Goal: Task Accomplishment & Management: Complete application form

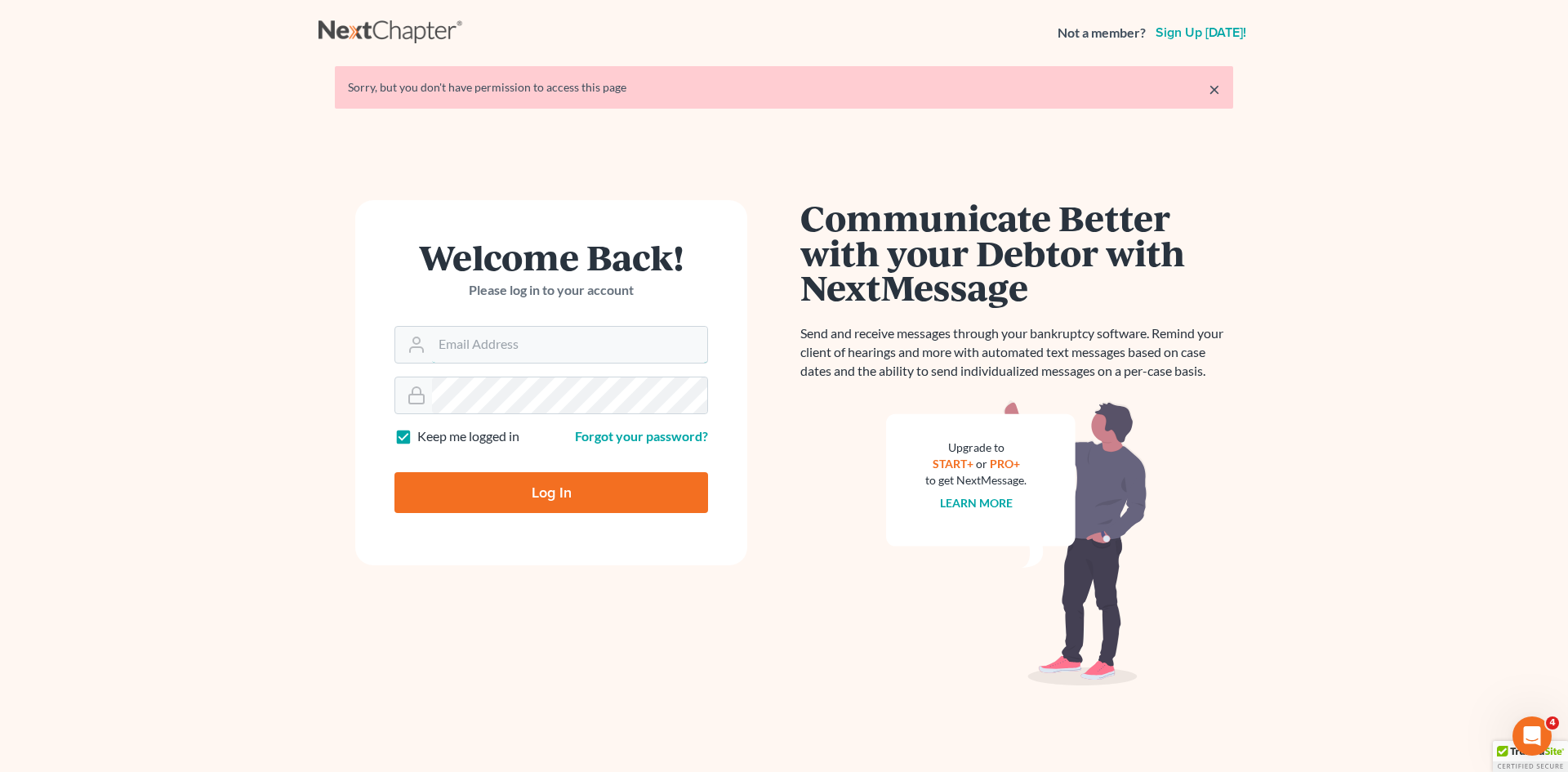
type input "lisa.b@eorumyoung.com"
click at [475, 489] on input "Log In" at bounding box center [552, 493] width 314 height 41
type input "Thinking..."
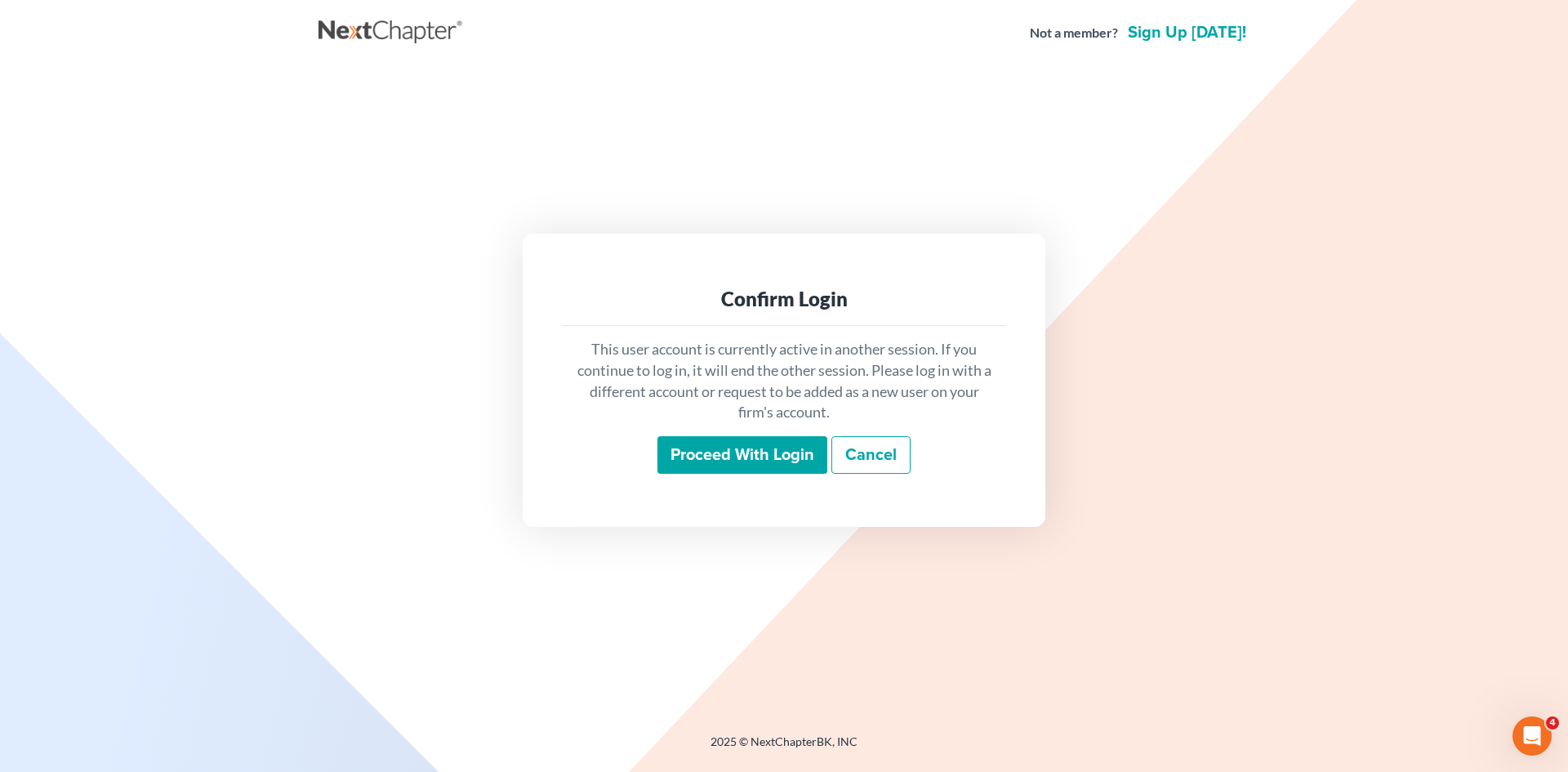
click at [763, 453] on input "Proceed with login" at bounding box center [742, 455] width 170 height 38
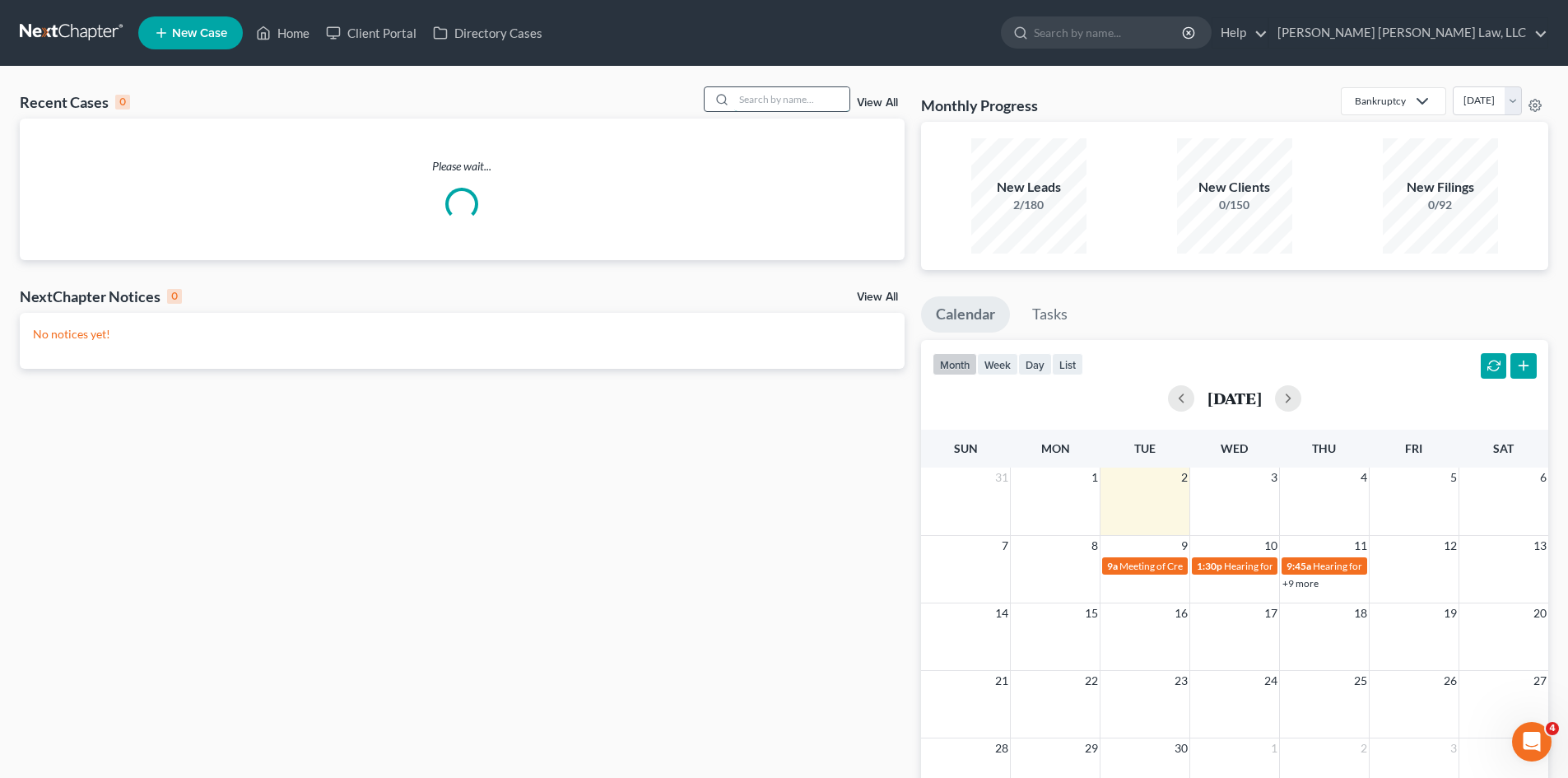
click at [753, 102] on input "search" at bounding box center [792, 98] width 115 height 24
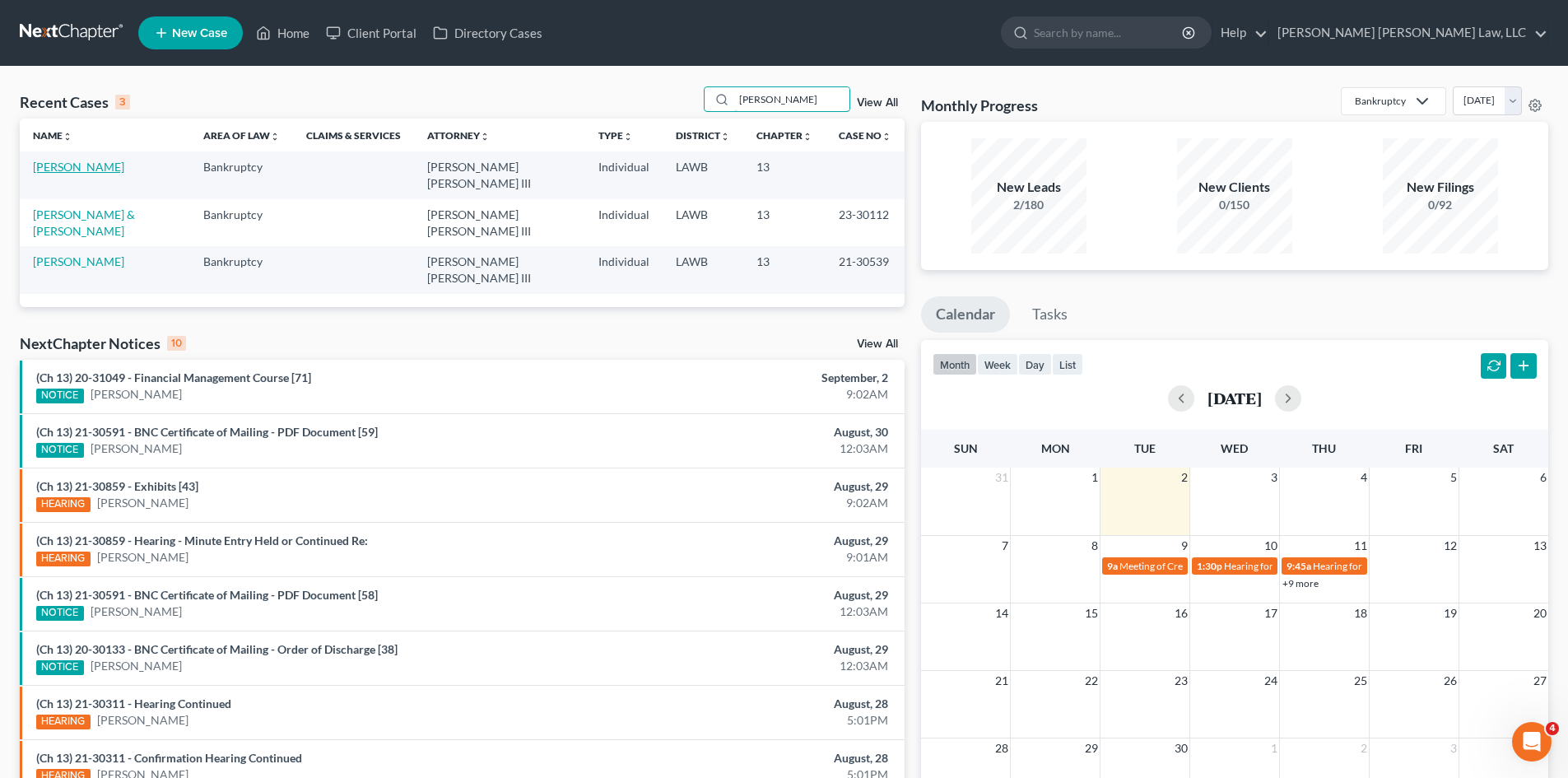
type input "[PERSON_NAME]"
click at [90, 163] on link "[PERSON_NAME]" at bounding box center [79, 166] width 91 height 14
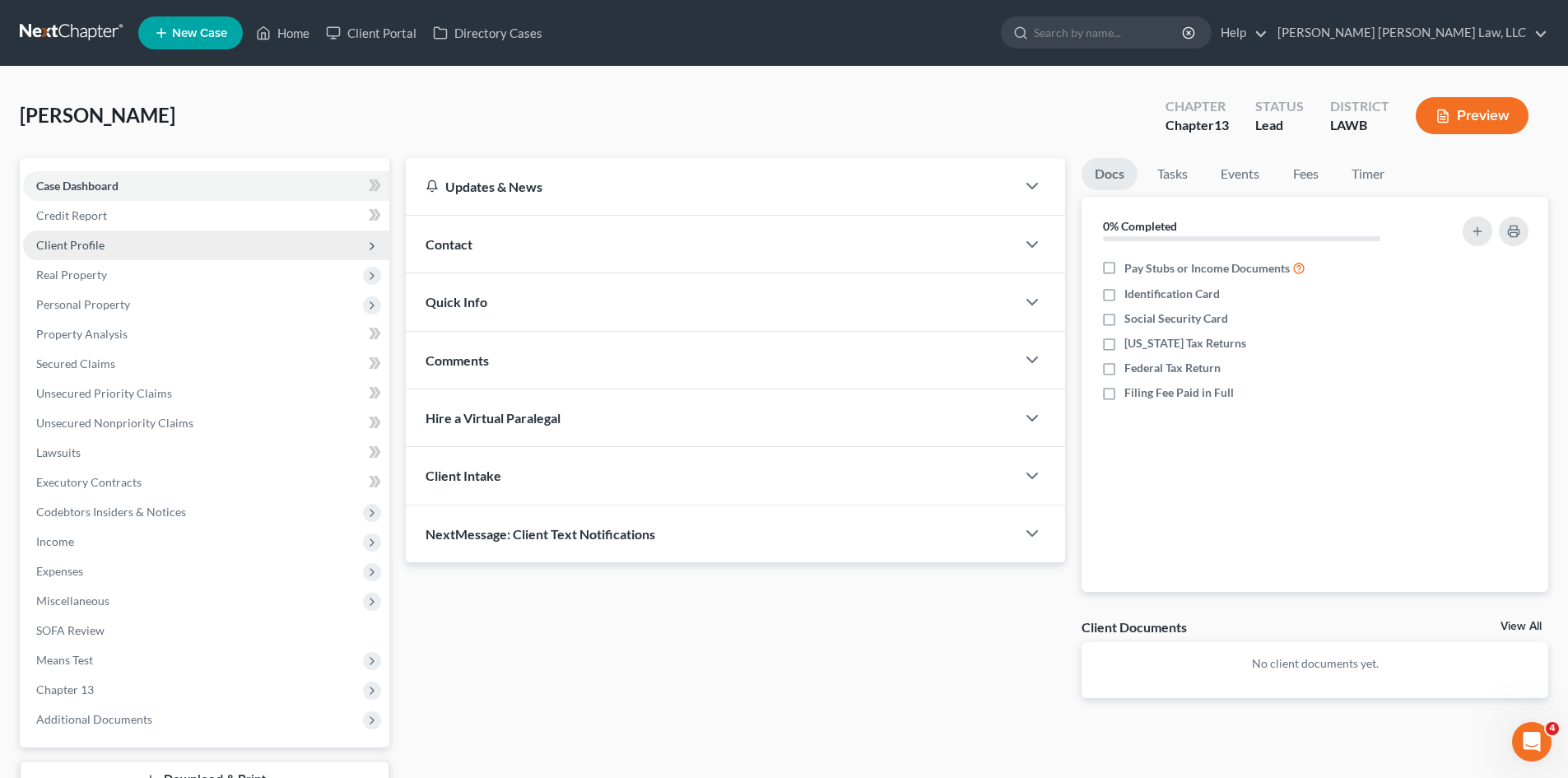
click at [76, 244] on span "Client Profile" at bounding box center [70, 245] width 69 height 14
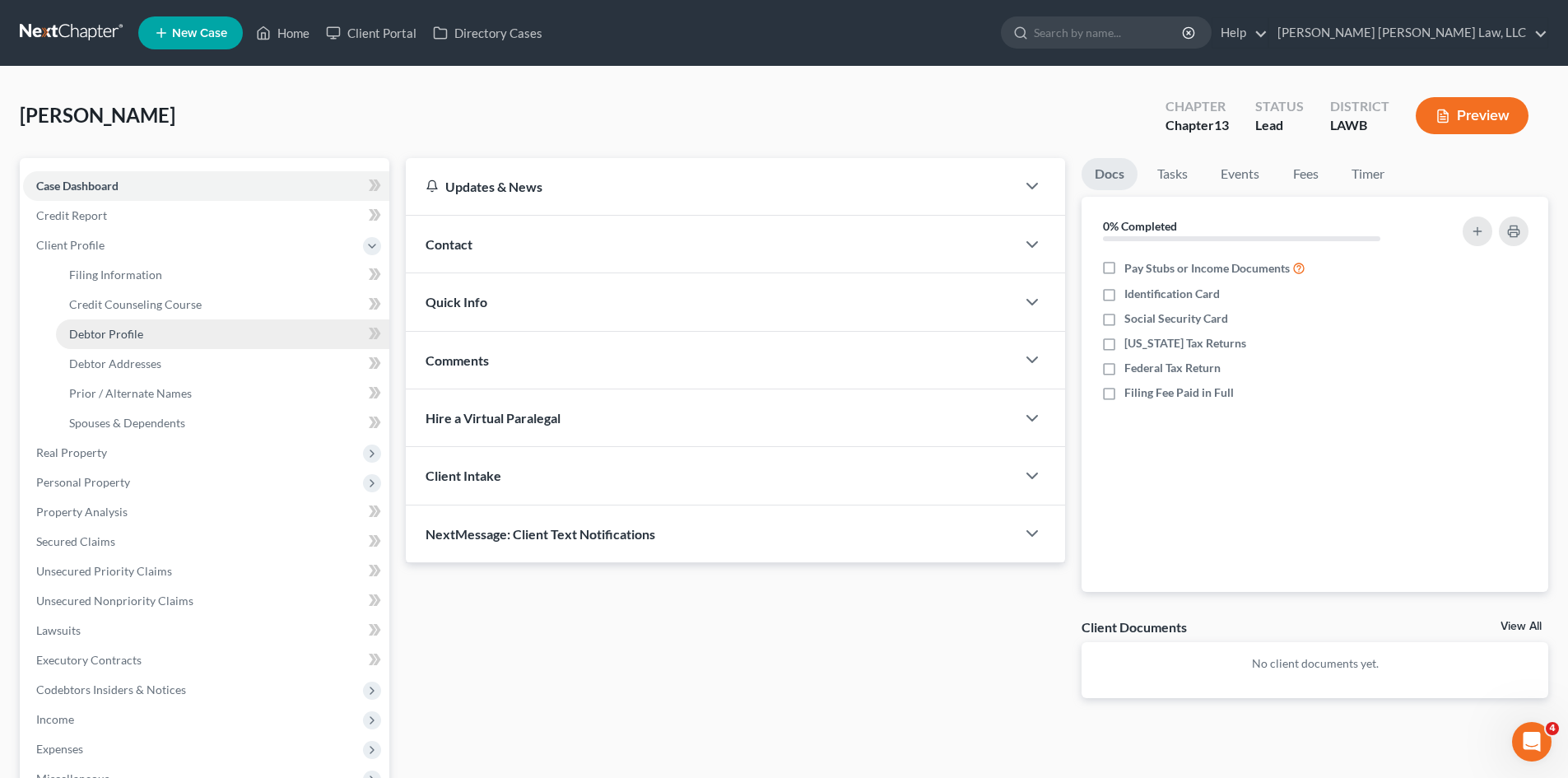
click at [104, 330] on span "Debtor Profile" at bounding box center [107, 334] width 74 height 14
select select "0"
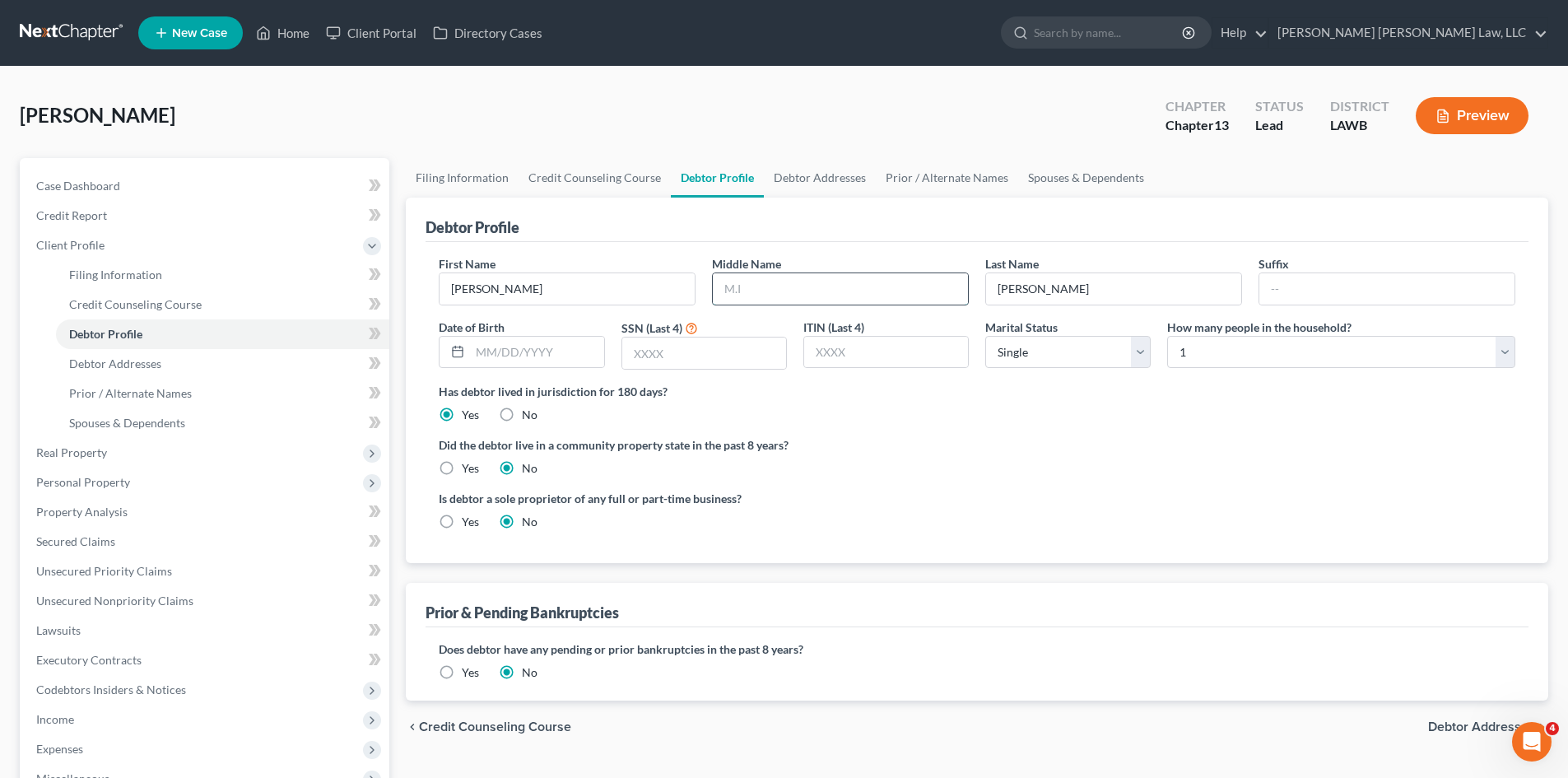
click at [742, 294] on input "text" at bounding box center [841, 289] width 255 height 31
type input "Clay"
click at [500, 355] on input "text" at bounding box center [536, 353] width 133 height 31
type input "[DATE]"
type input "4931"
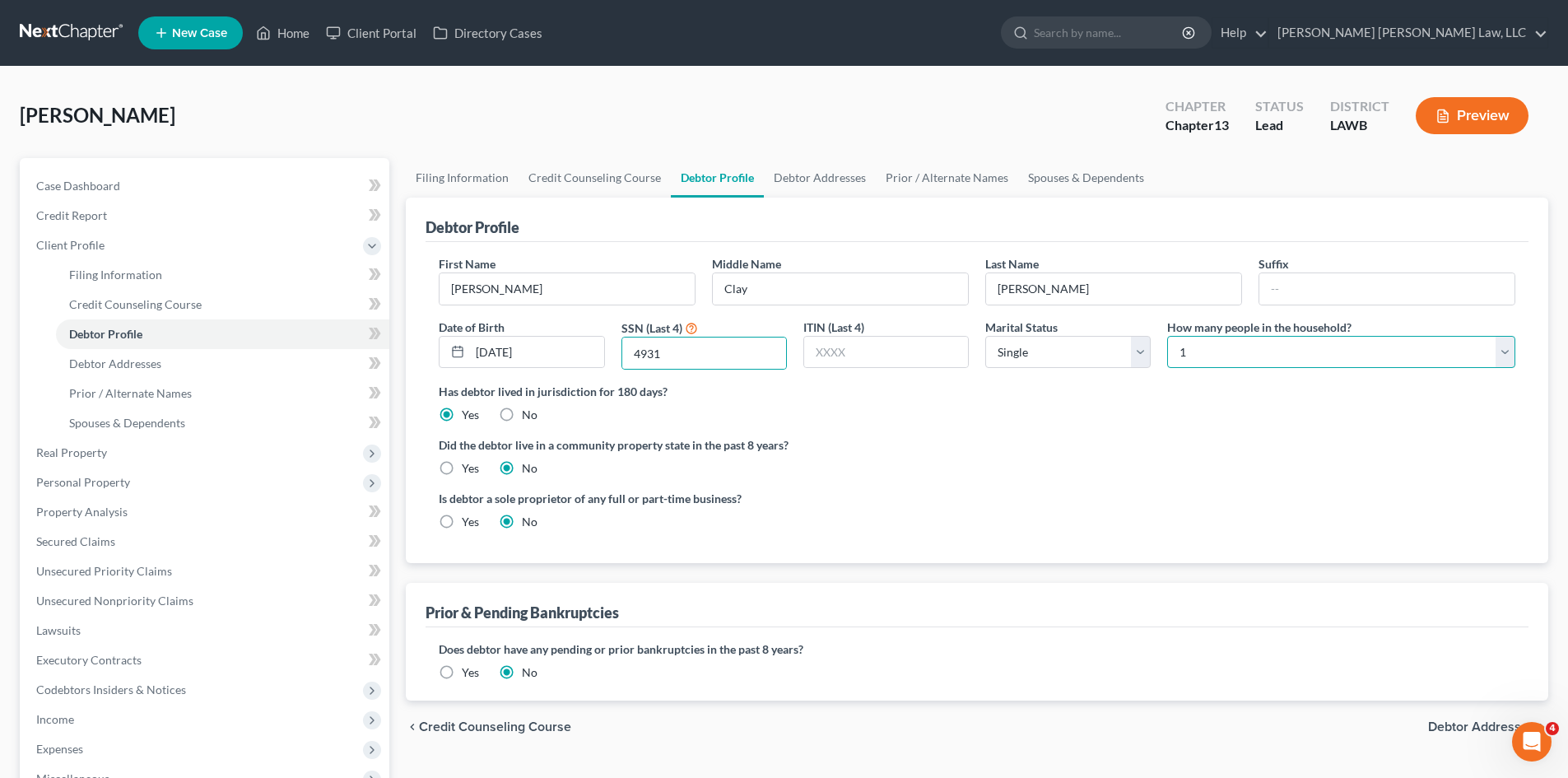
click at [1211, 351] on select "Select 1 2 3 4 5 6 7 8 9 10 11 12 13 14 15 16 17 18 19 20" at bounding box center [1341, 353] width 348 height 33
select select "2"
click at [1168, 336] on select "Select 1 2 3 4 5 6 7 8 9 10 11 12 13 14 15 16 17 18 19 20" at bounding box center [1341, 353] width 348 height 33
click at [1081, 353] on select "Select Single Married Separated Divorced Widowed" at bounding box center [1068, 353] width 165 height 33
select select "4"
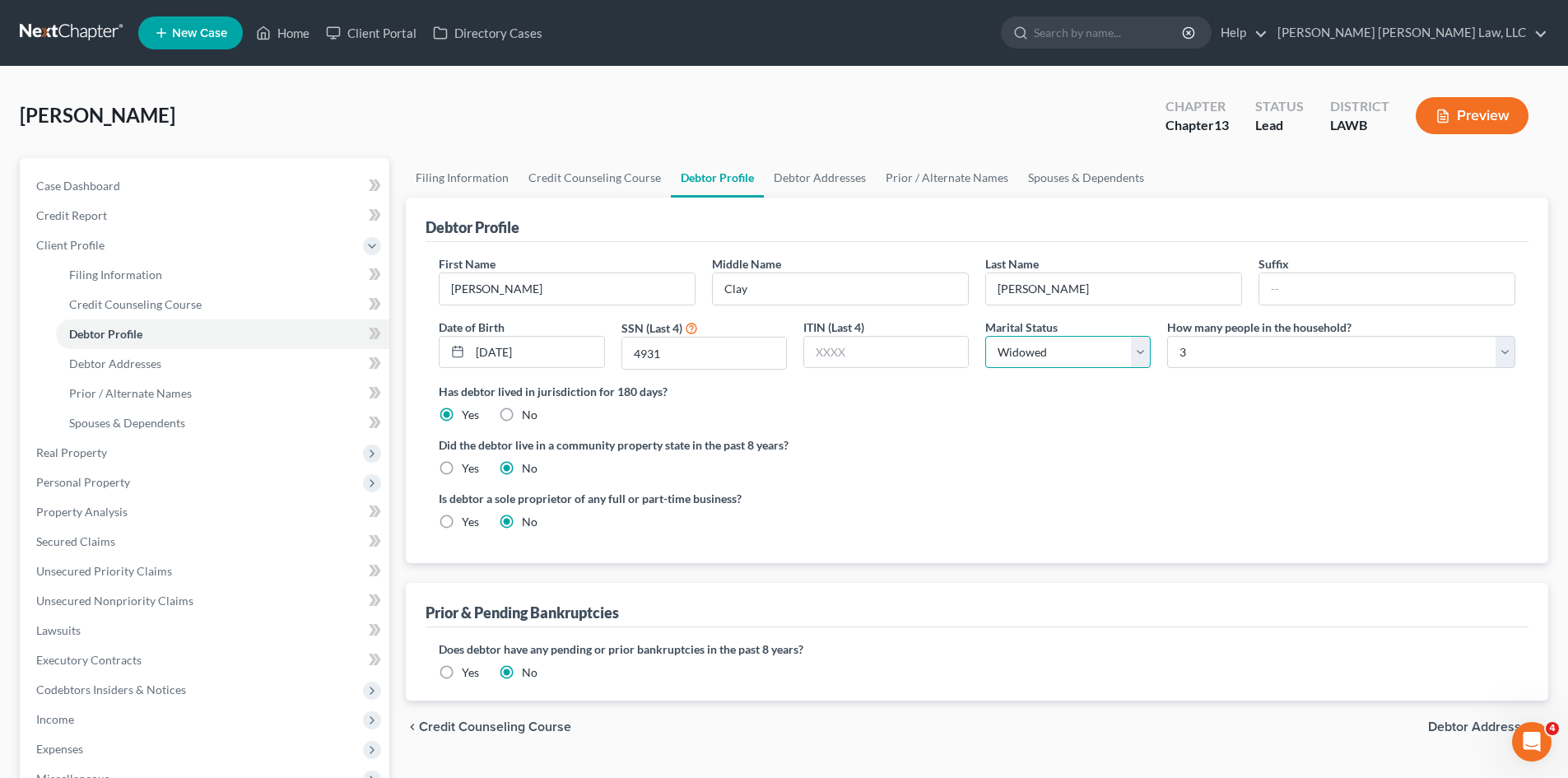
click at [985, 336] on select "Select Single Married Separated Divorced Widowed" at bounding box center [1068, 353] width 165 height 33
click at [462, 465] on label "Yes" at bounding box center [470, 468] width 17 height 17
click at [468, 465] on input "Yes" at bounding box center [473, 465] width 11 height 11
radio input "true"
radio input "false"
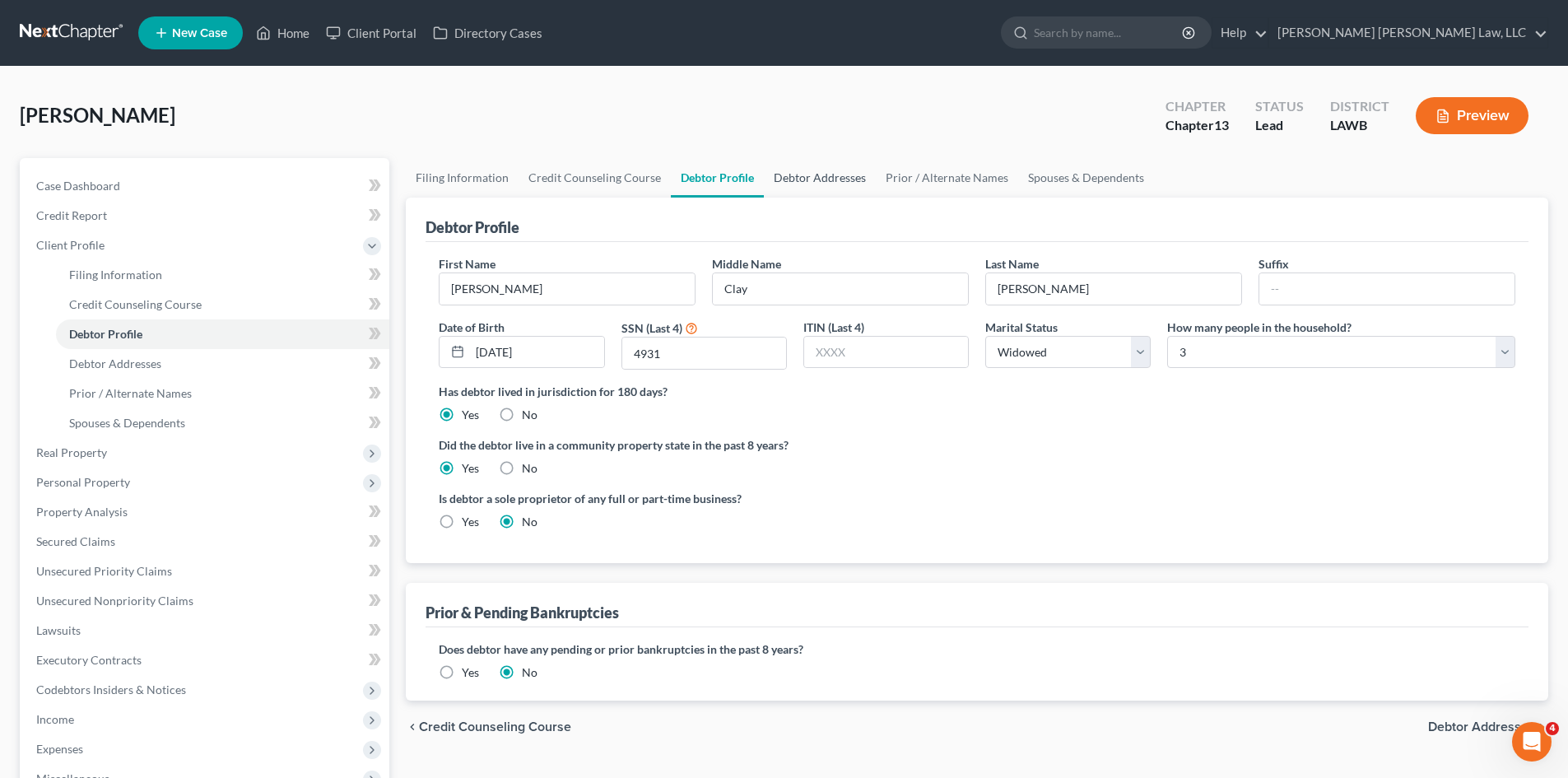
click at [810, 177] on link "Debtor Addresses" at bounding box center [819, 178] width 112 height 40
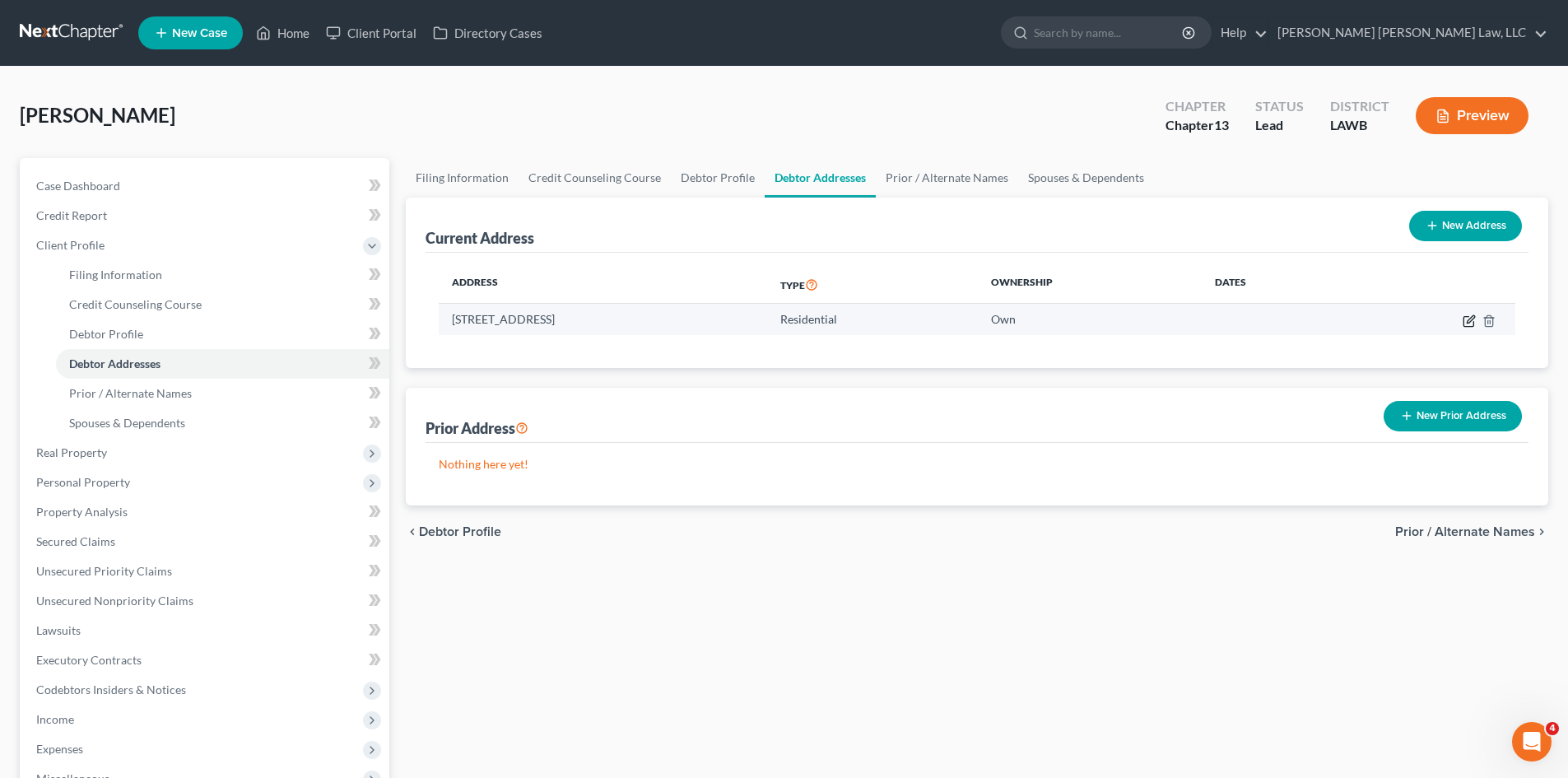
click at [1470, 319] on icon "button" at bounding box center [1470, 321] width 13 height 13
select select "19"
select select "0"
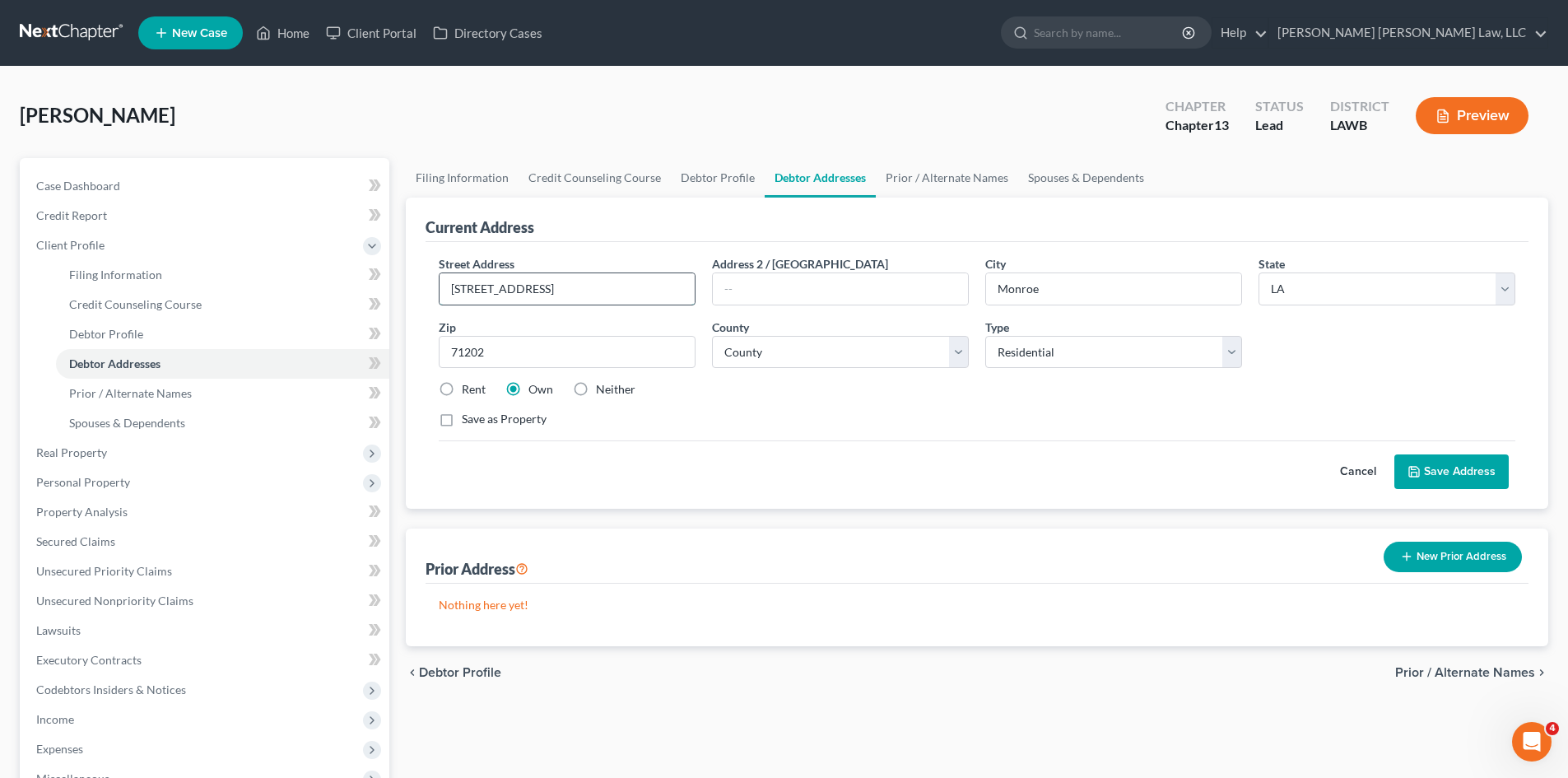
click at [493, 289] on input "[STREET_ADDRESS]" at bounding box center [567, 289] width 255 height 31
type input "[STREET_ADDRESS]"
drag, startPoint x: 1417, startPoint y: 469, endPoint x: 1431, endPoint y: 470, distance: 14.0
click at [1420, 469] on icon at bounding box center [1414, 472] width 13 height 13
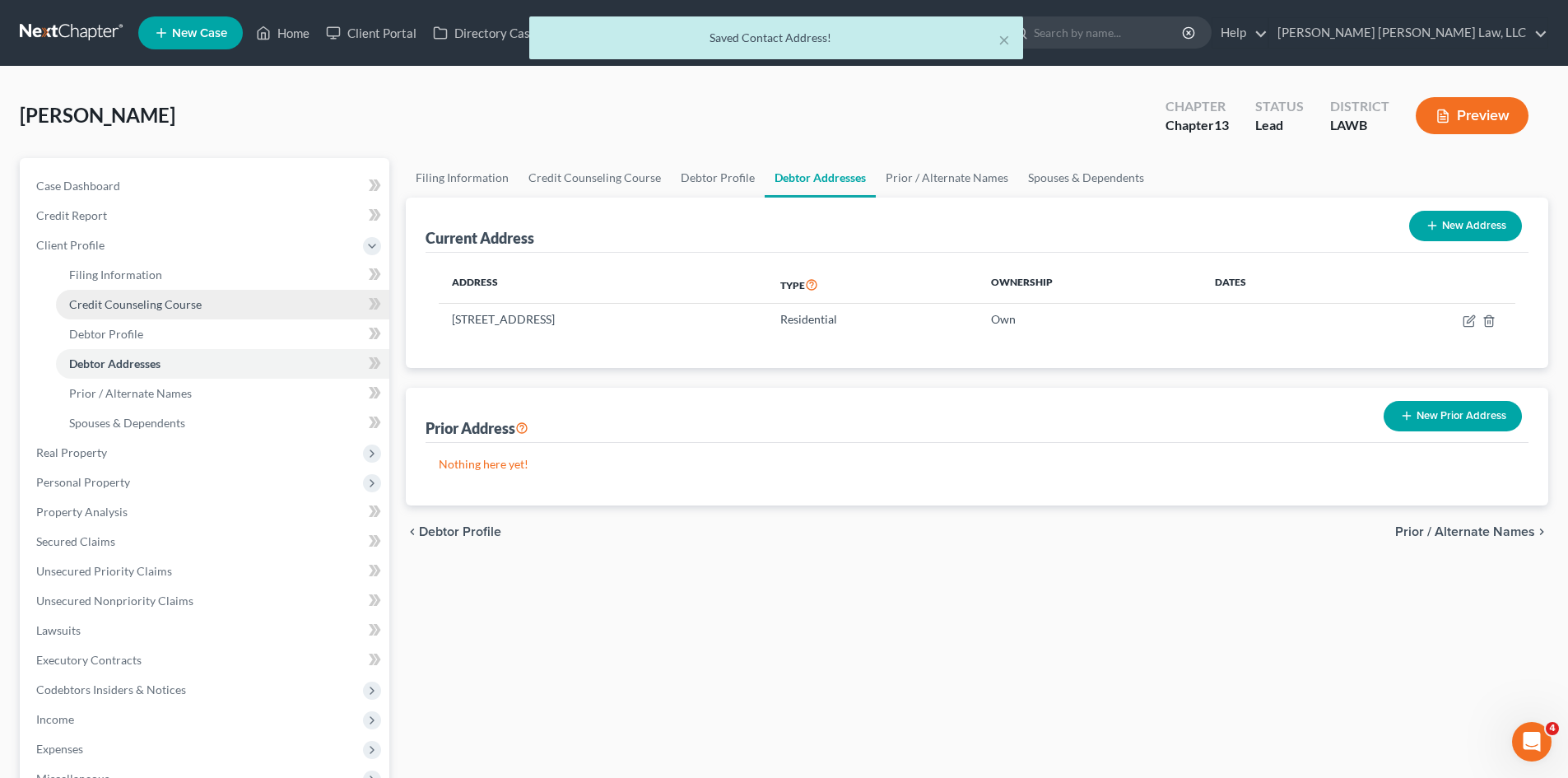
click at [109, 301] on span "Credit Counseling Course" at bounding box center [136, 304] width 132 height 14
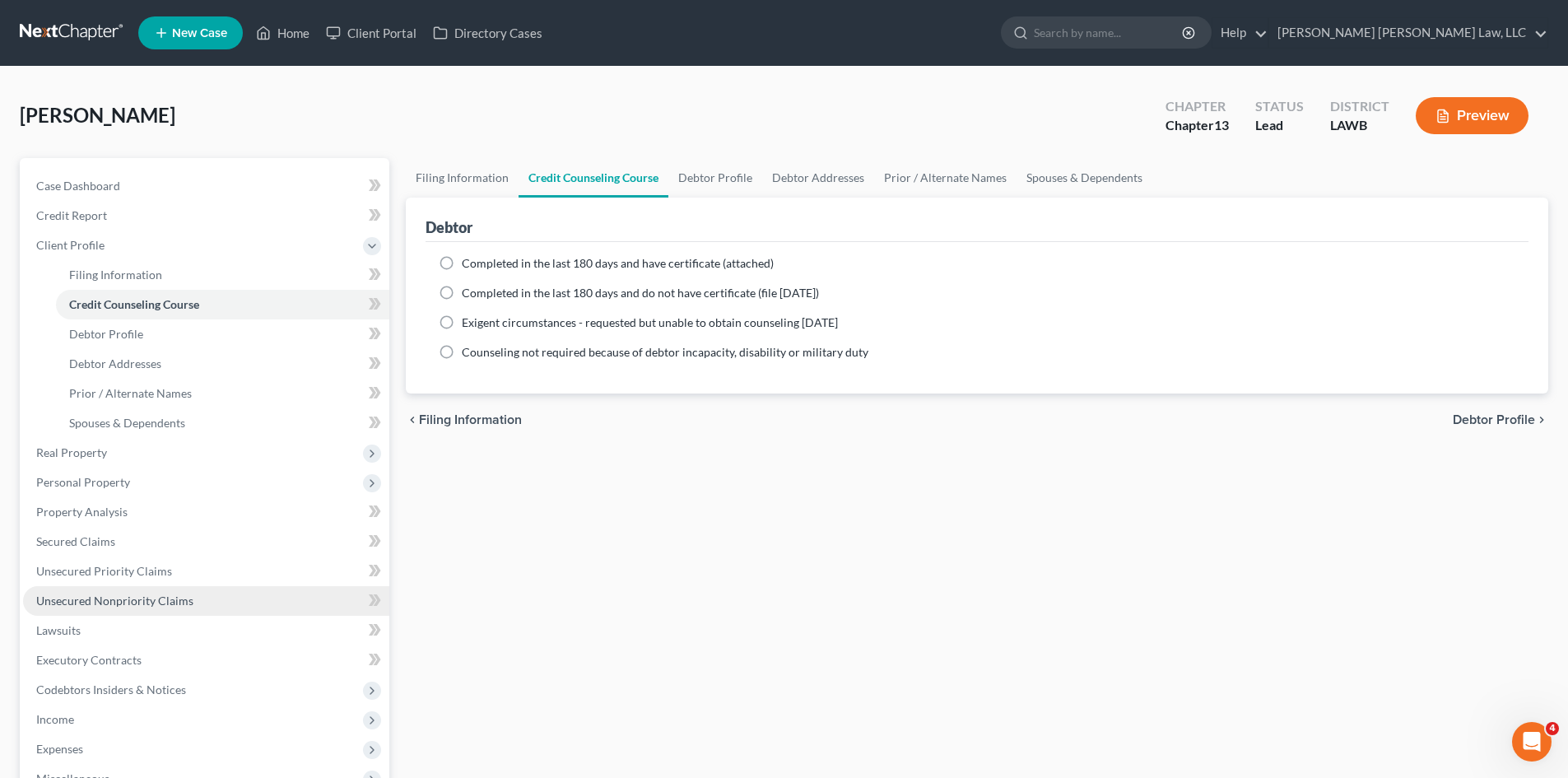
scroll to position [82, 0]
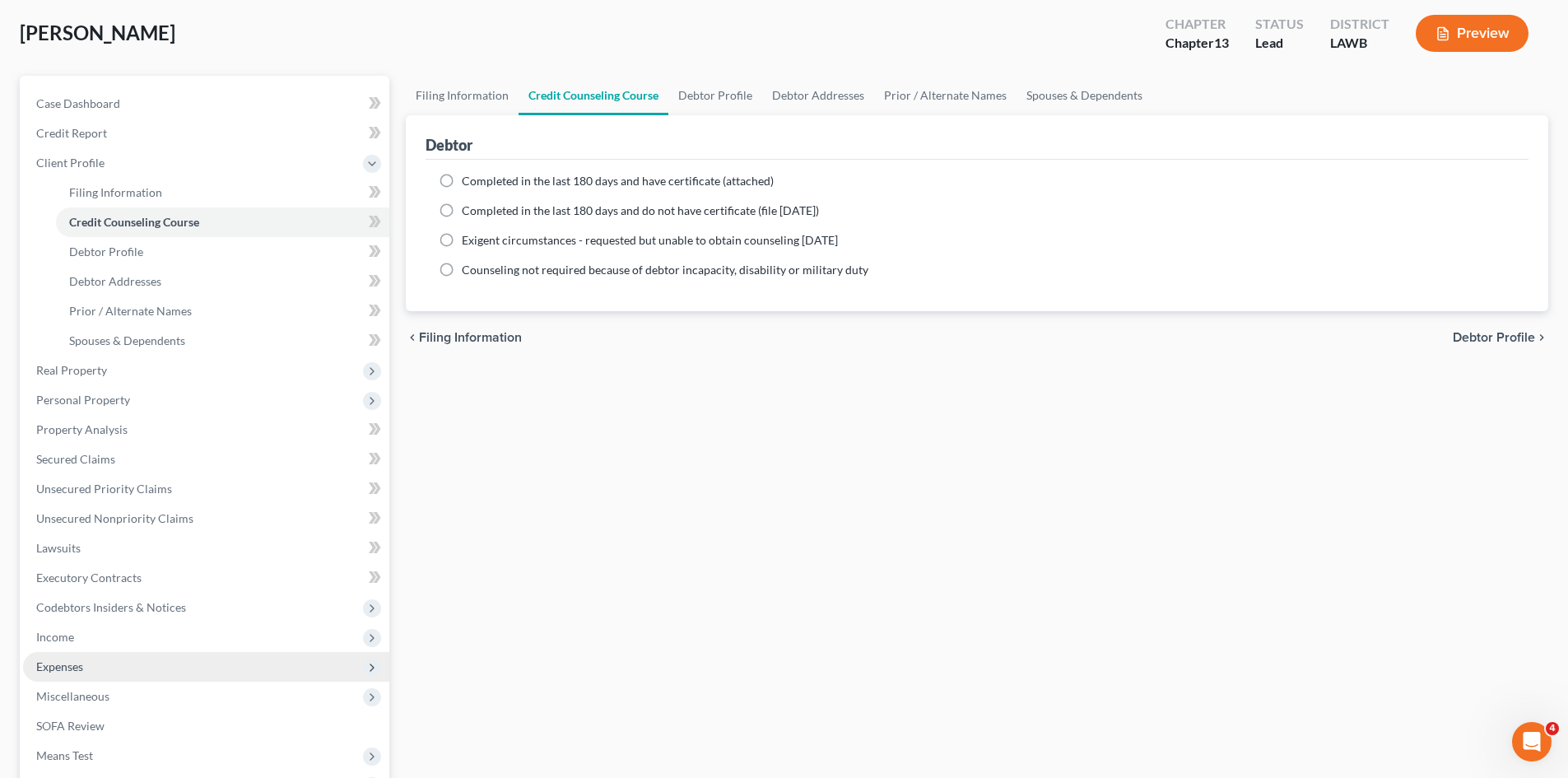
click at [57, 666] on span "Expenses" at bounding box center [60, 666] width 47 height 14
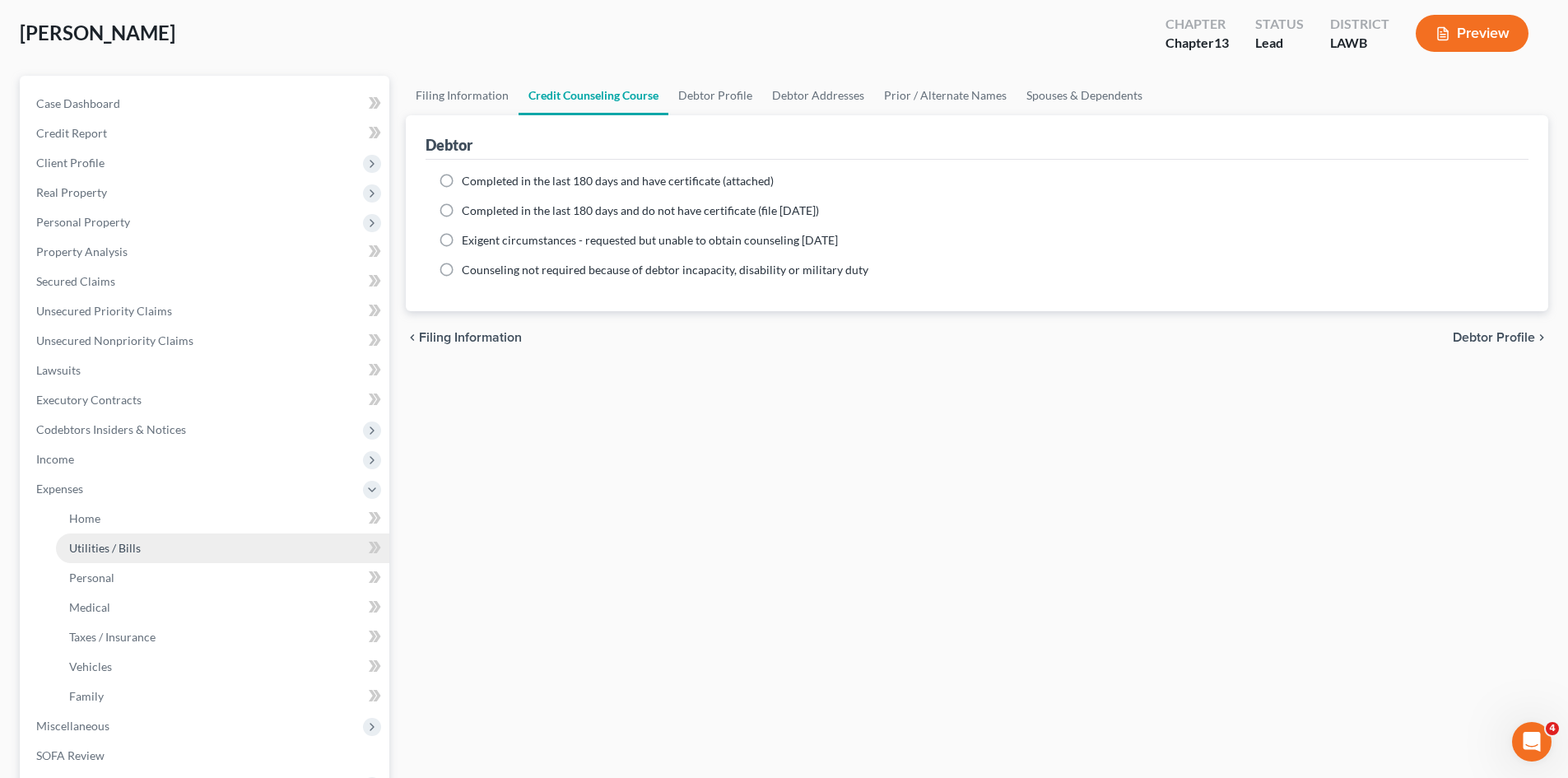
click at [88, 550] on span "Utilities / Bills" at bounding box center [105, 548] width 72 height 14
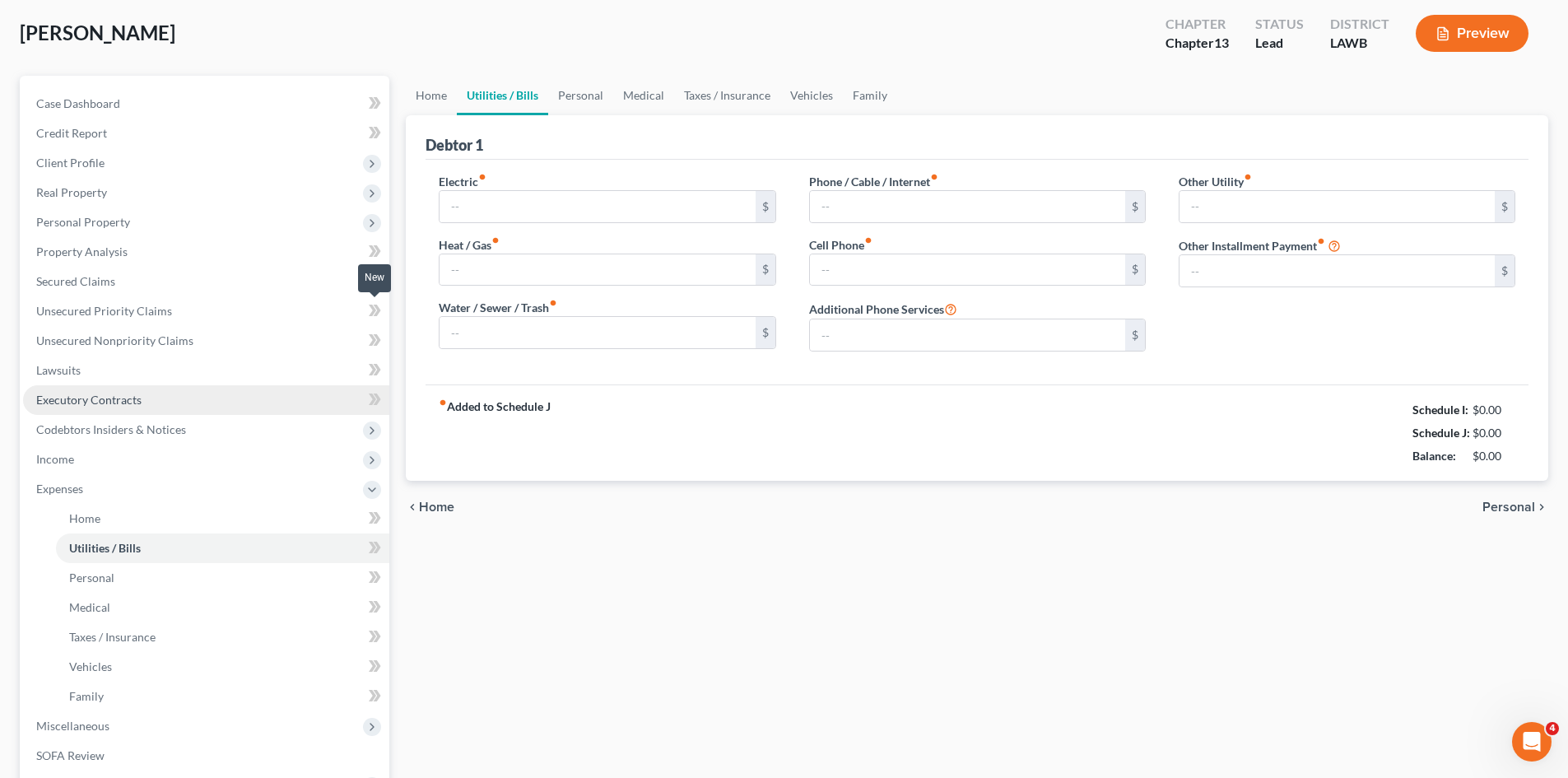
scroll to position [3, 0]
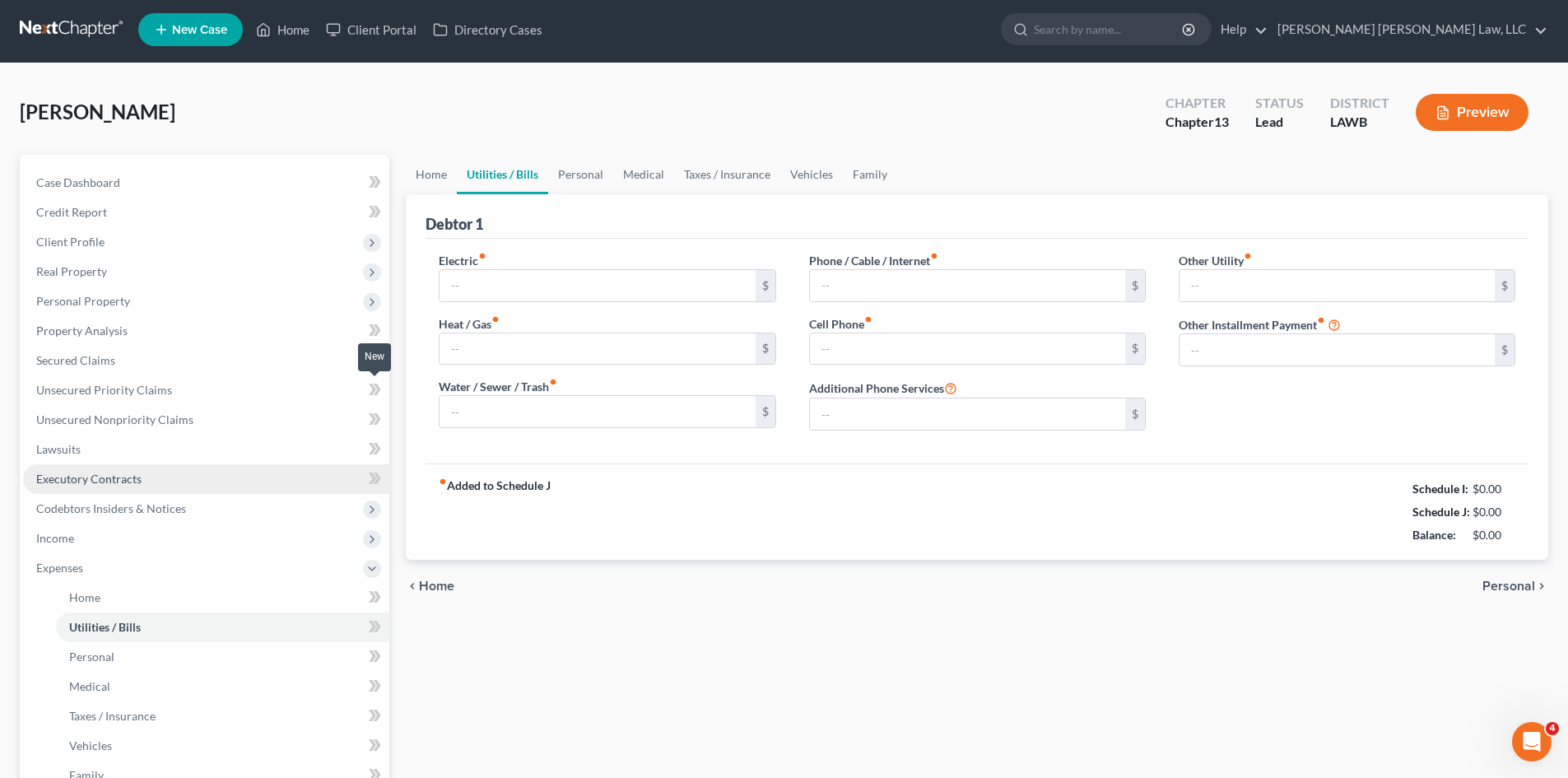
type input "0.00"
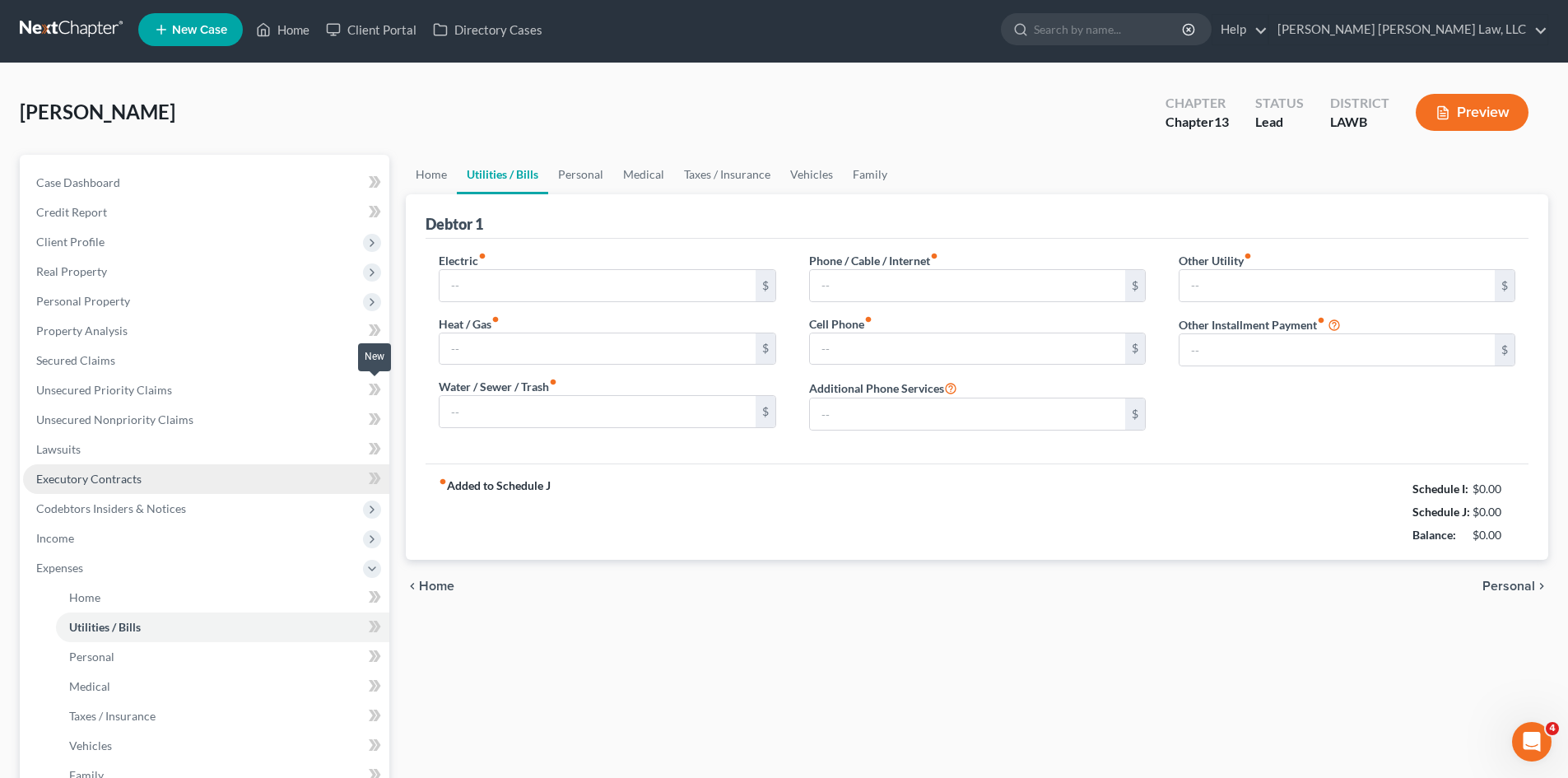
type input "0.00"
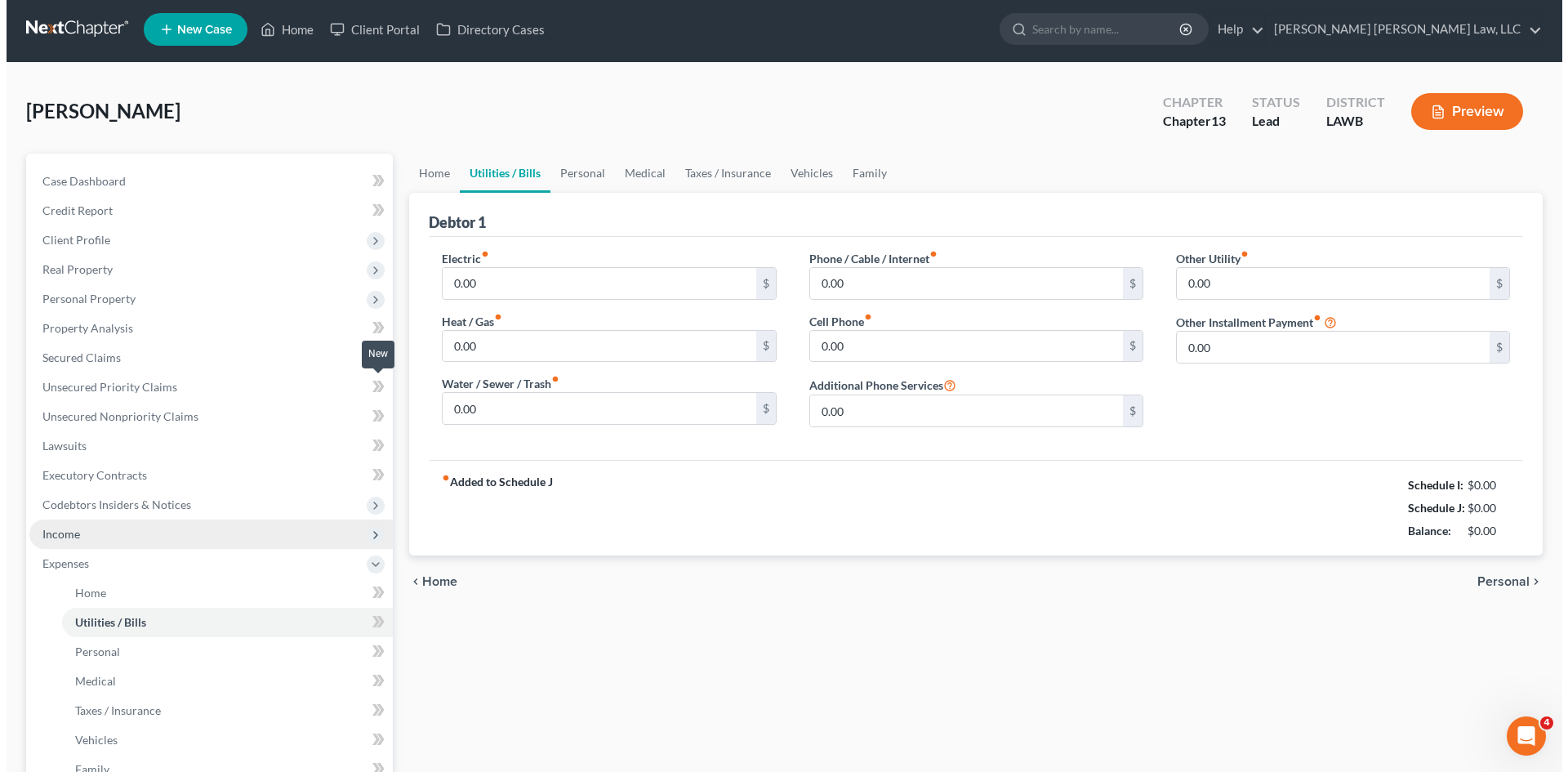
scroll to position [0, 0]
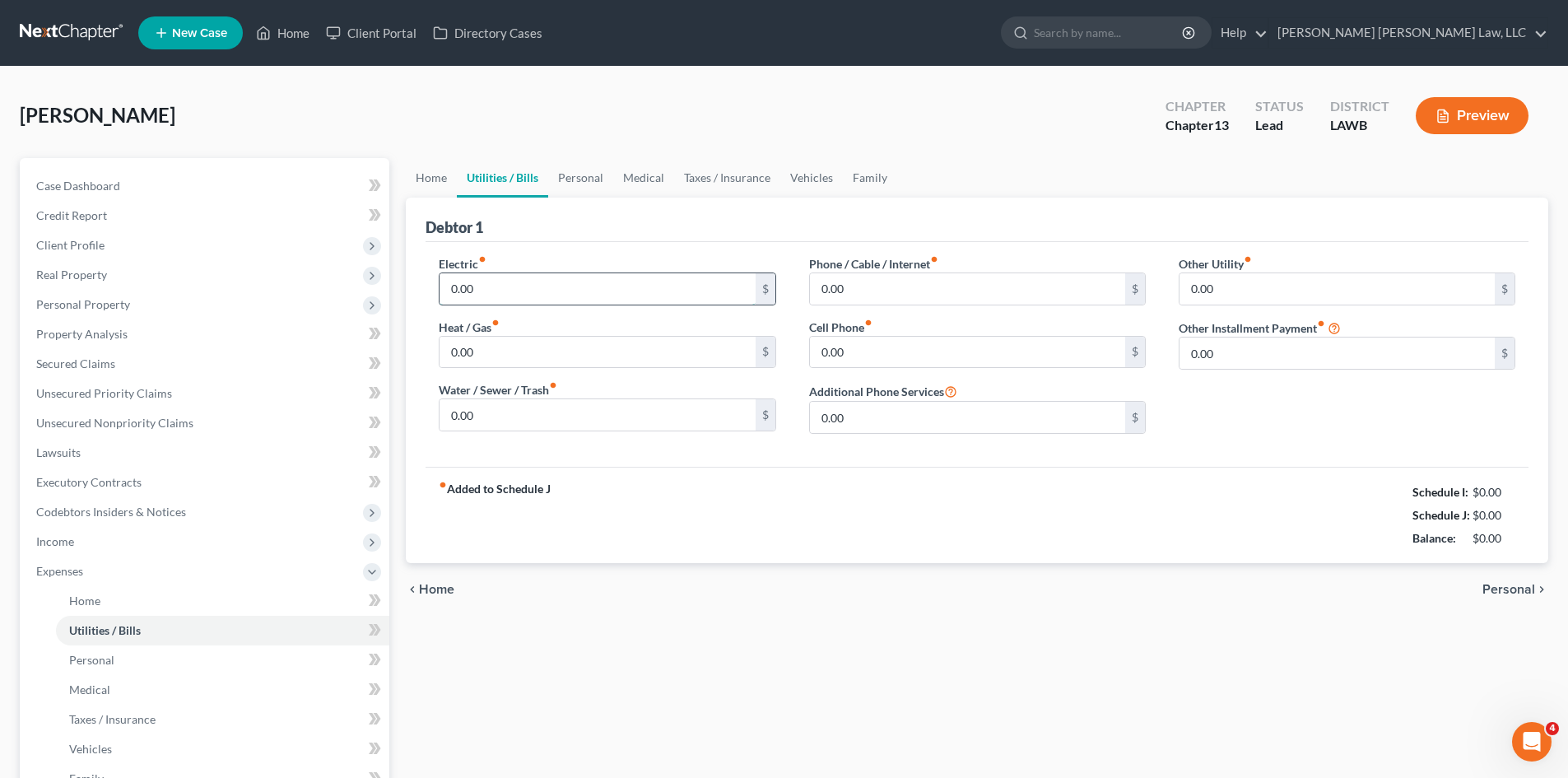
click at [496, 290] on input "0.00" at bounding box center [597, 289] width 315 height 31
type input "150.00"
click at [509, 353] on input "0.00" at bounding box center [597, 353] width 315 height 31
type input "40.00"
click at [515, 403] on input "0.00" at bounding box center [597, 415] width 315 height 31
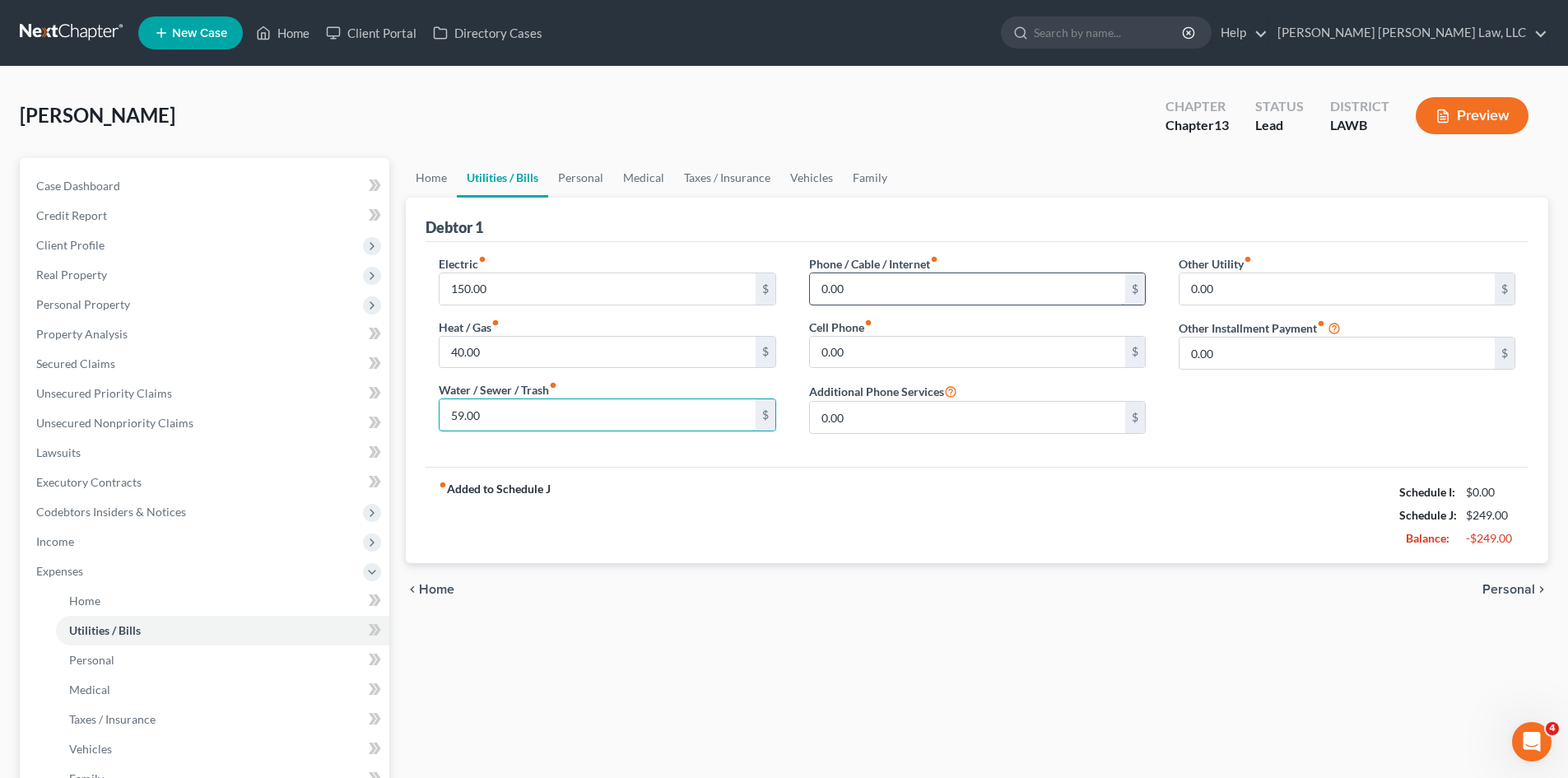
type input "59.00"
click at [875, 286] on input "0.00" at bounding box center [967, 289] width 315 height 31
click at [856, 353] on input "0.00" at bounding box center [967, 353] width 315 height 31
type input "100.00"
click at [860, 285] on input "0.00" at bounding box center [967, 289] width 315 height 31
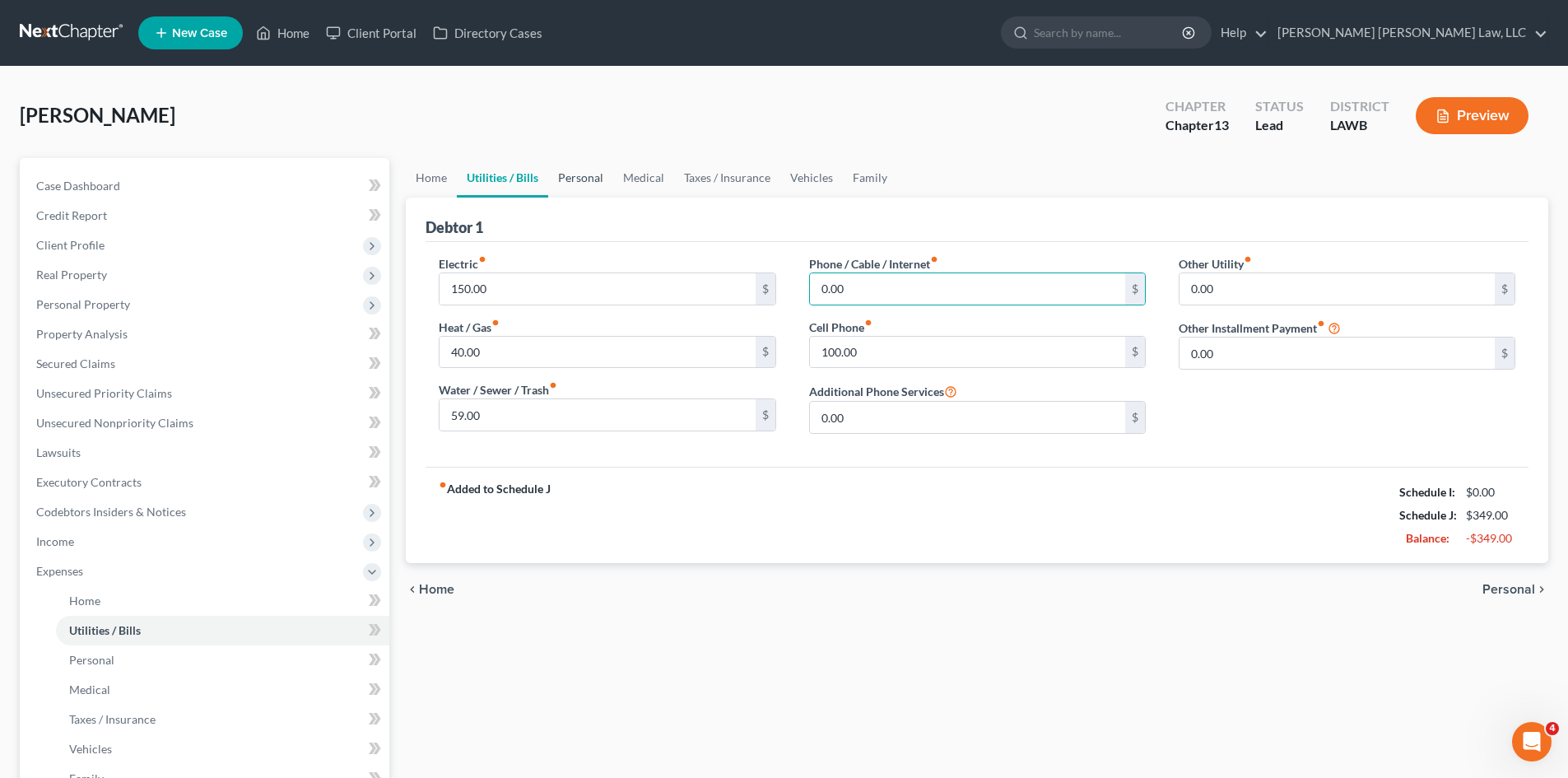
click at [604, 178] on link "Personal" at bounding box center [581, 178] width 65 height 40
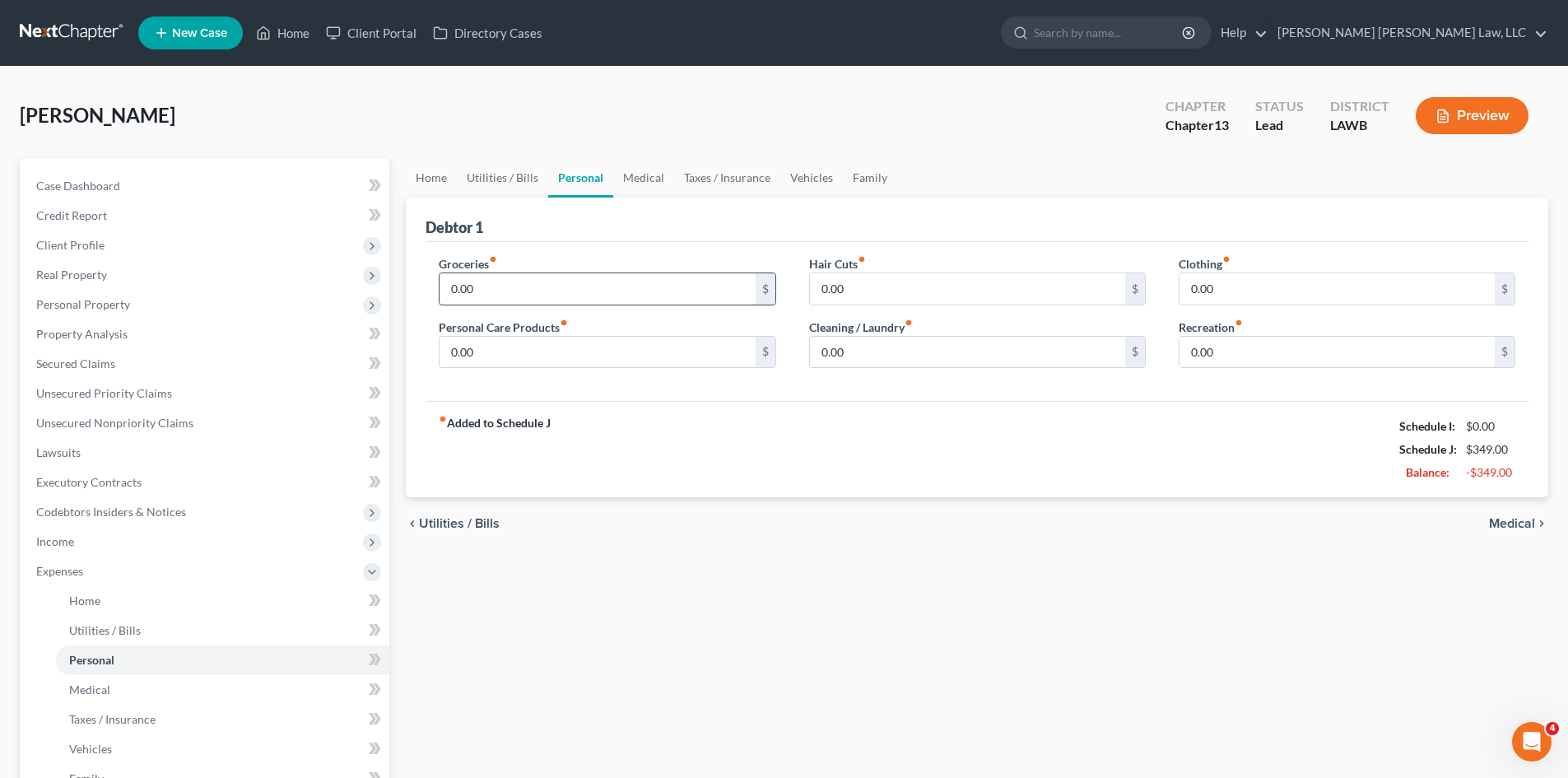
click at [506, 291] on input "0.00" at bounding box center [597, 289] width 315 height 31
type input "400.00"
click at [496, 353] on input "0.00" at bounding box center [597, 353] width 315 height 31
type input "40.00"
click at [1249, 287] on input "0.00" at bounding box center [1337, 289] width 315 height 31
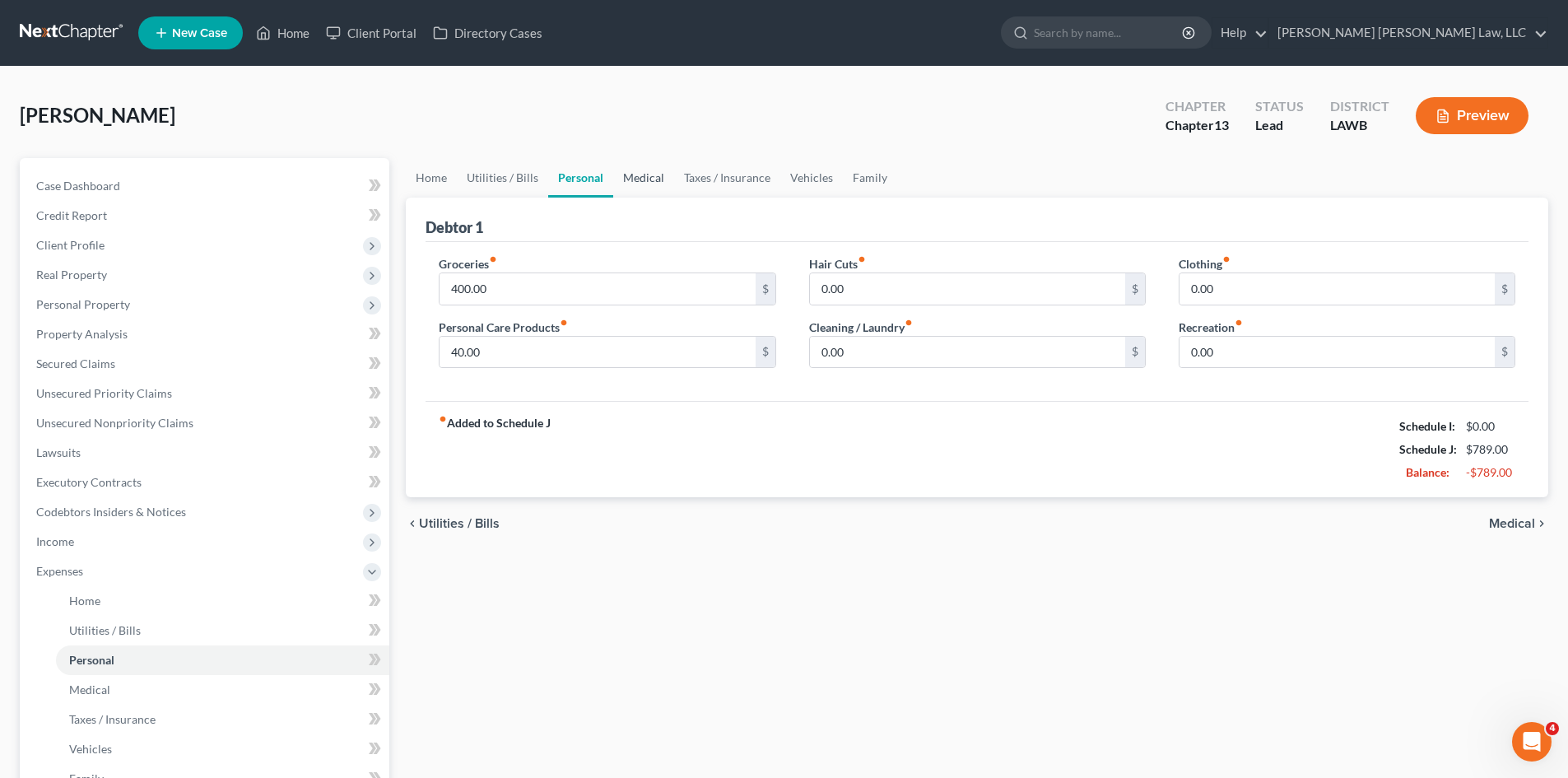
click at [640, 177] on link "Medical" at bounding box center [644, 178] width 61 height 40
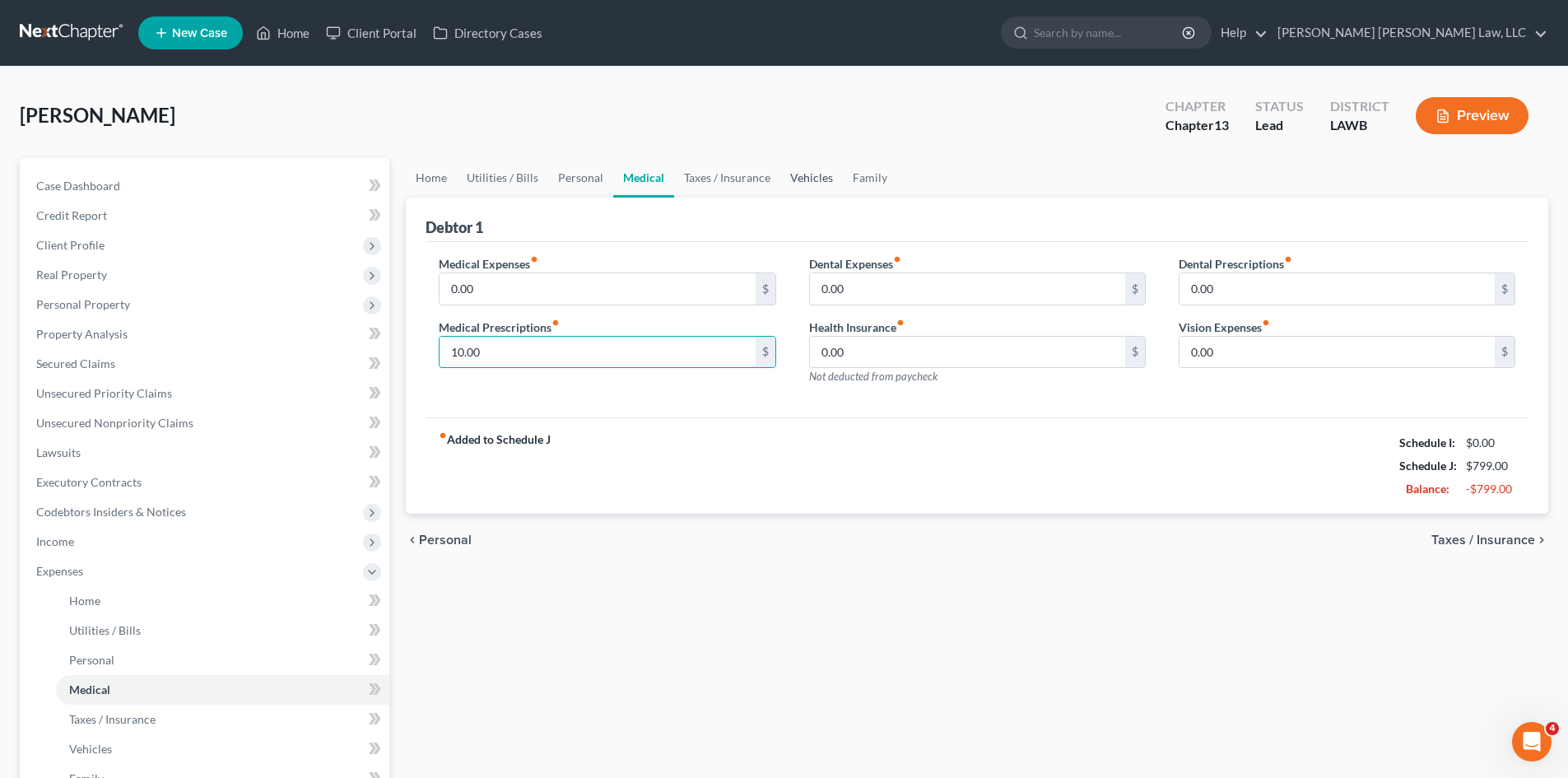
type input "10.00"
click at [804, 171] on link "Vehicles" at bounding box center [812, 178] width 63 height 40
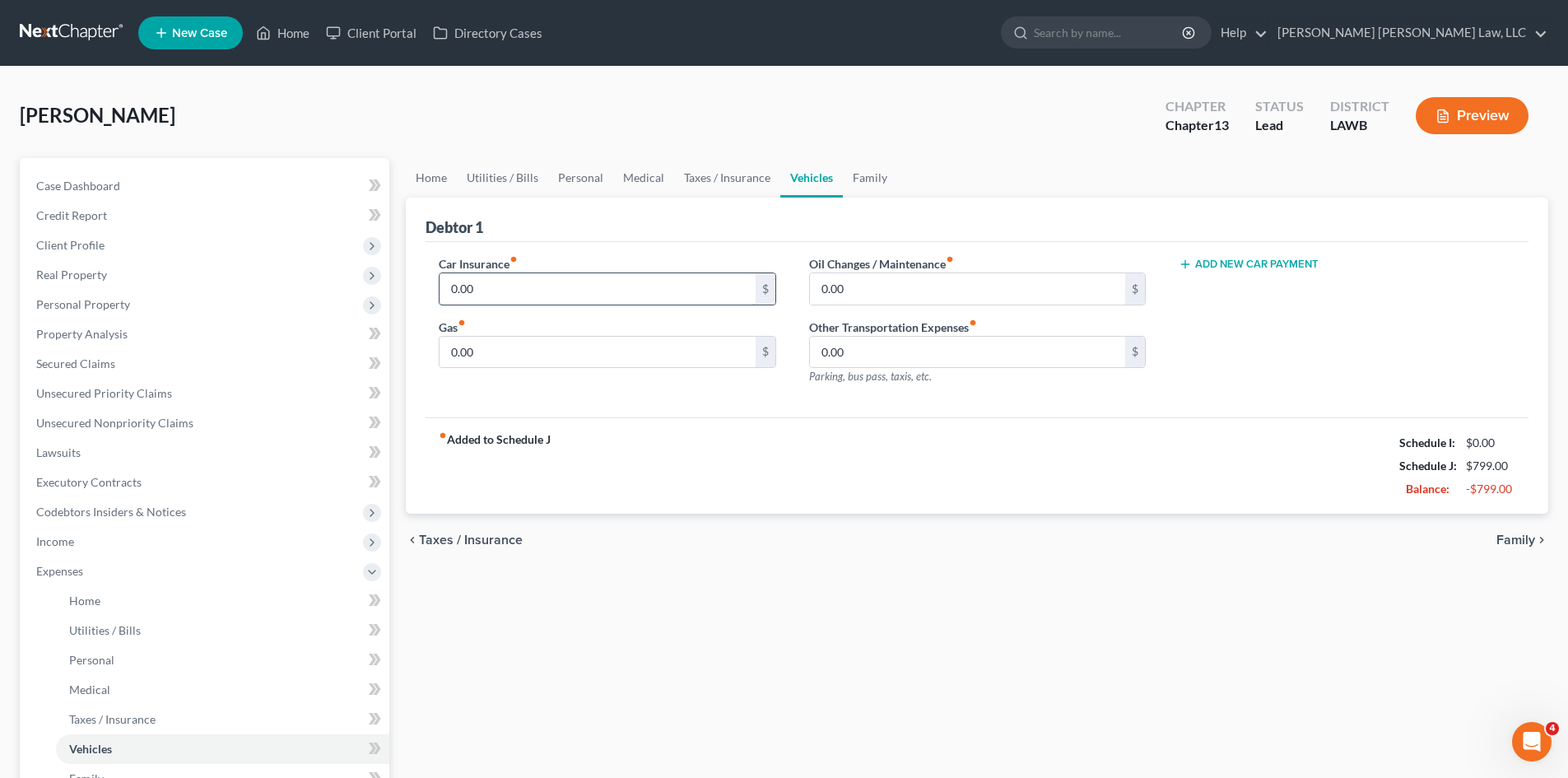
click at [502, 283] on input "0.00" at bounding box center [597, 289] width 315 height 31
type input "360.00"
type input "30.00"
click at [481, 353] on input "0.00" at bounding box center [597, 353] width 315 height 31
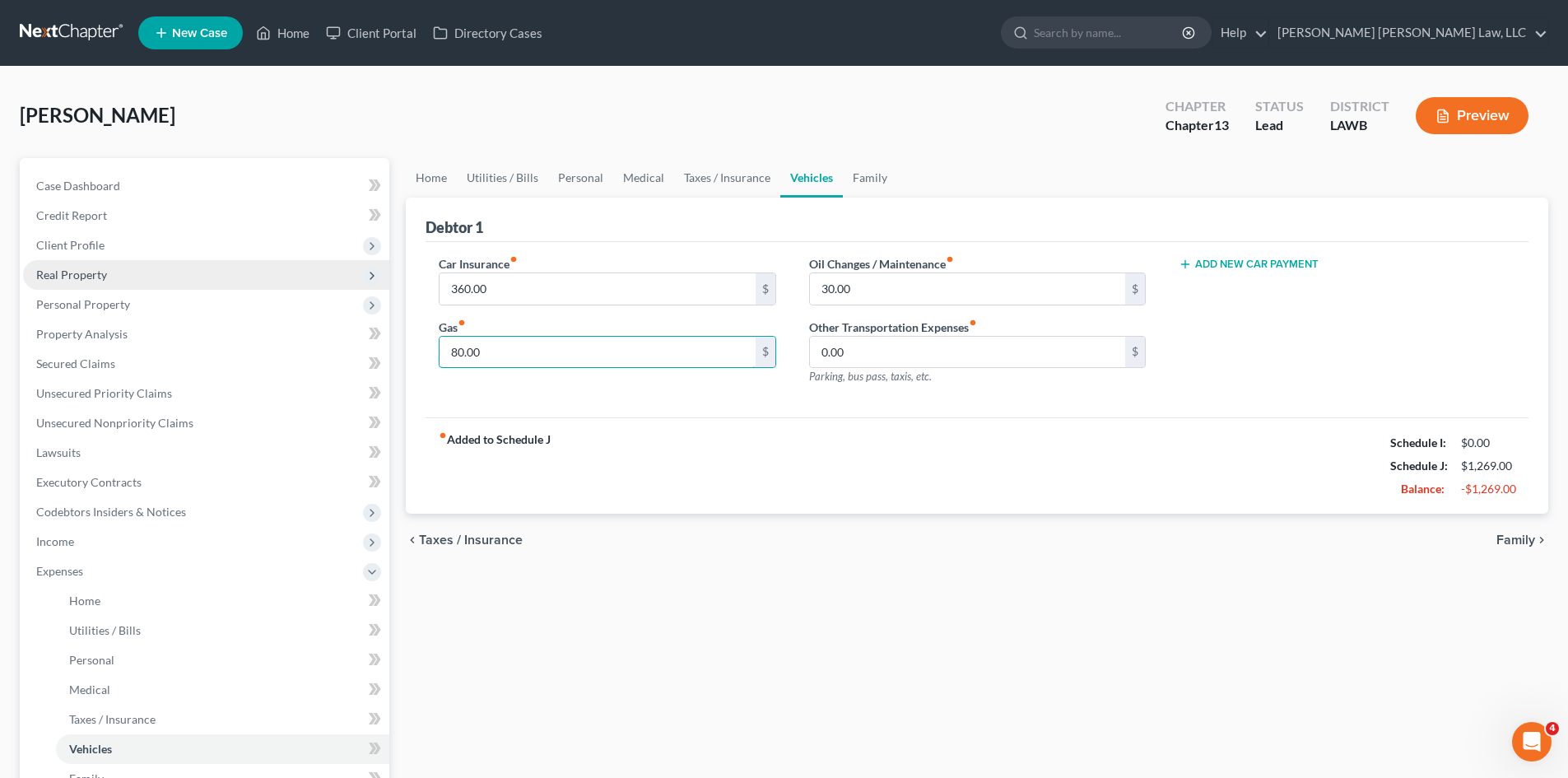
type input "80.00"
click at [74, 271] on span "Real Property" at bounding box center [72, 274] width 71 height 14
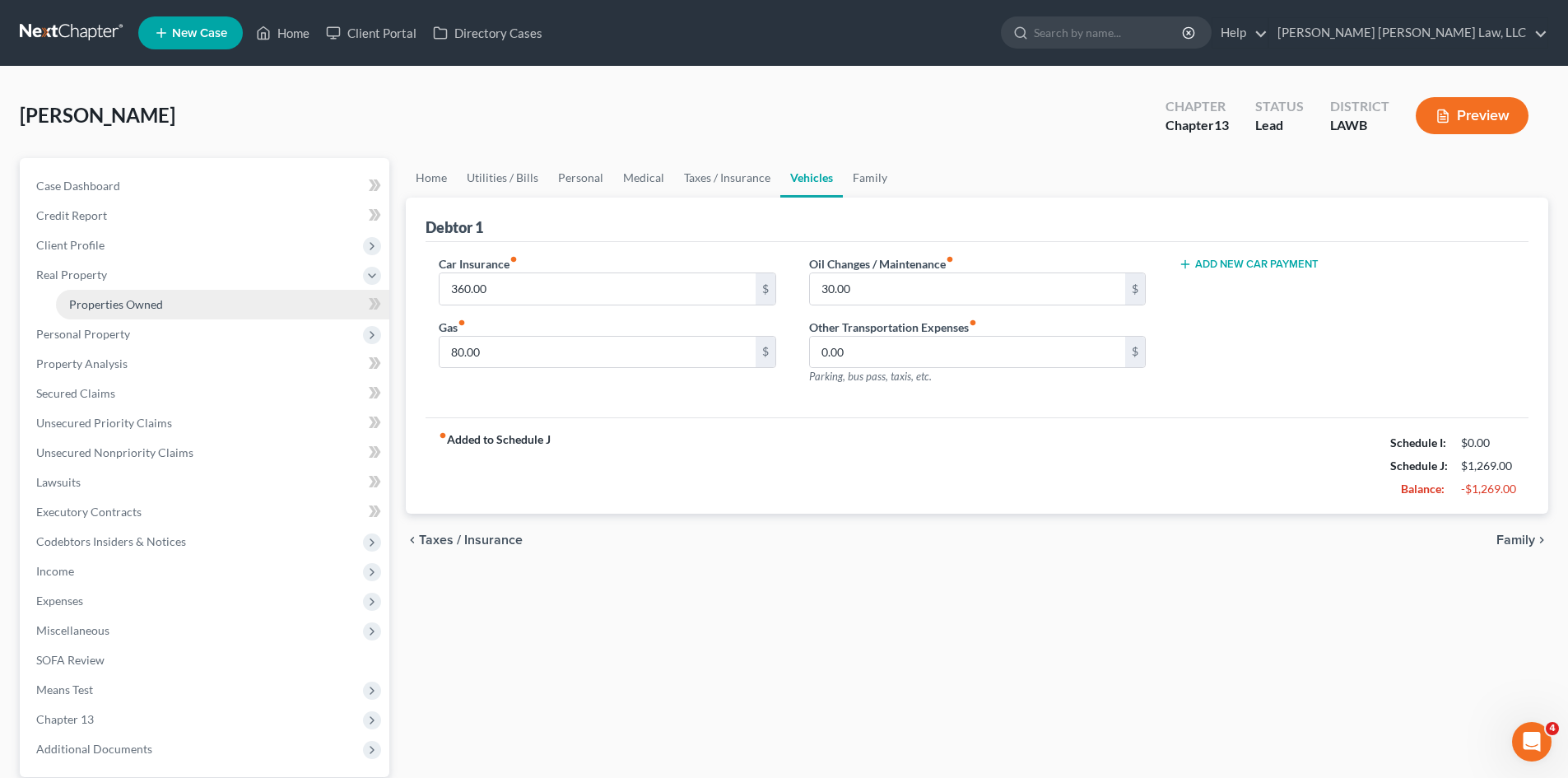
click at [89, 304] on span "Properties Owned" at bounding box center [116, 304] width 94 height 14
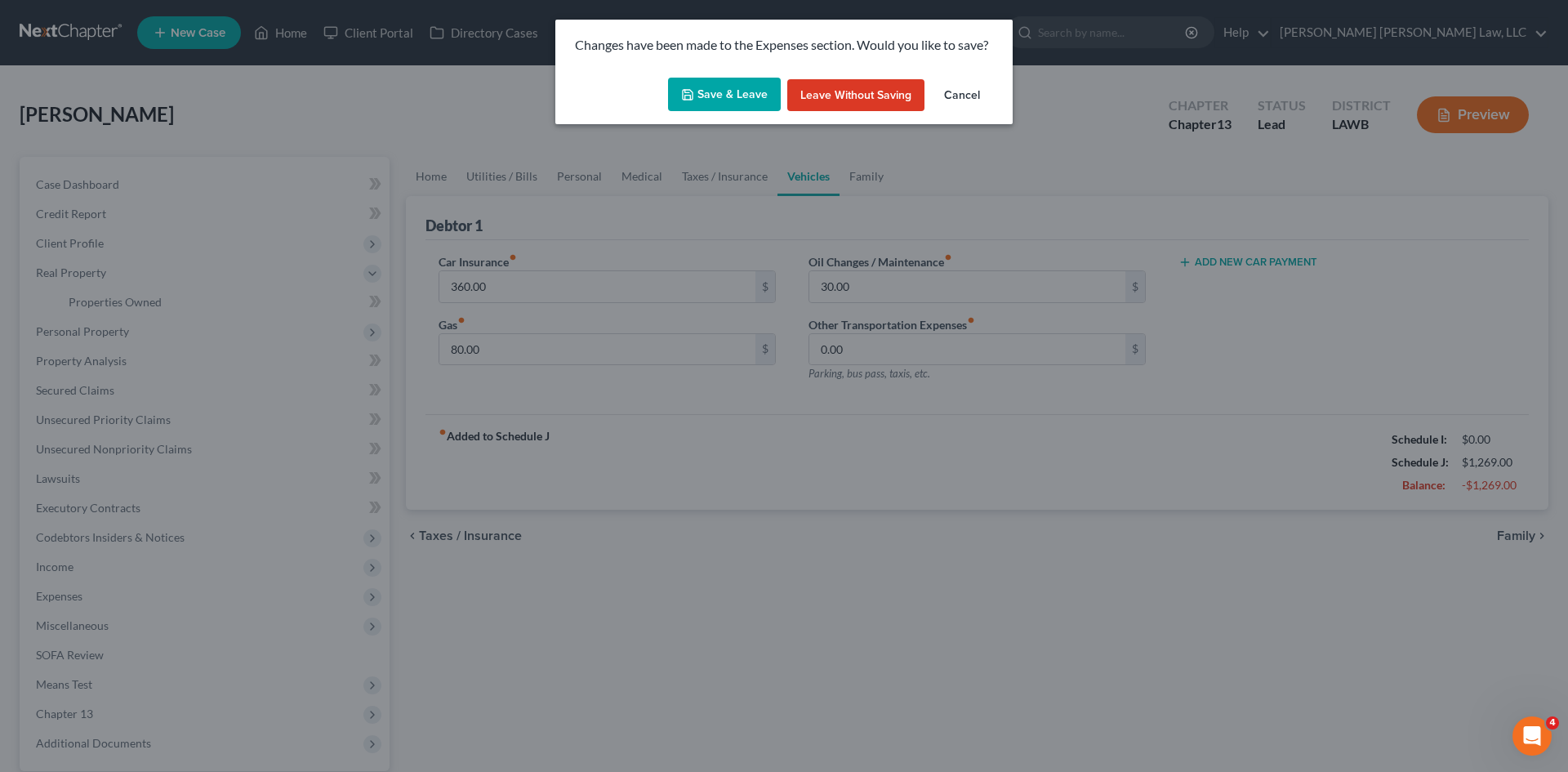
click at [695, 90] on icon "button" at bounding box center [688, 94] width 13 height 13
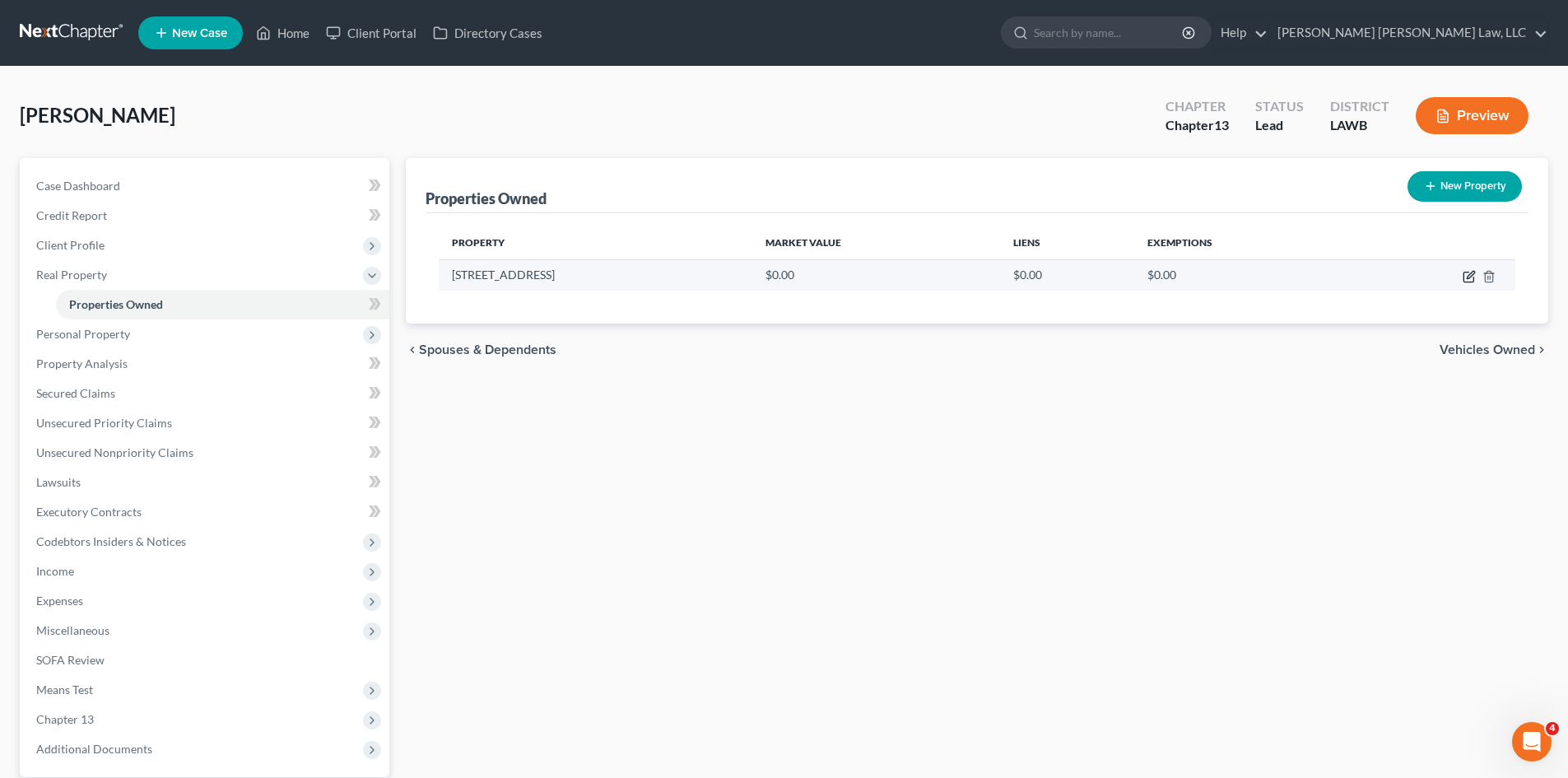
click at [1470, 274] on icon "button" at bounding box center [1470, 276] width 13 height 13
select select "19"
select select "36"
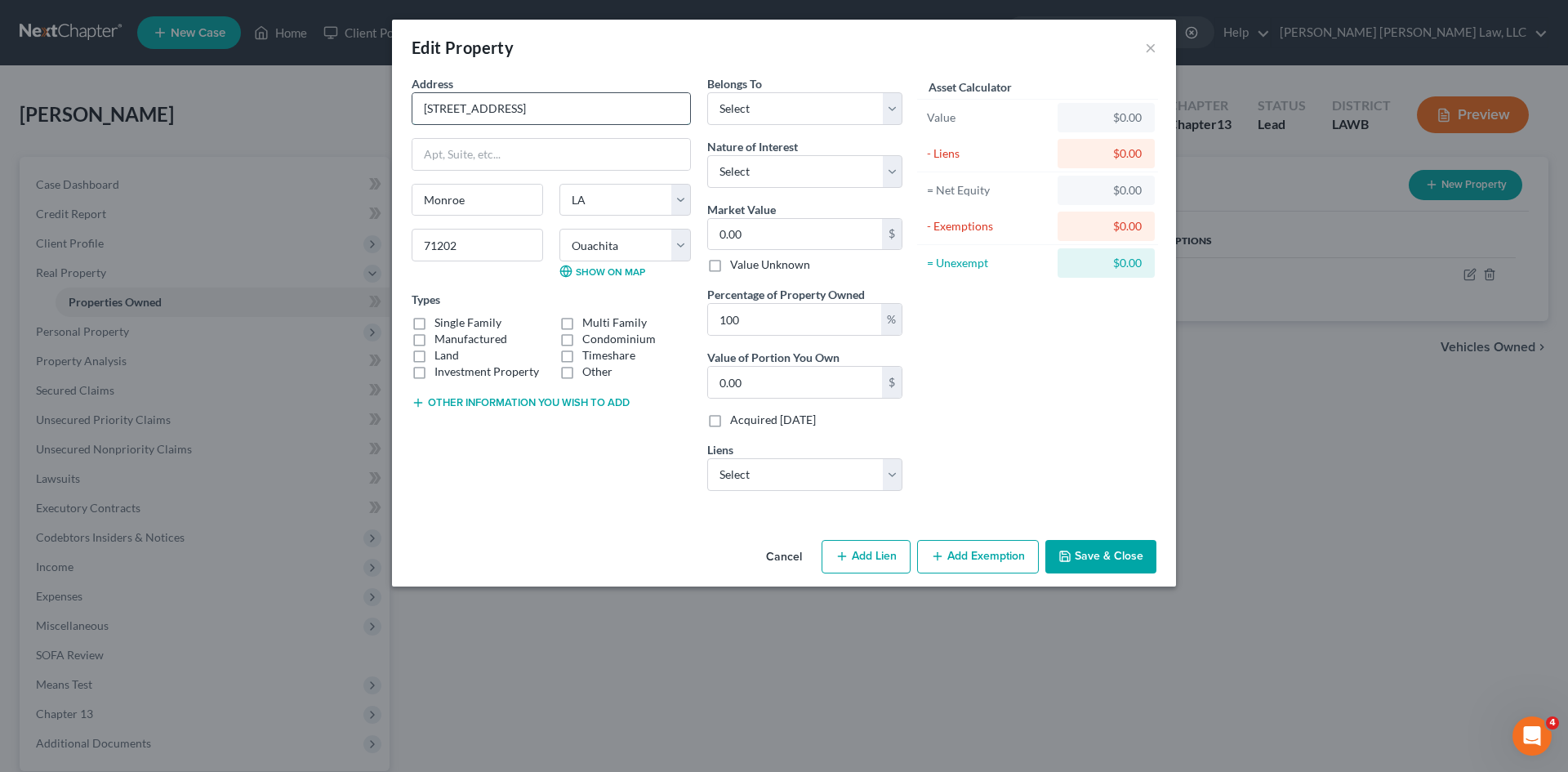
click at [465, 107] on input "[STREET_ADDRESS]" at bounding box center [551, 108] width 277 height 31
type input "[STREET_ADDRESS]"
click at [1095, 552] on button "Save & Close" at bounding box center [1101, 558] width 111 height 34
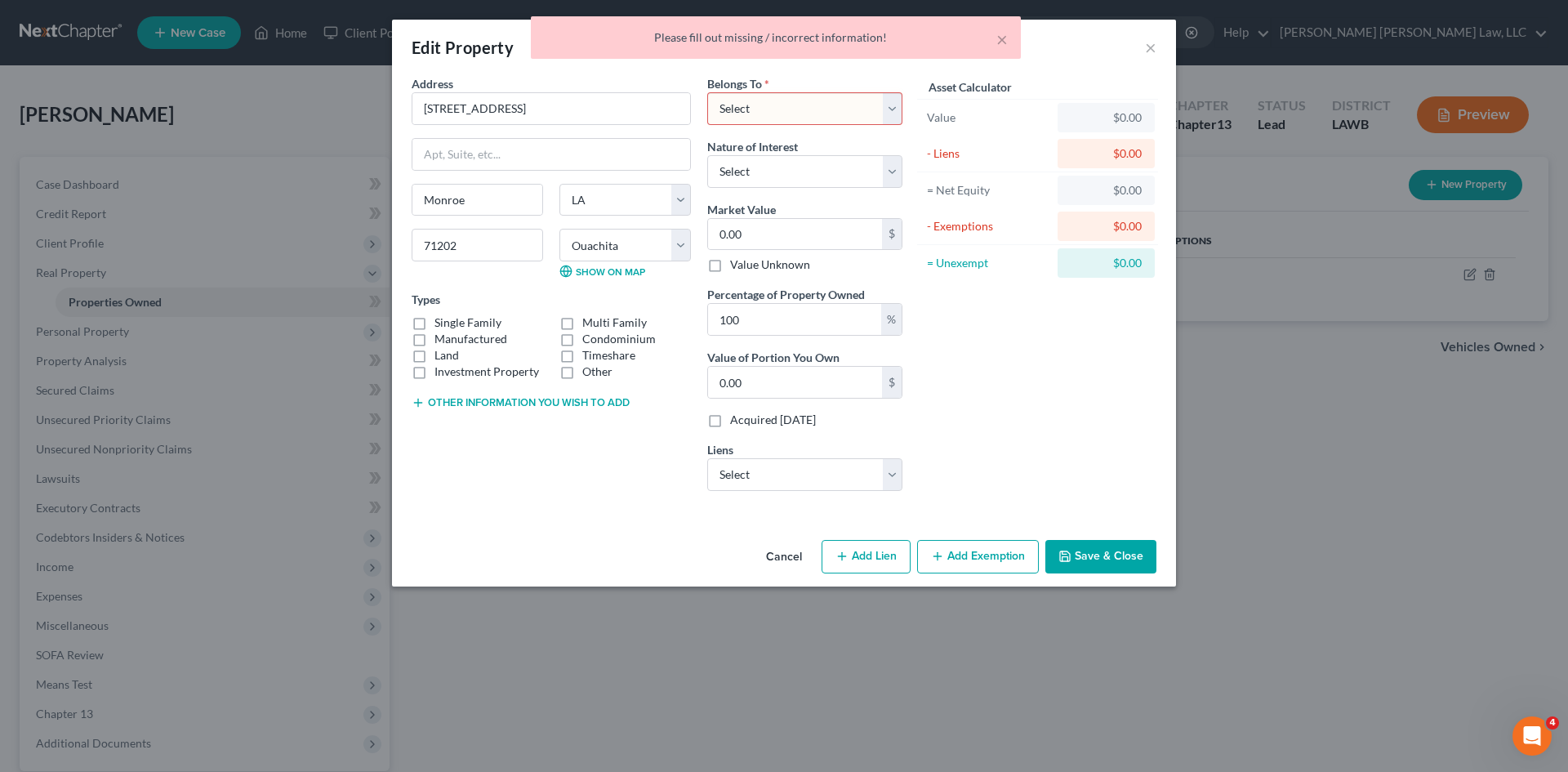
click at [757, 103] on select "Select Debtor 1 Only Debtor 2 Only Debtor 1 And Debtor 2 Only At Least One Of T…" at bounding box center [805, 108] width 195 height 33
select select "0"
click at [708, 92] on select "Select Debtor 1 Only Debtor 2 Only Debtor 1 And Debtor 2 Only At Least One Of T…" at bounding box center [805, 108] width 195 height 33
click at [434, 321] on label "Single Family" at bounding box center [468, 323] width 67 height 16
click at [441, 321] on input "Single Family" at bounding box center [446, 319] width 11 height 11
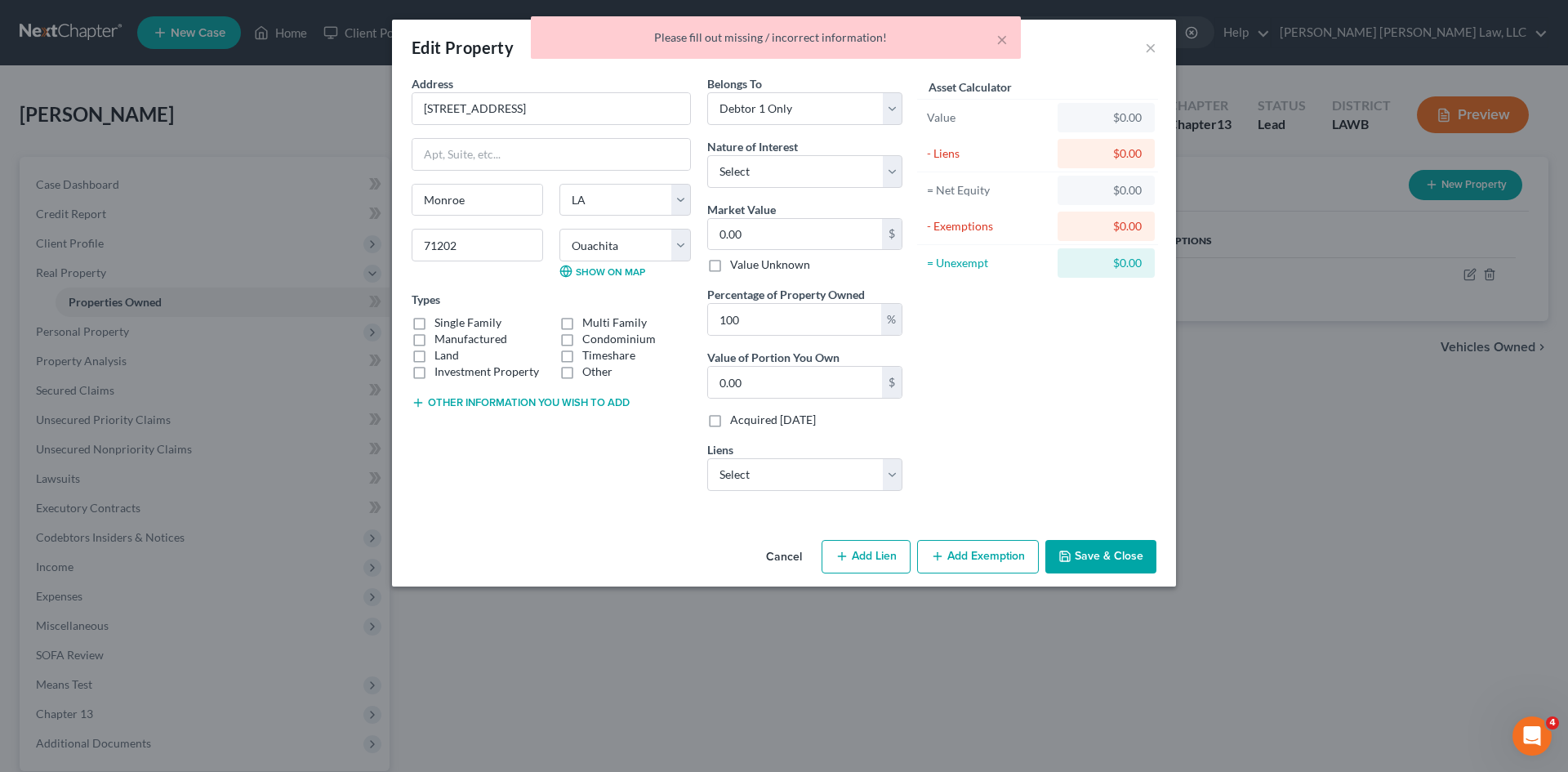
checkbox input "true"
click at [1093, 561] on button "Save & Close" at bounding box center [1101, 558] width 111 height 34
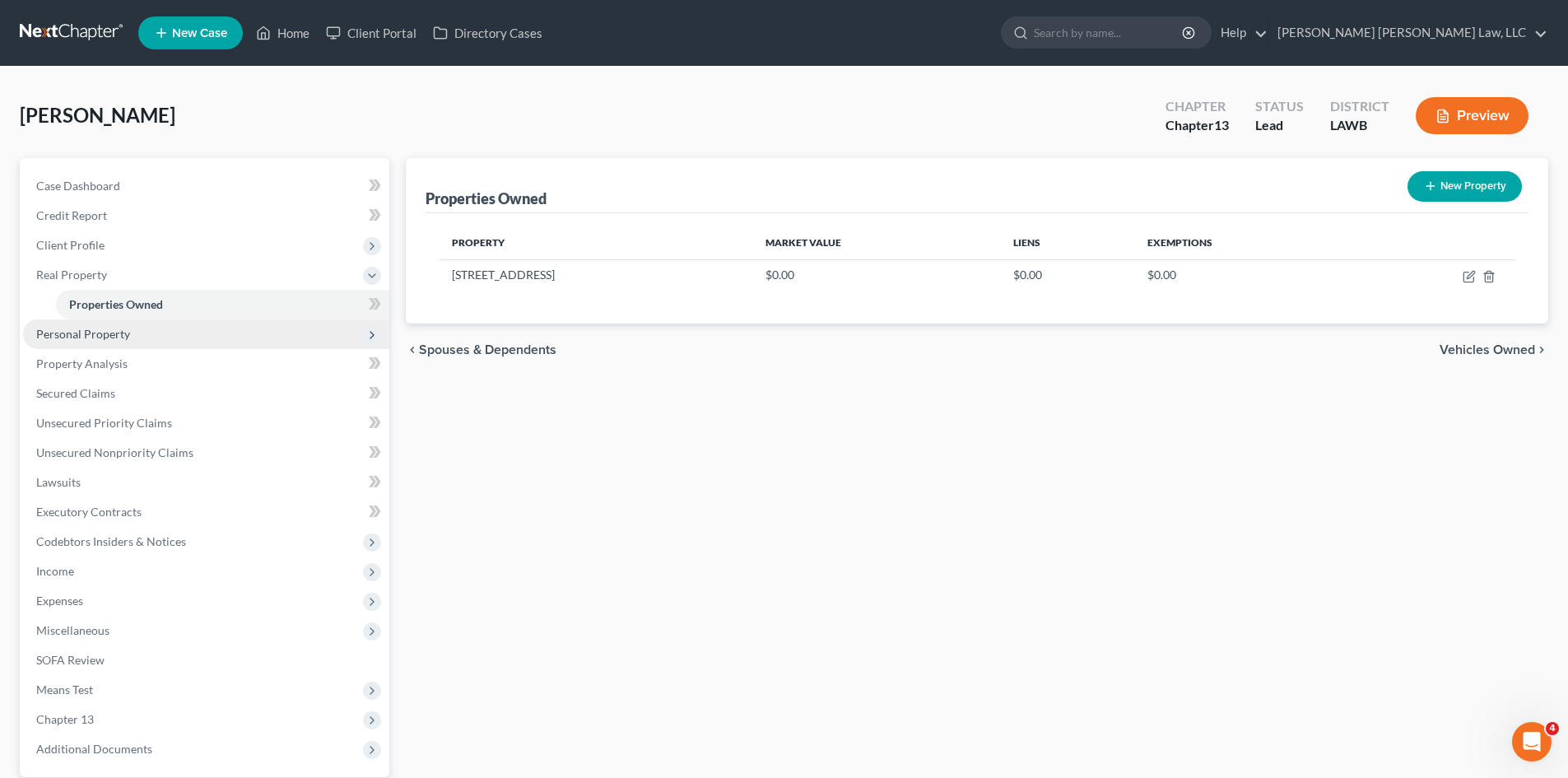
click at [89, 329] on span "Personal Property" at bounding box center [83, 334] width 94 height 14
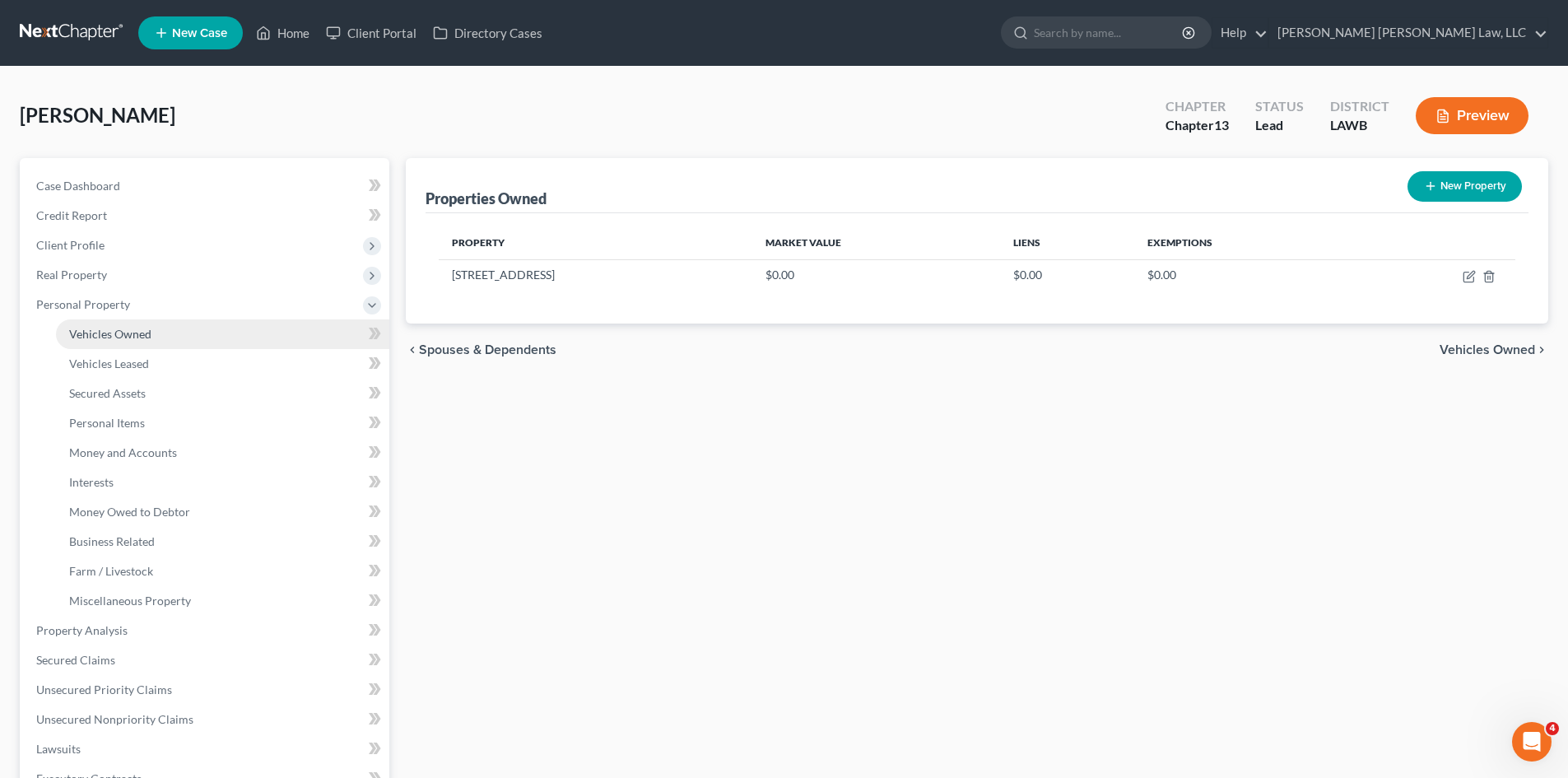
click at [95, 334] on span "Vehicles Owned" at bounding box center [110, 334] width 82 height 14
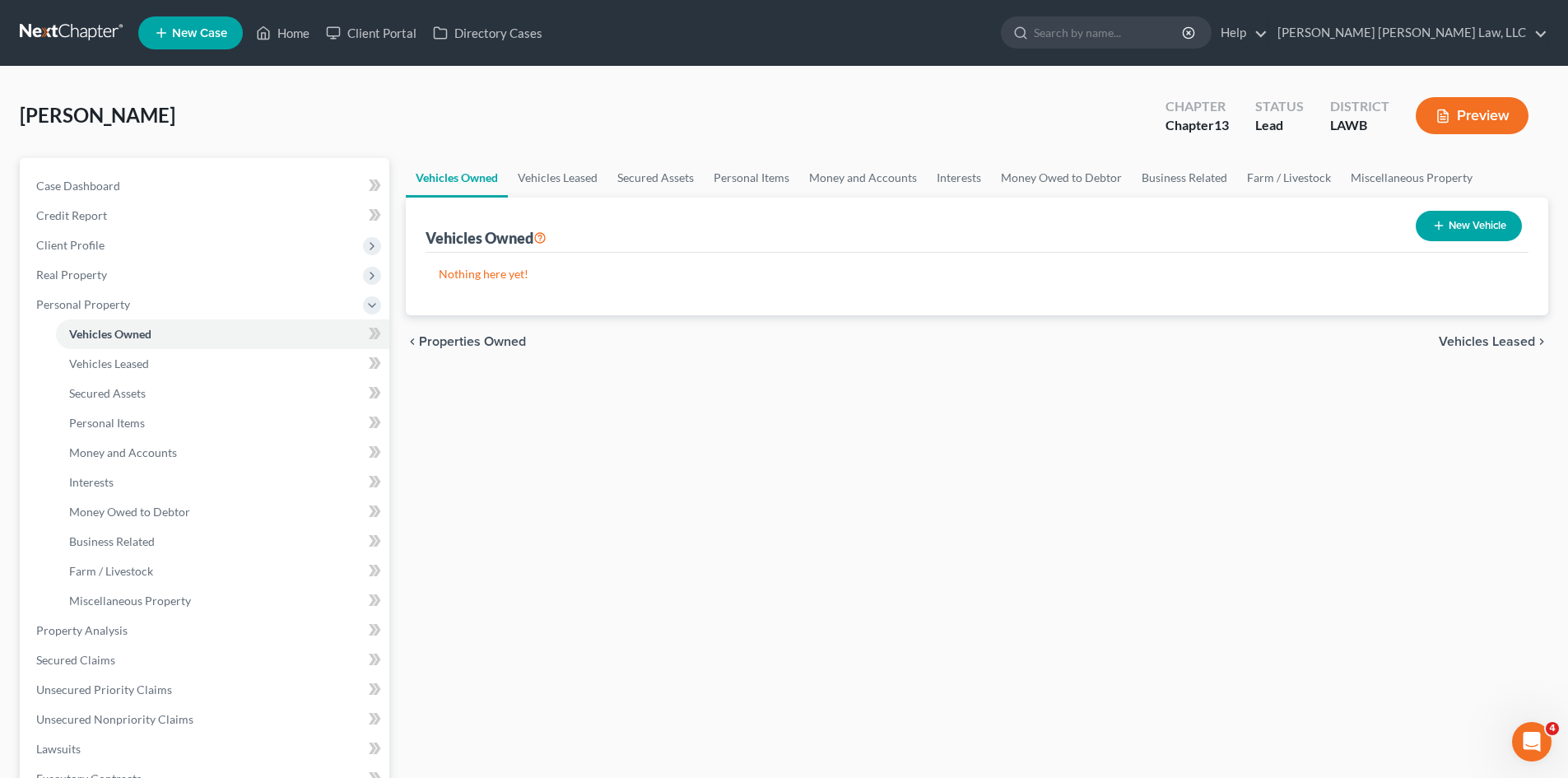
click at [1465, 216] on button "New Vehicle" at bounding box center [1469, 226] width 106 height 31
select select "0"
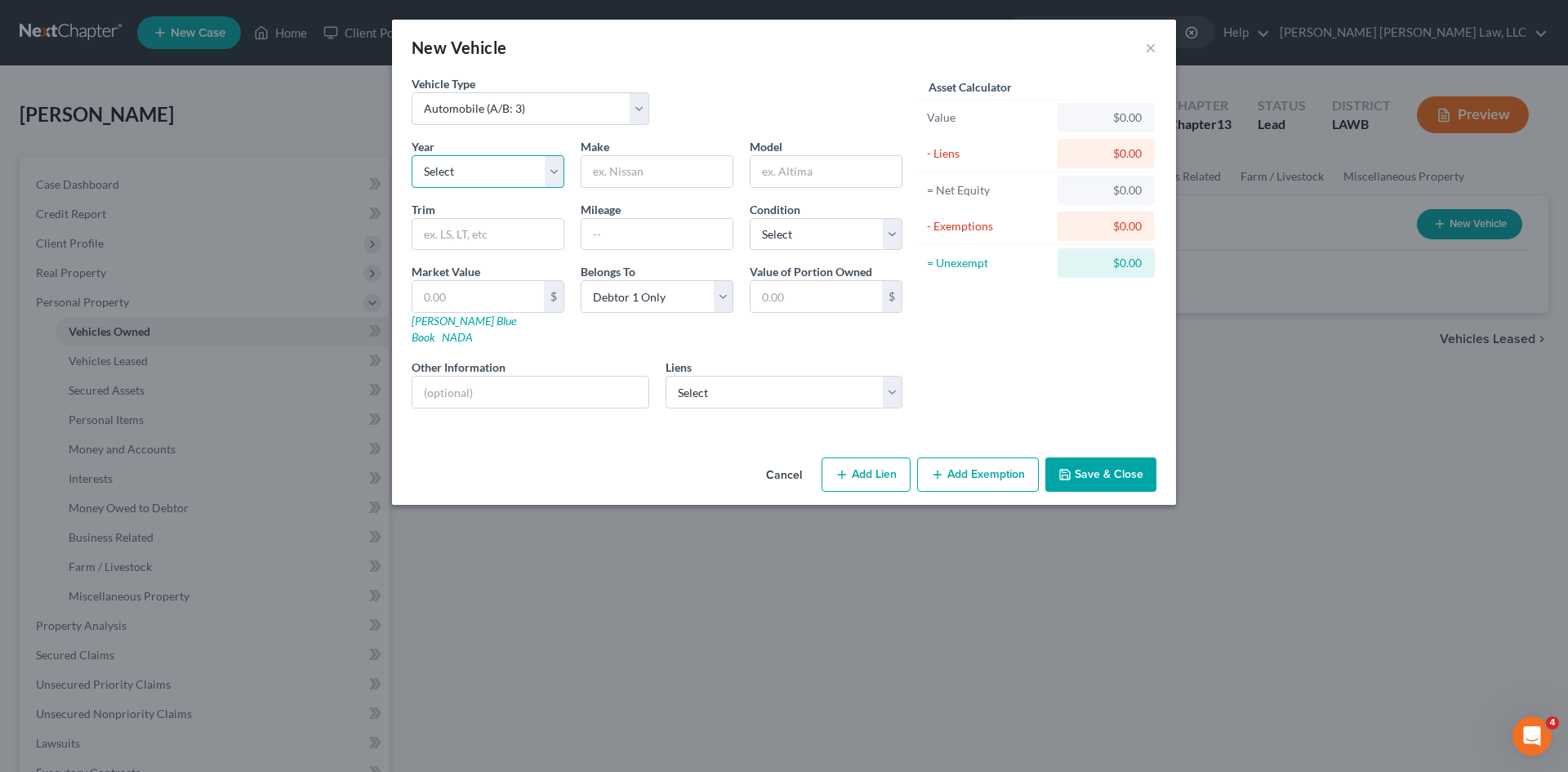
click at [470, 170] on select "Select 2026 2025 2024 2023 2022 2021 2020 2019 2018 2017 2016 2015 2014 2013 20…" at bounding box center [488, 172] width 153 height 33
select select "8"
click at [411, 155] on select "Select 2026 2025 2024 2023 2022 2021 2020 2019 2018 2017 2016 2015 2014 2013 20…" at bounding box center [488, 172] width 153 height 33
drag, startPoint x: 632, startPoint y: 157, endPoint x: 626, endPoint y: 165, distance: 10.0
click at [628, 163] on input "text" at bounding box center [657, 172] width 151 height 31
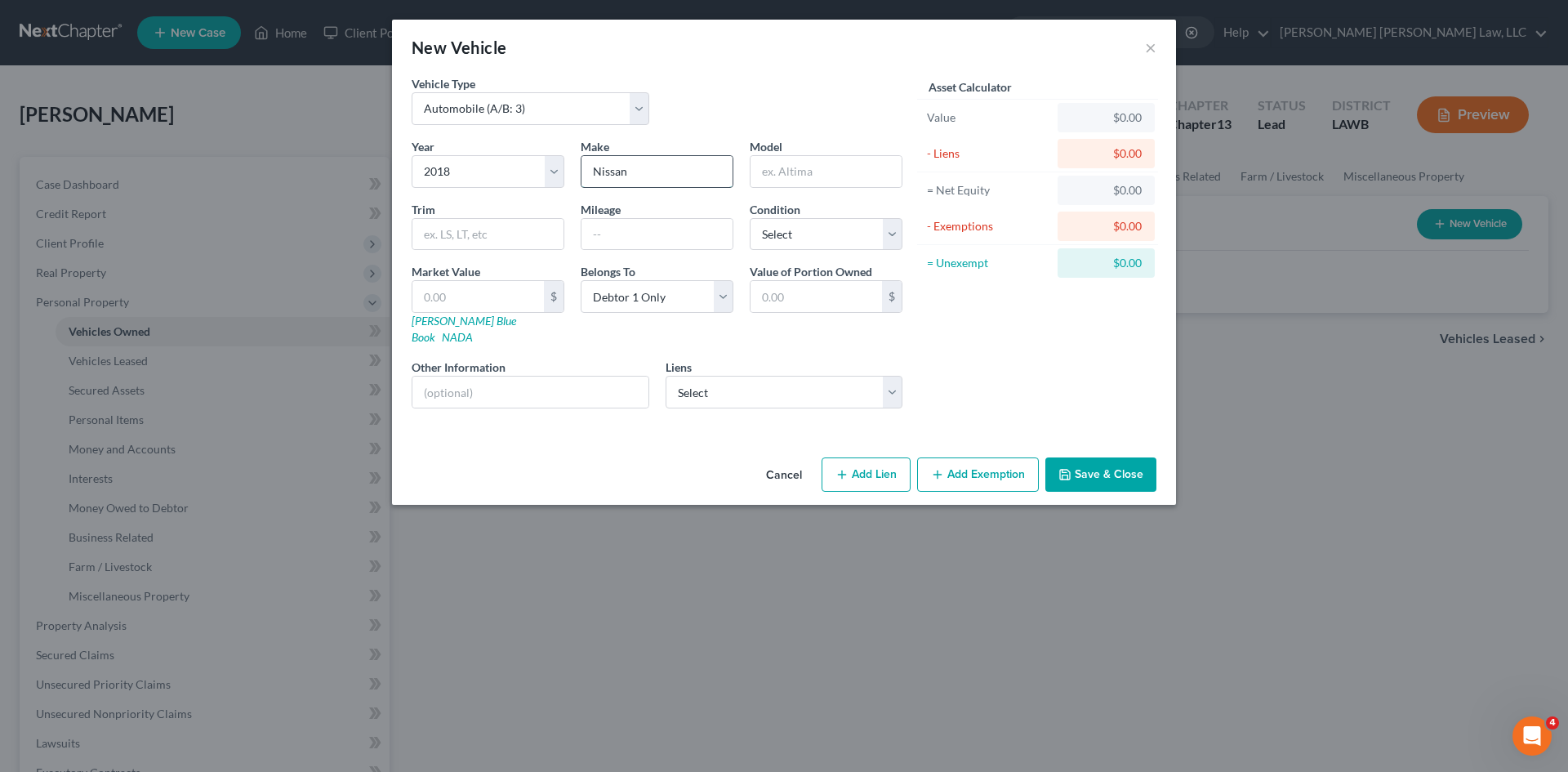
type input "Nissan"
type input "Frontier"
click at [765, 231] on select "Select Excellent Very Good Good Fair Poor" at bounding box center [826, 235] width 153 height 33
select select "2"
click at [750, 218] on select "Select Excellent Very Good Good Fair Poor" at bounding box center [826, 235] width 153 height 33
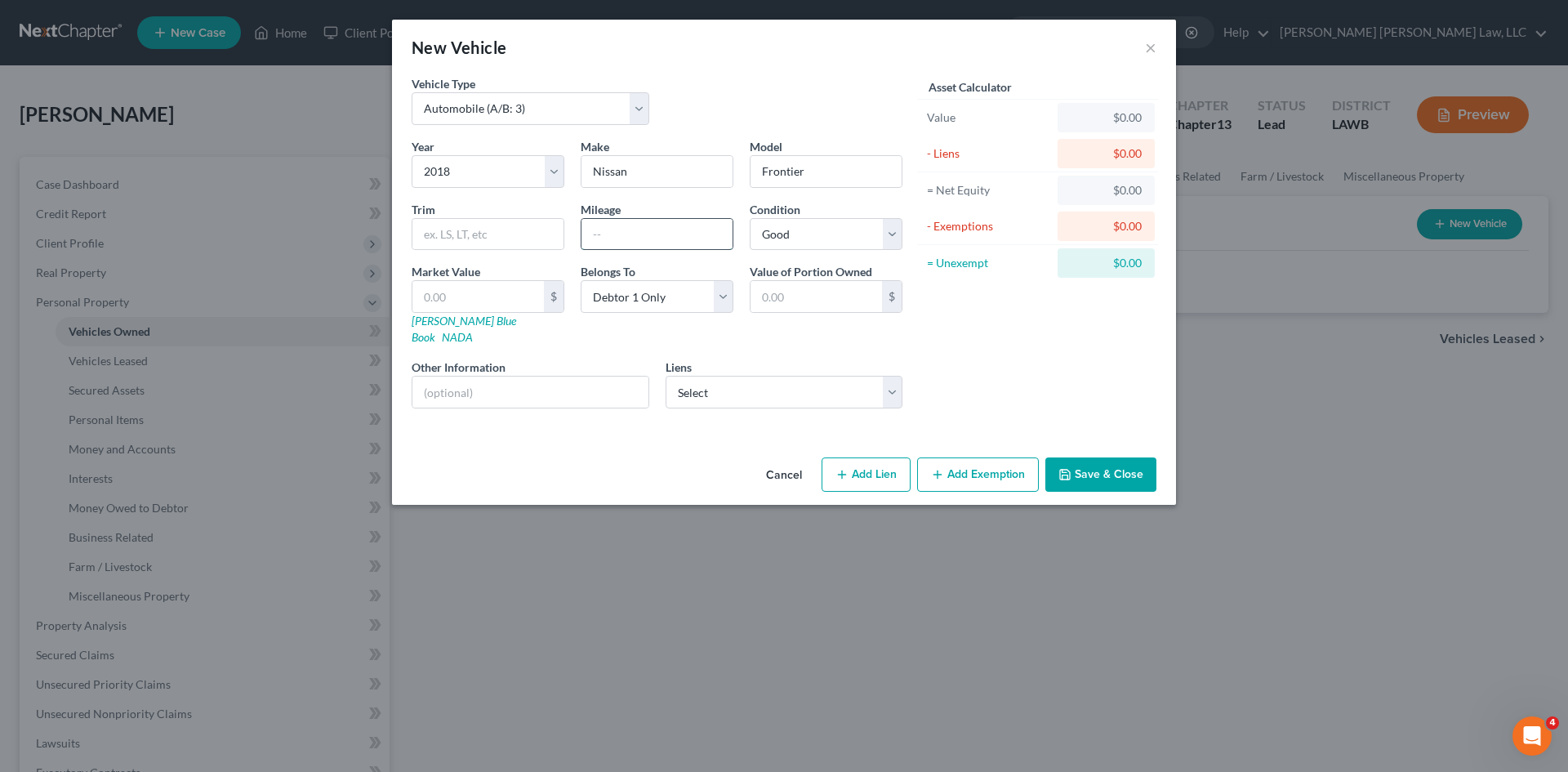
click at [672, 241] on input "text" at bounding box center [657, 235] width 151 height 31
type input "42,700"
click at [652, 302] on select "Select Debtor 1 Only Debtor 2 Only Debtor 1 And Debtor 2 Only At Least One Of T…" at bounding box center [657, 296] width 153 height 33
click at [658, 266] on div "Belongs To * Select Debtor 1 Only Debtor 2 Only Debtor 1 And Debtor 2 Only At L…" at bounding box center [657, 304] width 169 height 82
click at [731, 376] on select "Select Monroe Telco Federal C - $18,846.00 Tower Loan - $8,613.00 Monroe Telco …" at bounding box center [785, 393] width 238 height 33
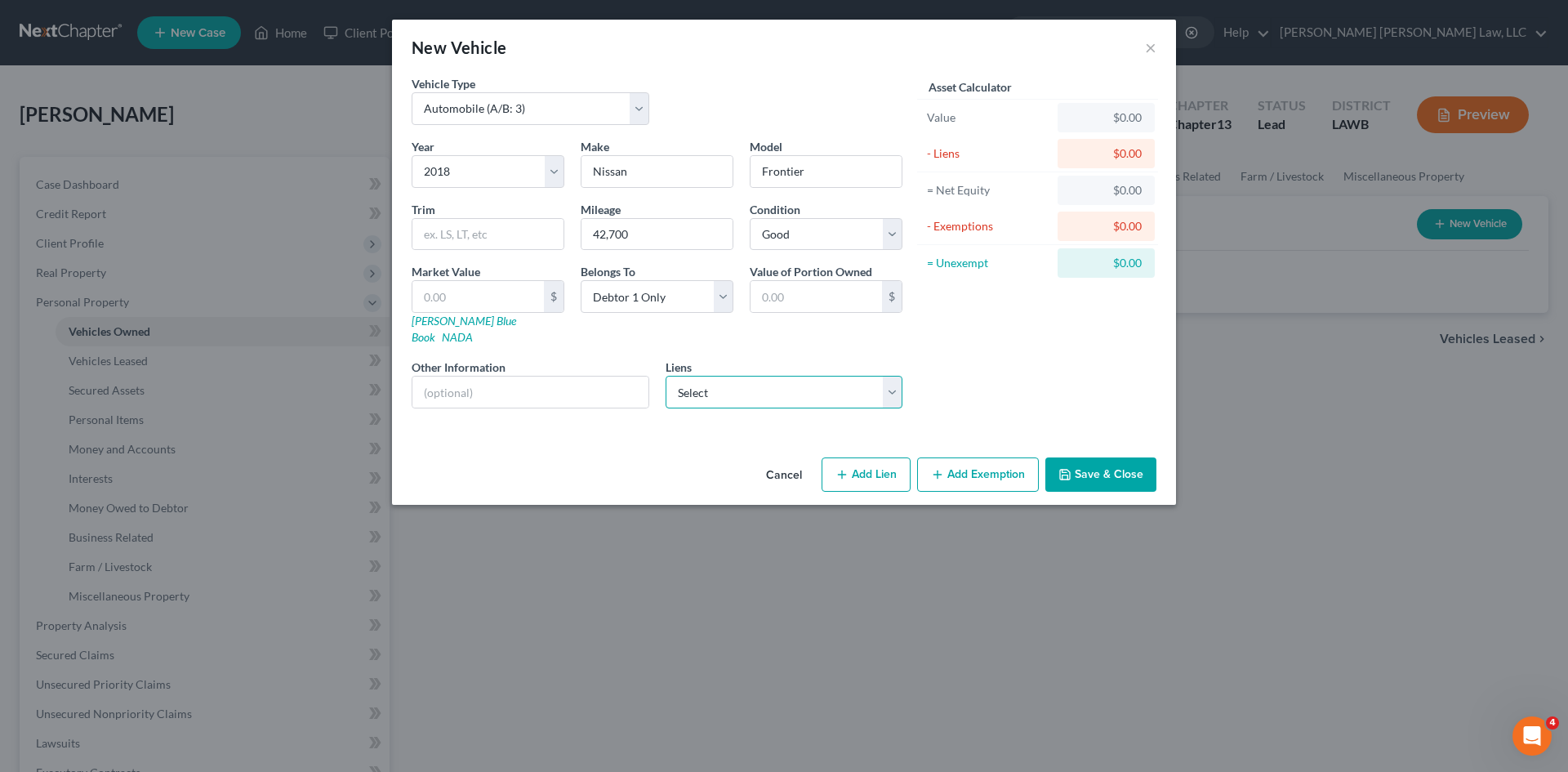
click at [666, 376] on select "Select Monroe Telco Federal C - $18,846.00 Tower Loan - $8,613.00 Monroe Telco …" at bounding box center [785, 393] width 238 height 33
click at [728, 379] on select "Select Monroe Telco Federal C - $18,846.00 Tower Loan - $8,613.00 Monroe Telco …" at bounding box center [785, 393] width 238 height 33
select select "0"
click at [666, 376] on select "Select Monroe Telco Federal C - $18,846.00 Tower Loan - $8,613.00 Monroe Telco …" at bounding box center [785, 393] width 238 height 33
select select
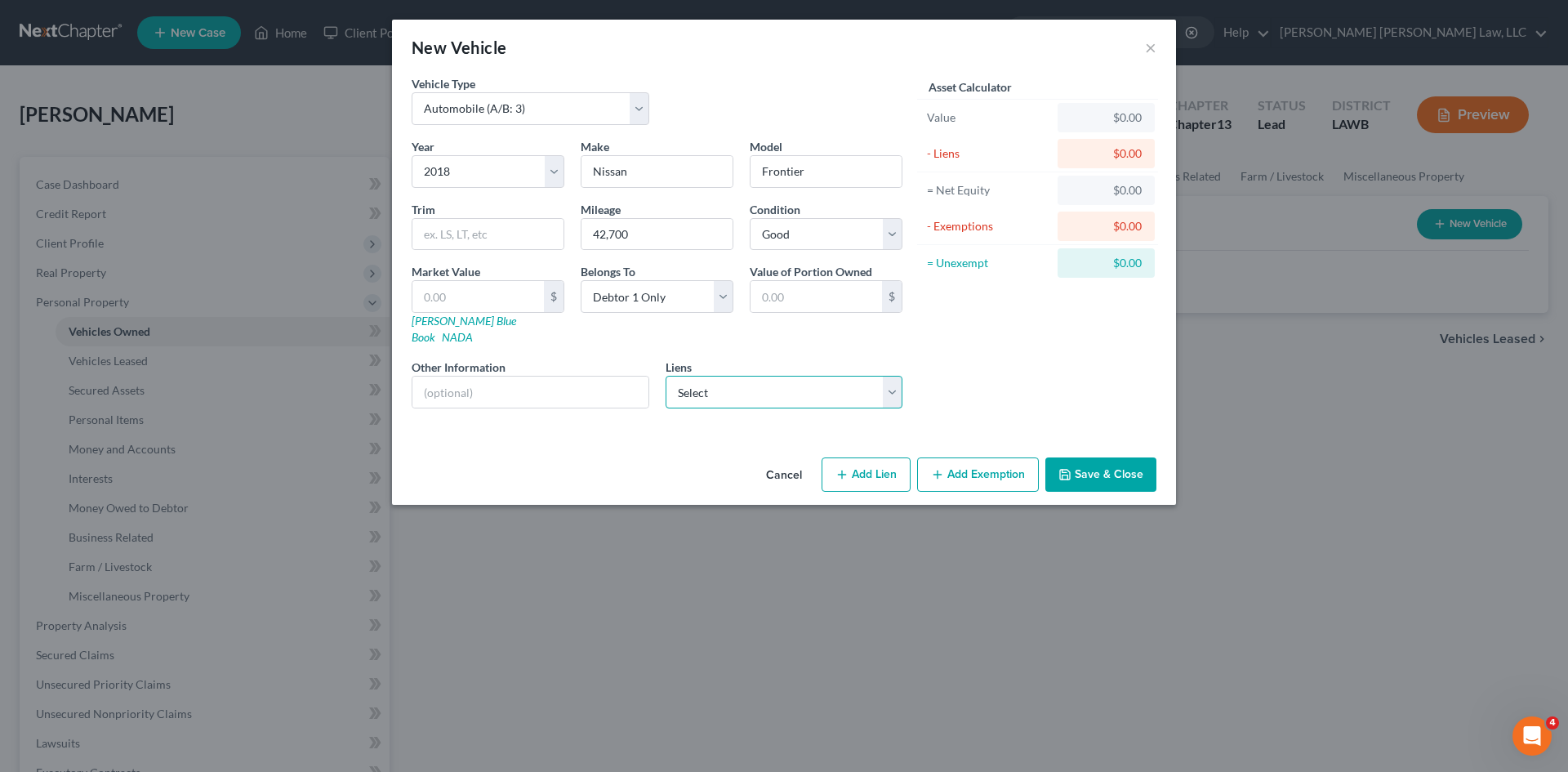
select select "19"
select select "0"
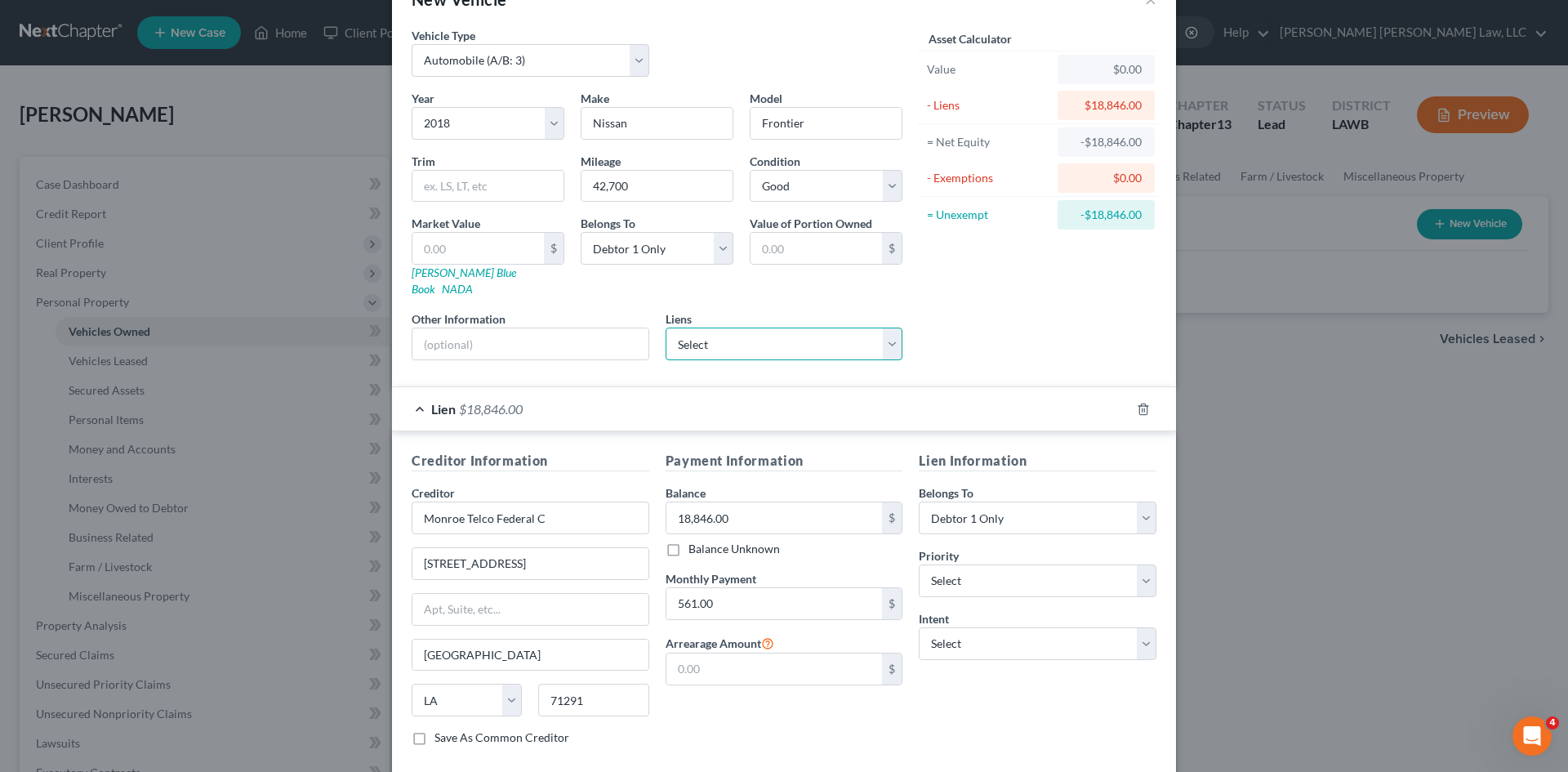
scroll to position [122, 0]
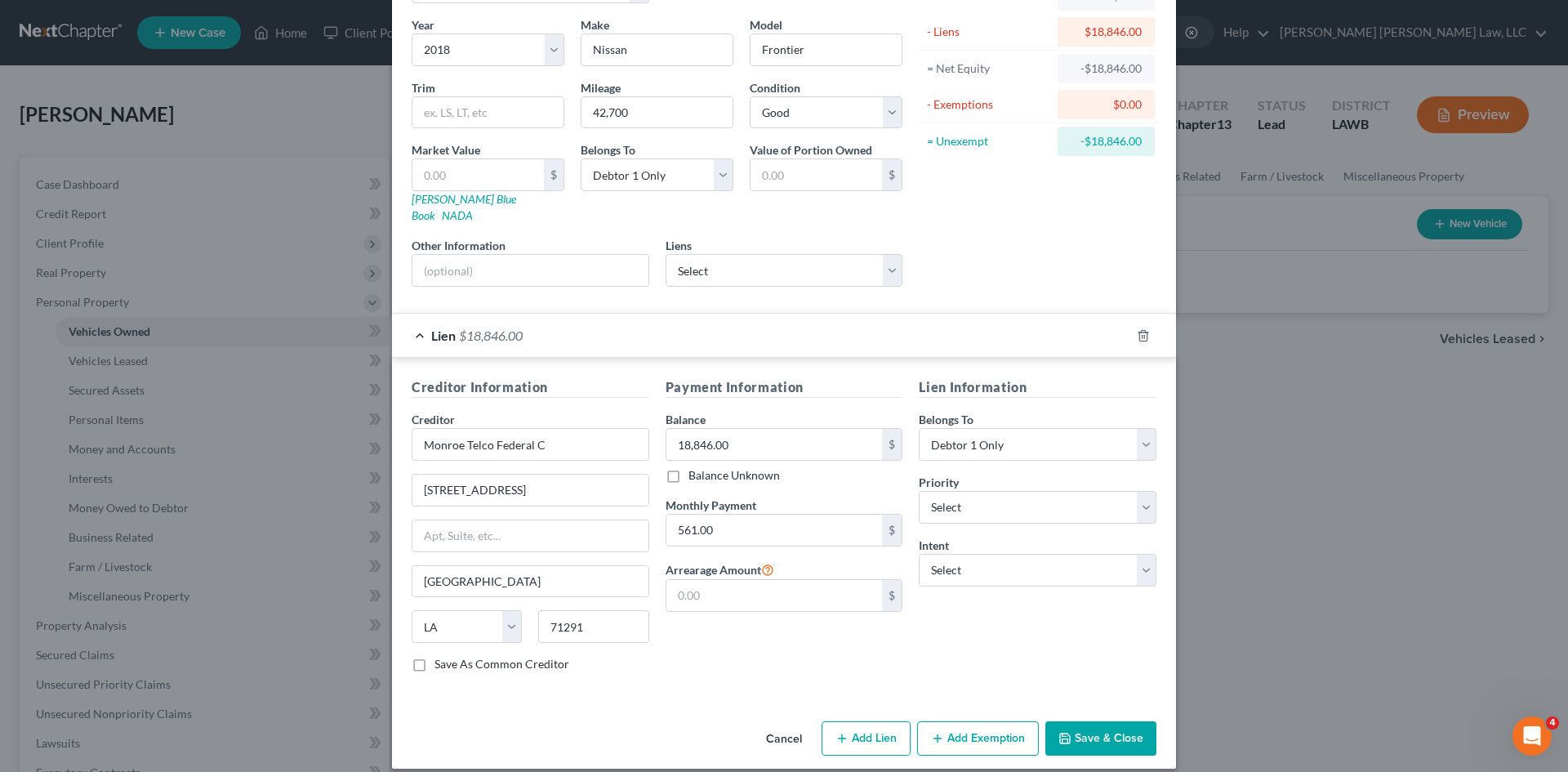
click at [951, 722] on button "Add Exemption" at bounding box center [978, 739] width 121 height 34
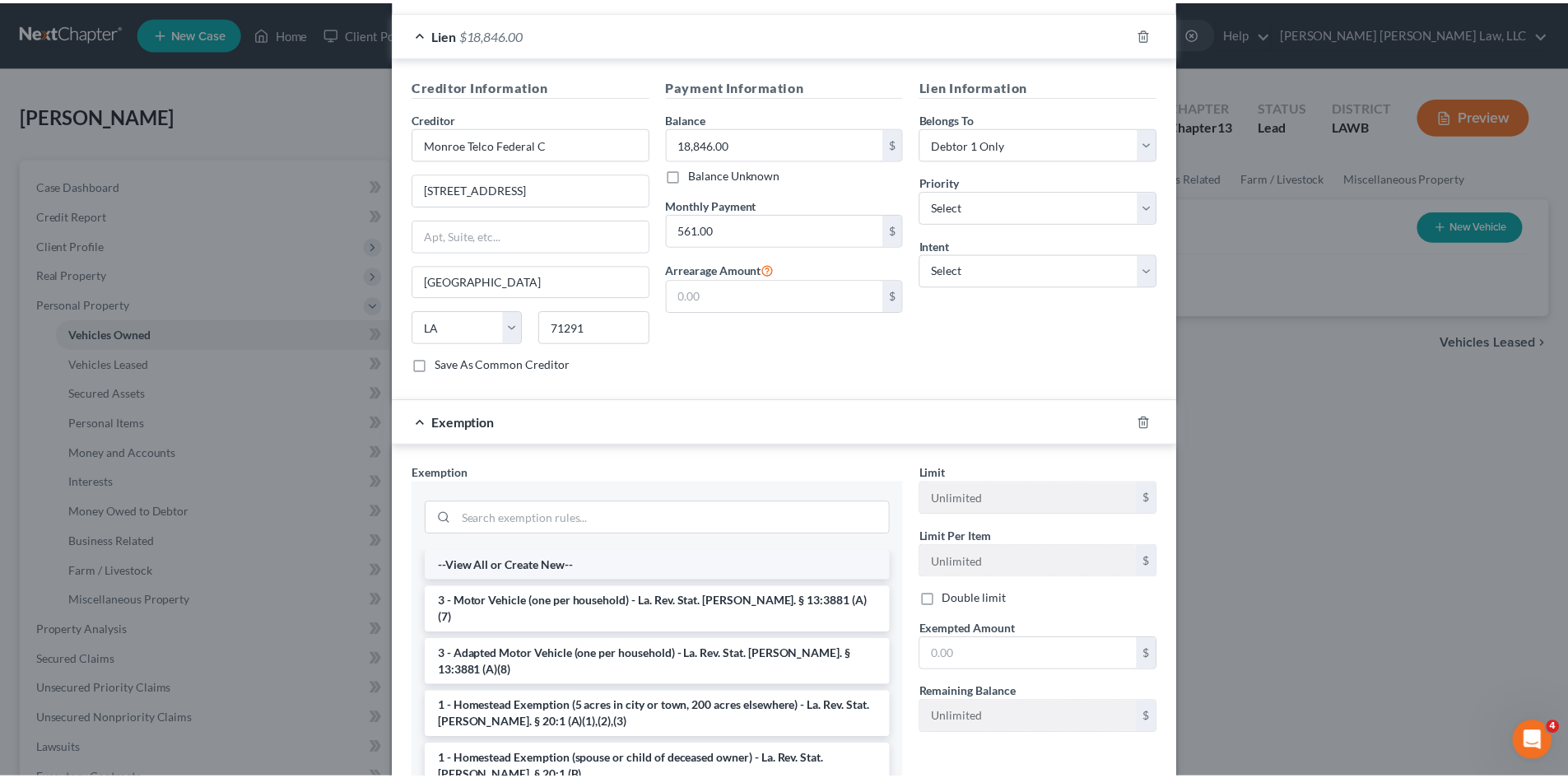
scroll to position [452, 0]
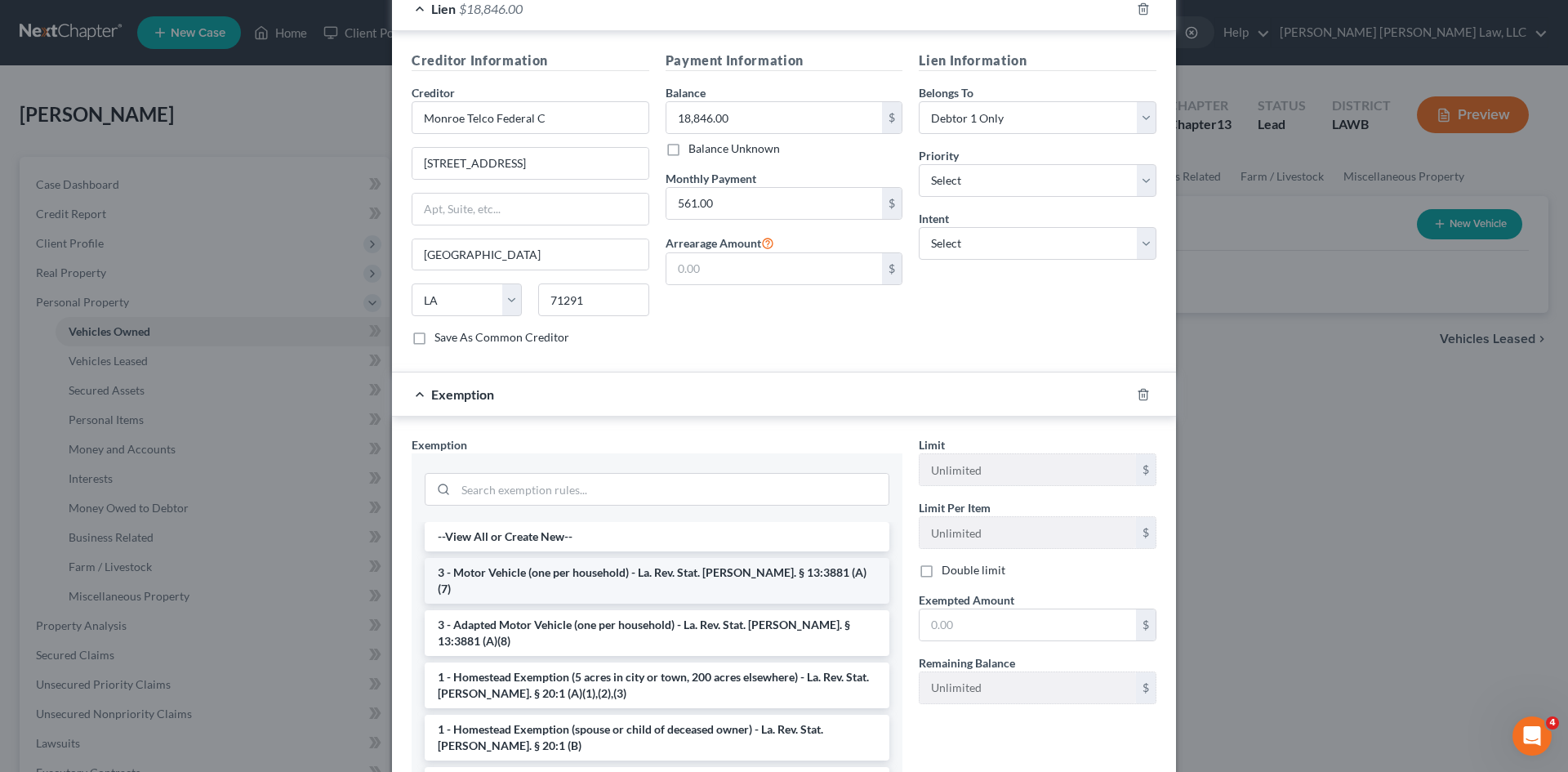
click at [524, 558] on li "3 - Motor Vehicle (one per household) - La. Rev. Stat. [PERSON_NAME]. § 13:3881…" at bounding box center [657, 581] width 465 height 46
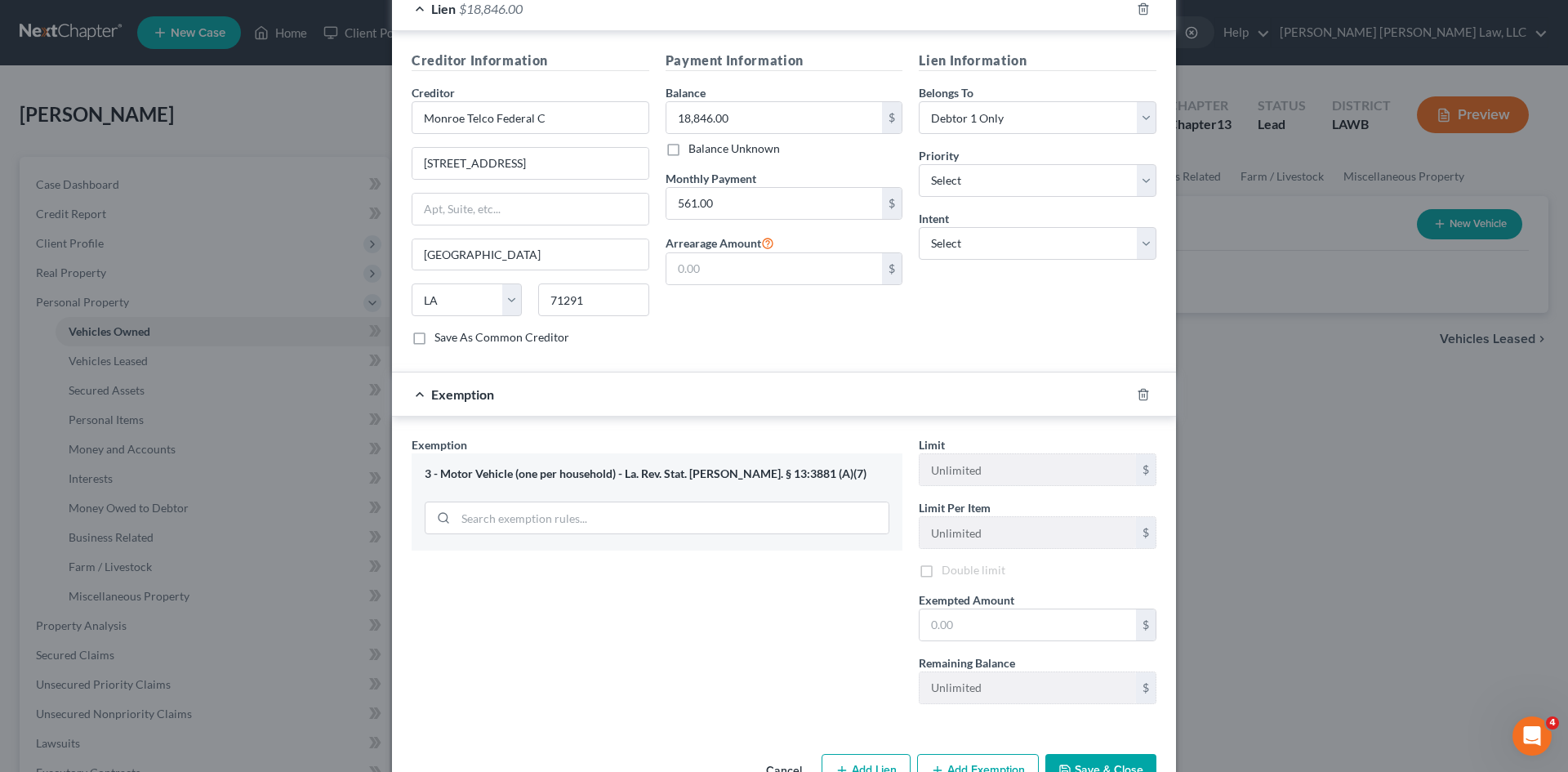
click at [524, 555] on div "Exemption Set must be selected for CA. Exemption * 3 - Motor Vehicle (one per h…" at bounding box center [658, 576] width 507 height 280
click at [958, 612] on input "text" at bounding box center [1028, 627] width 217 height 31
type input "7,500.00"
click at [1097, 756] on button "Save & Close" at bounding box center [1101, 774] width 111 height 34
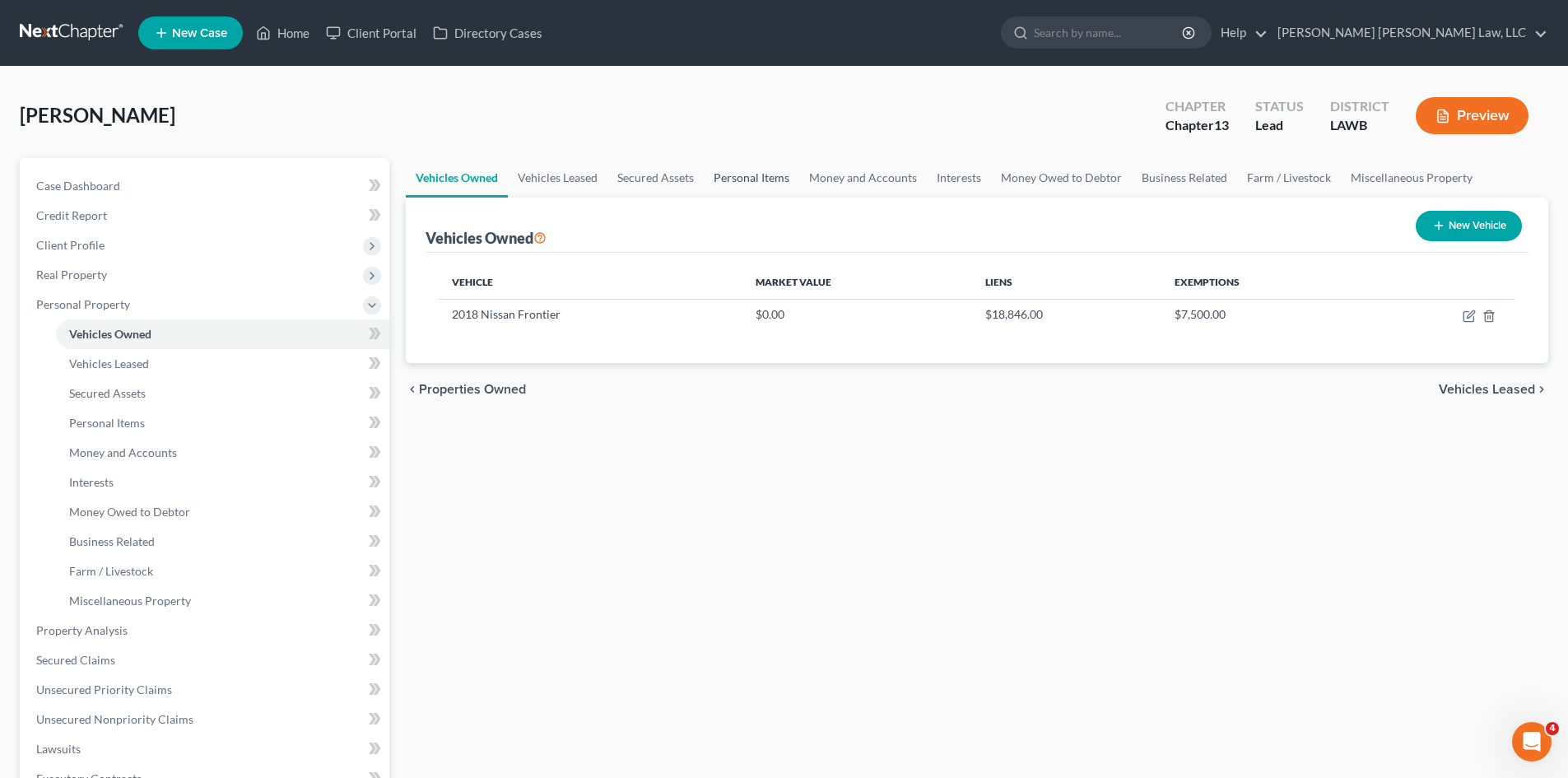
click at [740, 175] on link "Personal Items" at bounding box center [751, 178] width 95 height 40
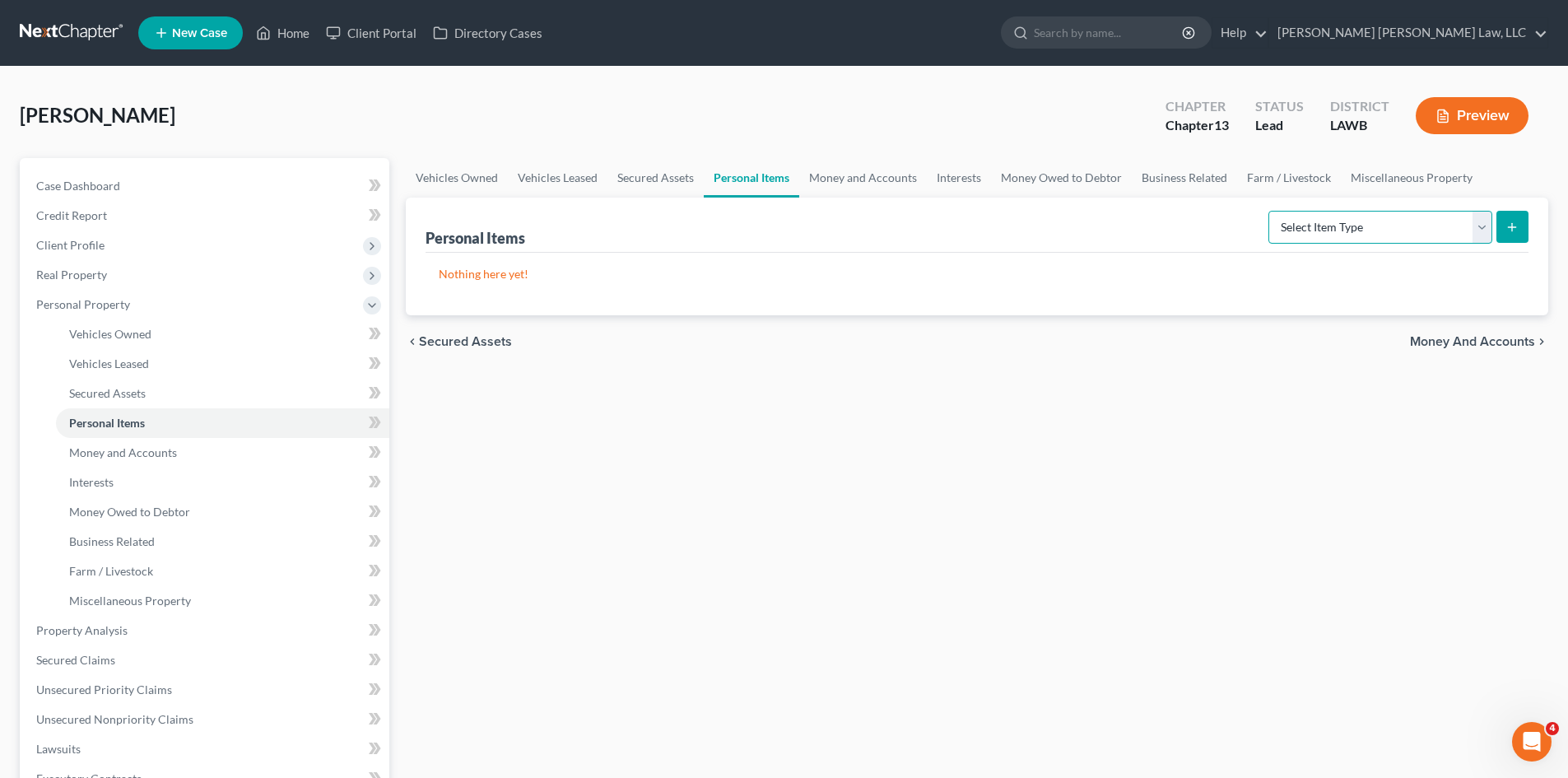
click at [1298, 226] on select "Select Item Type Clothing (A/B: 11) Collectibles Of Value (A/B: 8) Electronics …" at bounding box center [1380, 228] width 224 height 33
click at [1271, 211] on select "Select Item Type Clothing (A/B: 11) Collectibles Of Value (A/B: 8) Electronics …" at bounding box center [1380, 228] width 224 height 33
click at [1298, 237] on select "Select Item Type Clothing (A/B: 11) Collectibles Of Value (A/B: 8) Electronics …" at bounding box center [1380, 228] width 224 height 33
select select "clothing"
click at [1271, 211] on select "Select Item Type Clothing (A/B: 11) Collectibles Of Value (A/B: 8) Electronics …" at bounding box center [1380, 228] width 224 height 33
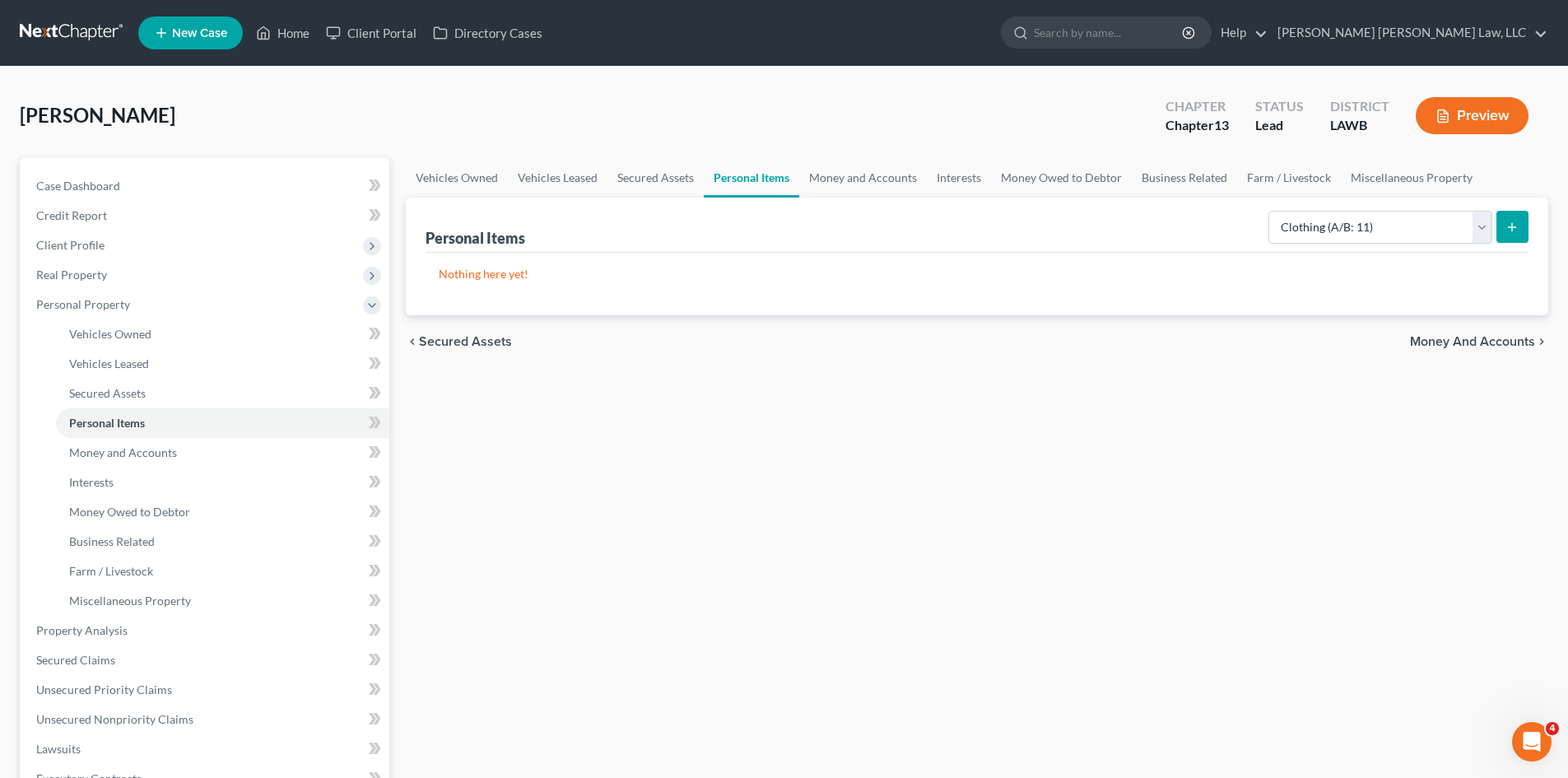
click at [1517, 228] on icon "submit" at bounding box center [1513, 228] width 13 height 13
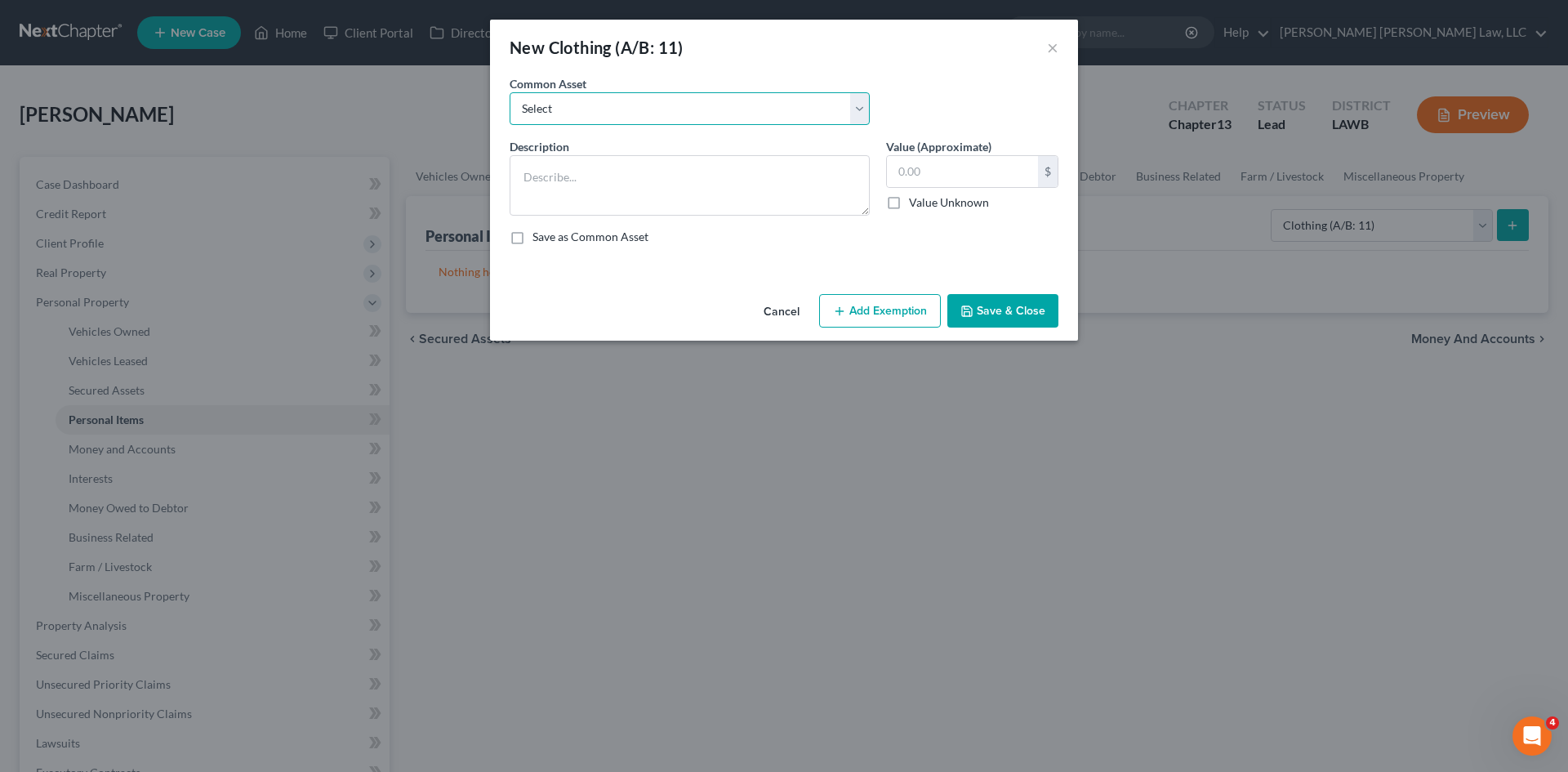
click at [672, 112] on select "Select Clothes Clothes" at bounding box center [690, 108] width 360 height 33
select select "0"
click at [510, 92] on select "Select Clothes Clothes" at bounding box center [690, 108] width 360 height 33
type textarea "Clothes"
type input "300.00"
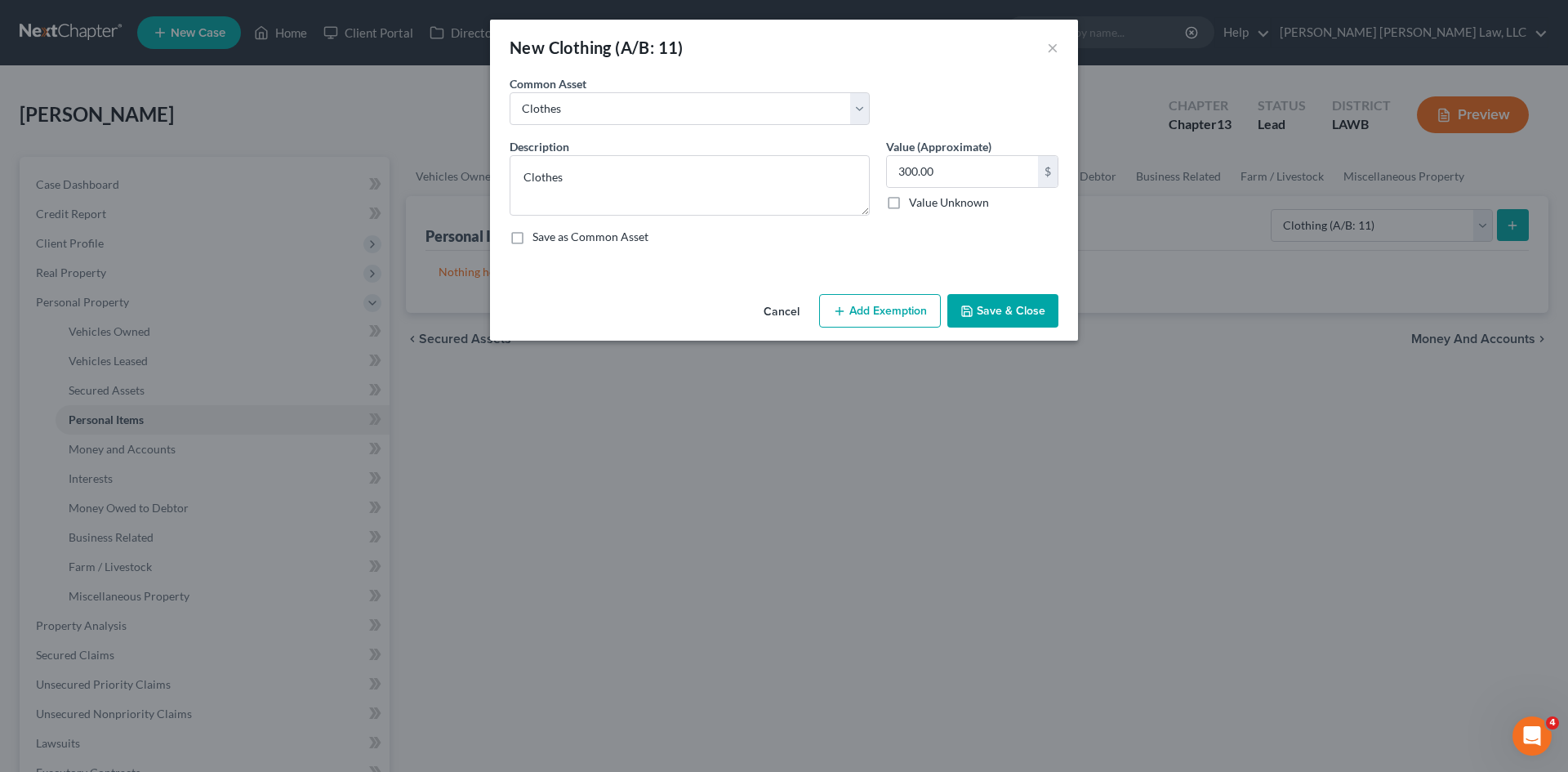
click at [871, 303] on button "Add Exemption" at bounding box center [880, 311] width 121 height 34
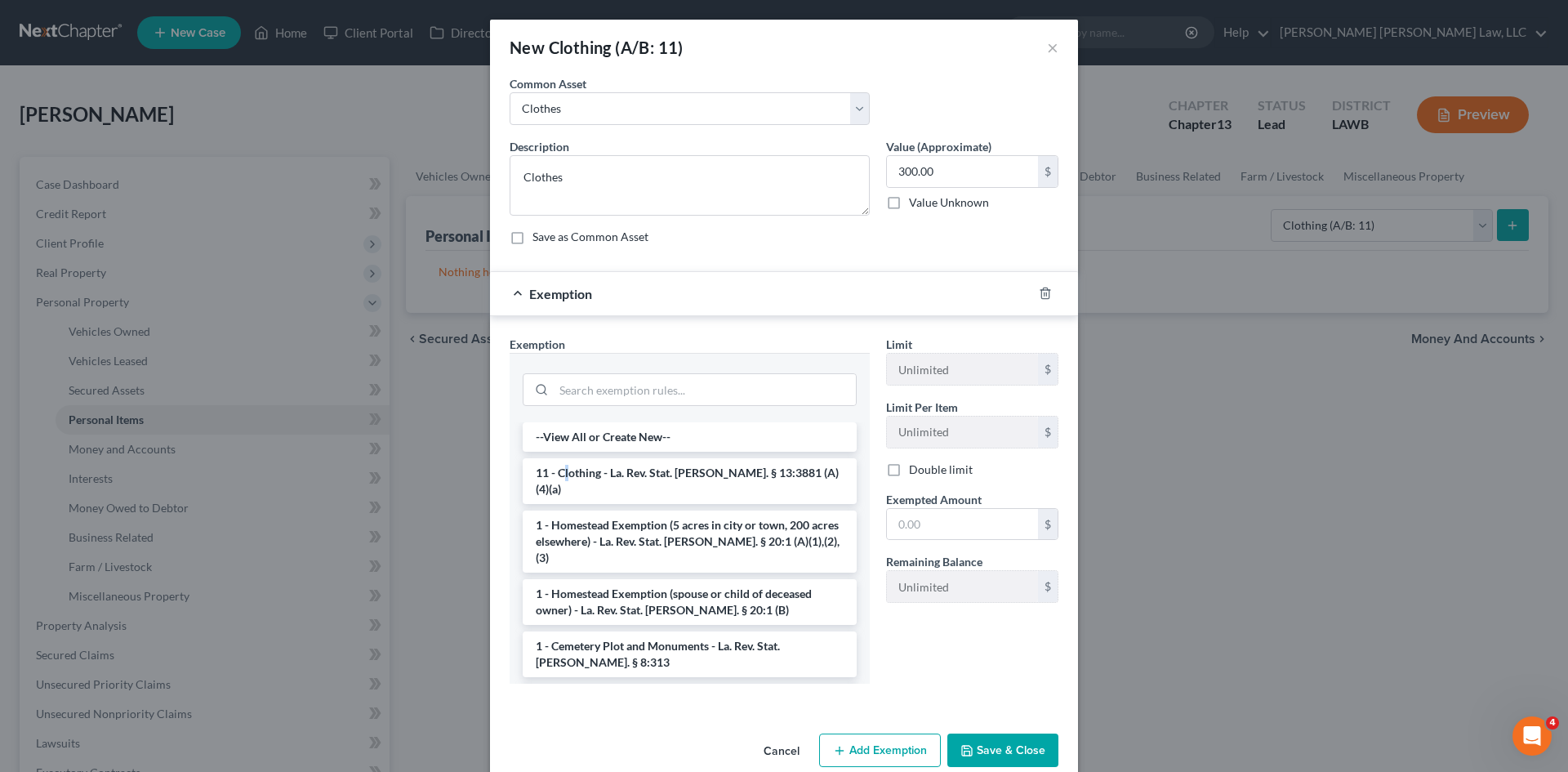
click at [562, 474] on li "11 - Clothing - La. Rev. Stat. [PERSON_NAME]. § 13:3881 (A)(4)(a)" at bounding box center [690, 481] width 334 height 46
click at [564, 474] on div "Exemption Set must be selected for CA. Exemption * --View All or Create New-- 1…" at bounding box center [690, 517] width 377 height 361
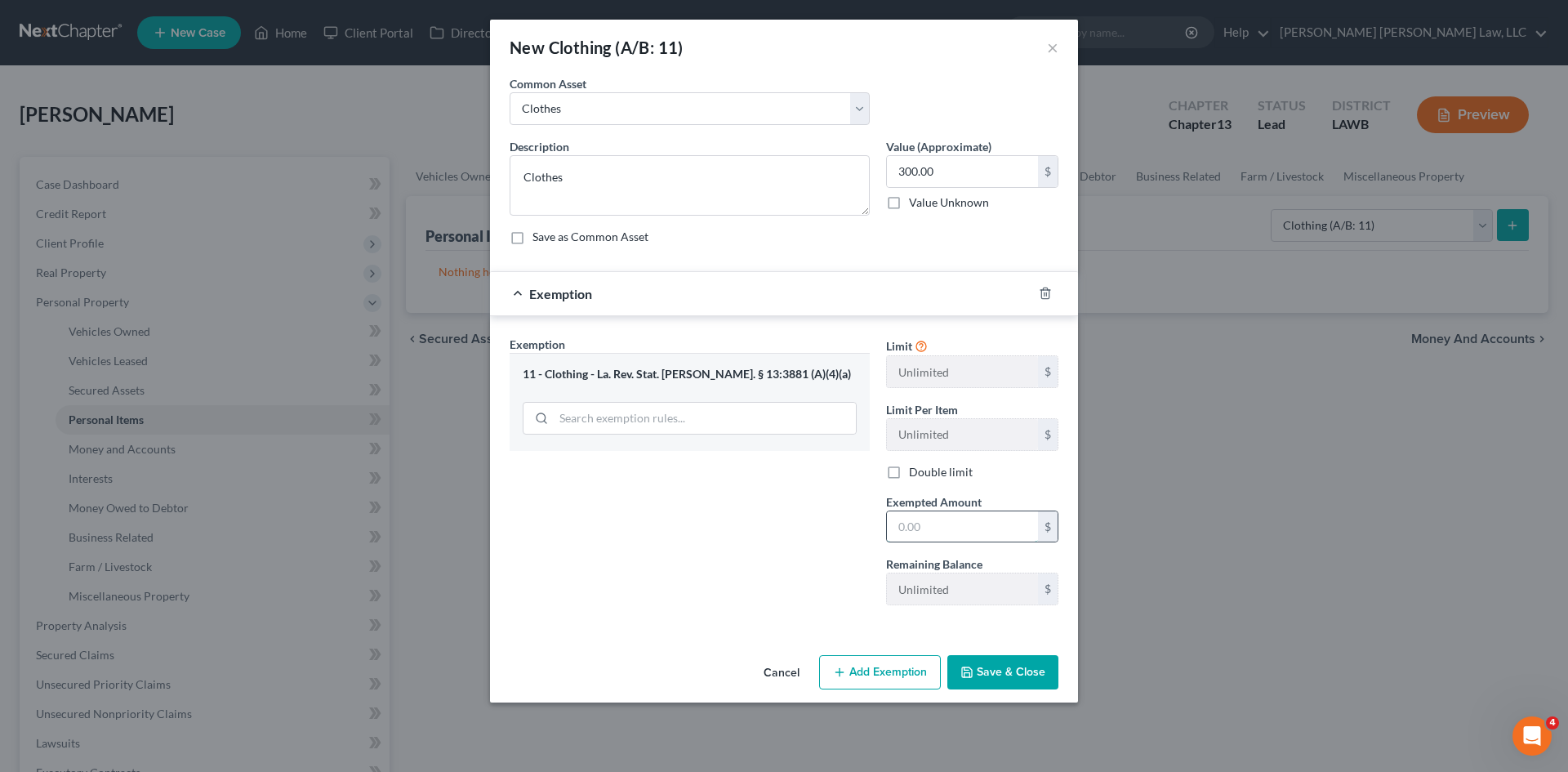
click at [929, 528] on input "text" at bounding box center [963, 527] width 151 height 31
type input "300.00"
click at [1021, 669] on button "Save & Close" at bounding box center [1002, 673] width 111 height 34
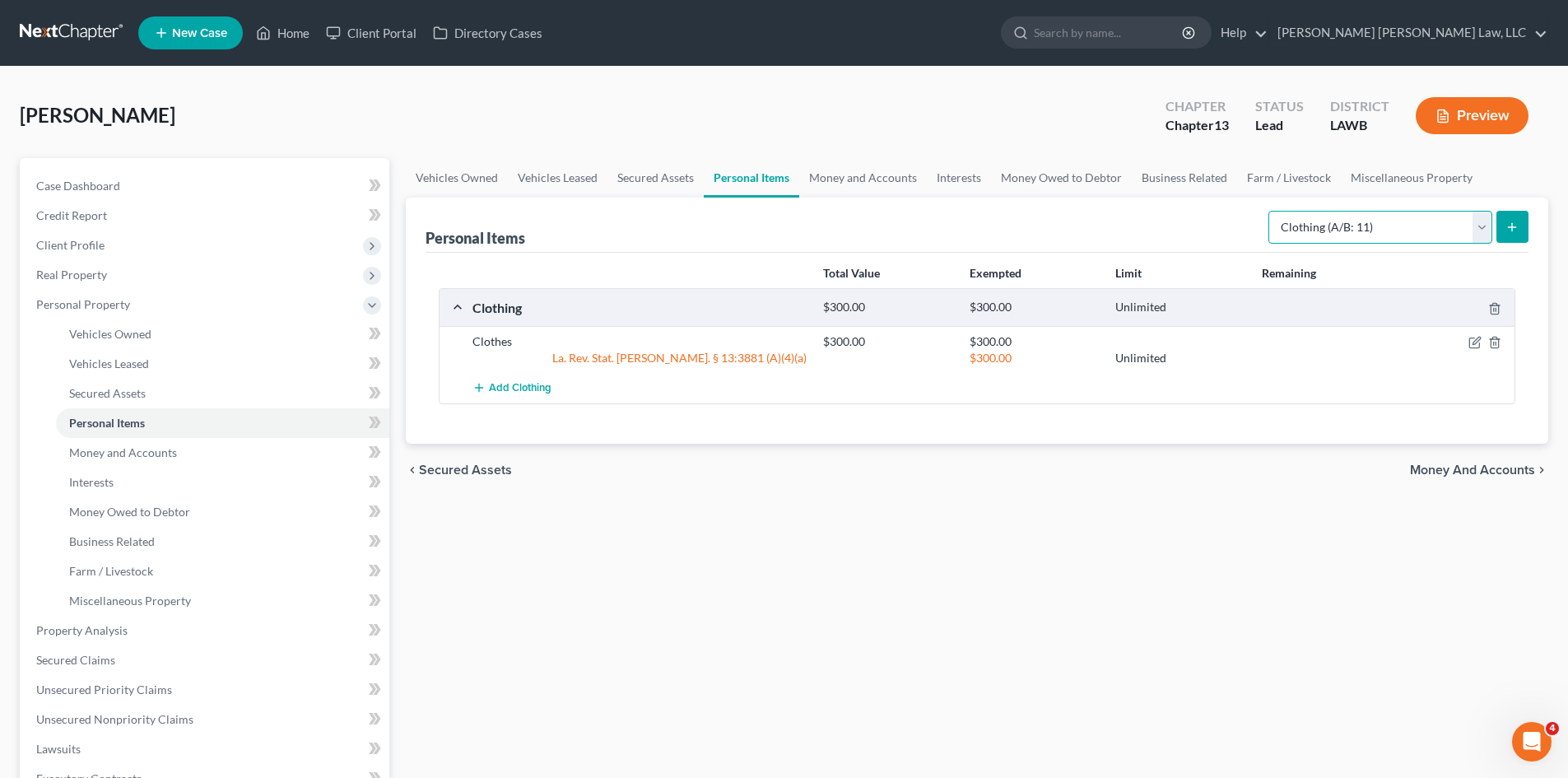
click at [1340, 227] on select "Select Item Type Clothing (A/B: 11) Collectibles Of Value (A/B: 8) Electronics …" at bounding box center [1380, 228] width 224 height 33
select select "household_goods"
click at [1271, 211] on select "Select Item Type Clothing (A/B: 11) Collectibles Of Value (A/B: 8) Electronics …" at bounding box center [1380, 228] width 224 height 33
click at [1508, 233] on icon "submit" at bounding box center [1513, 228] width 13 height 13
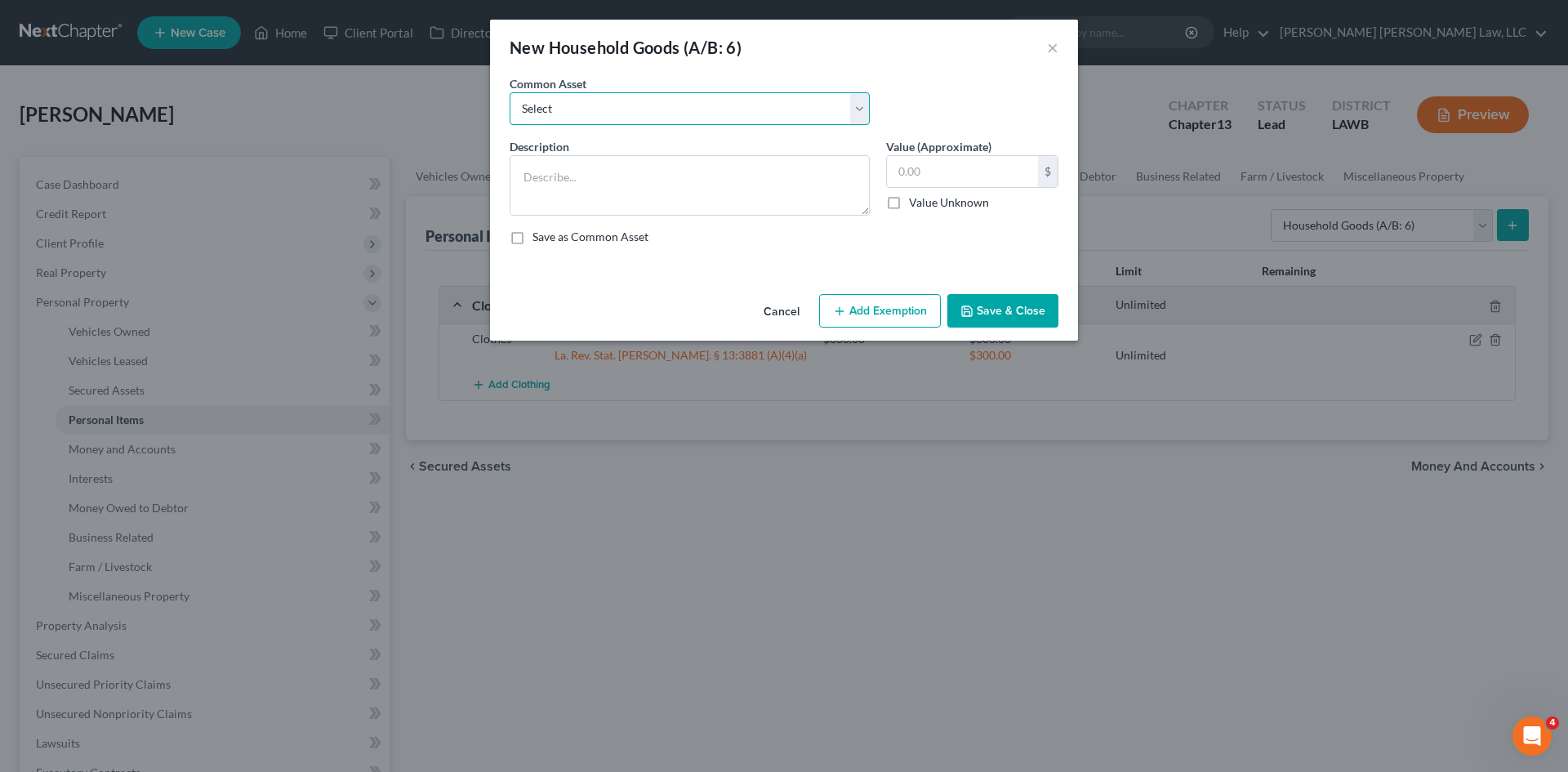
click at [585, 120] on select "Select Furniture Movables 2002 Chevy Tahoe 231,000 miles Movables Movables Mova…" at bounding box center [690, 108] width 360 height 33
select select "1"
click at [510, 92] on select "Select Furniture Movables 2002 Chevy Tahoe 231,000 miles Movables Movables Mova…" at bounding box center [690, 108] width 360 height 33
type textarea "Movables"
type input "3,600.00"
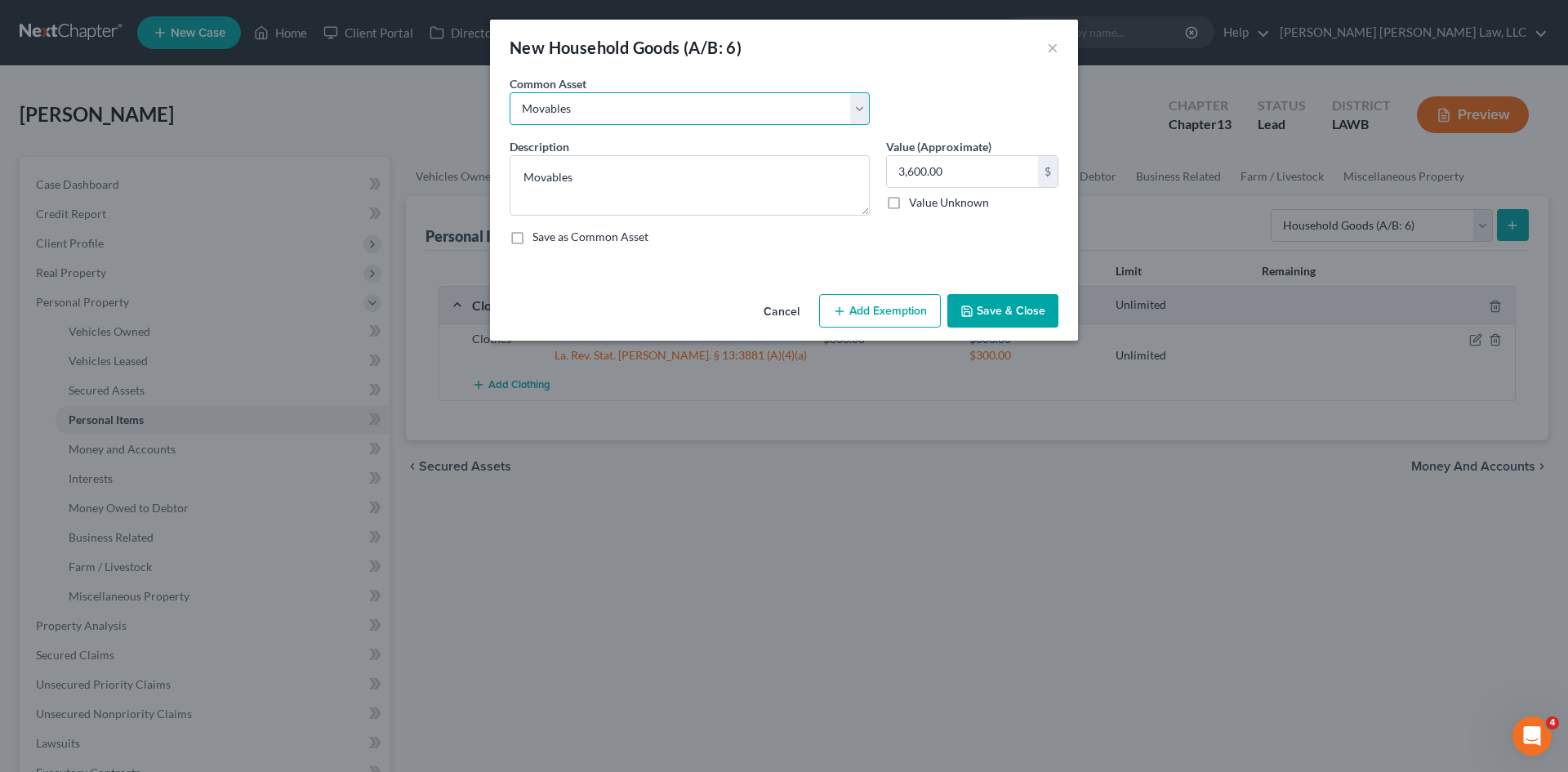
click at [612, 109] on select "Select Furniture Movables 2002 Chevy Tahoe 231,000 miles Movables Movables Mova…" at bounding box center [690, 108] width 360 height 33
select select "0"
click at [510, 92] on select "Select Furniture Movables 2002 Chevy Tahoe 231,000 miles Movables Movables Mova…" at bounding box center [690, 108] width 360 height 33
type textarea "Furniture"
type input "1,200.00"
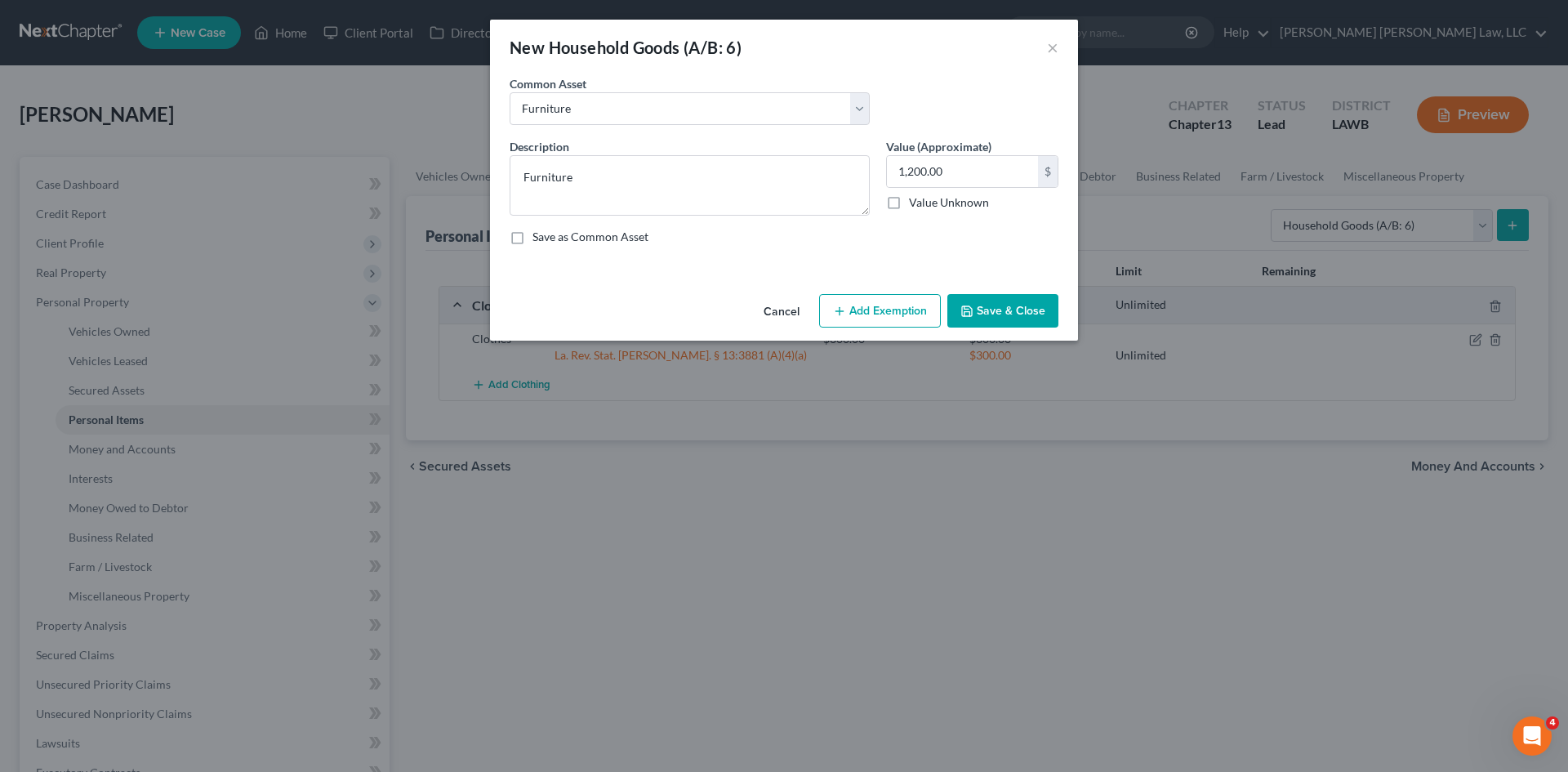
click at [849, 312] on button "Add Exemption" at bounding box center [880, 311] width 121 height 34
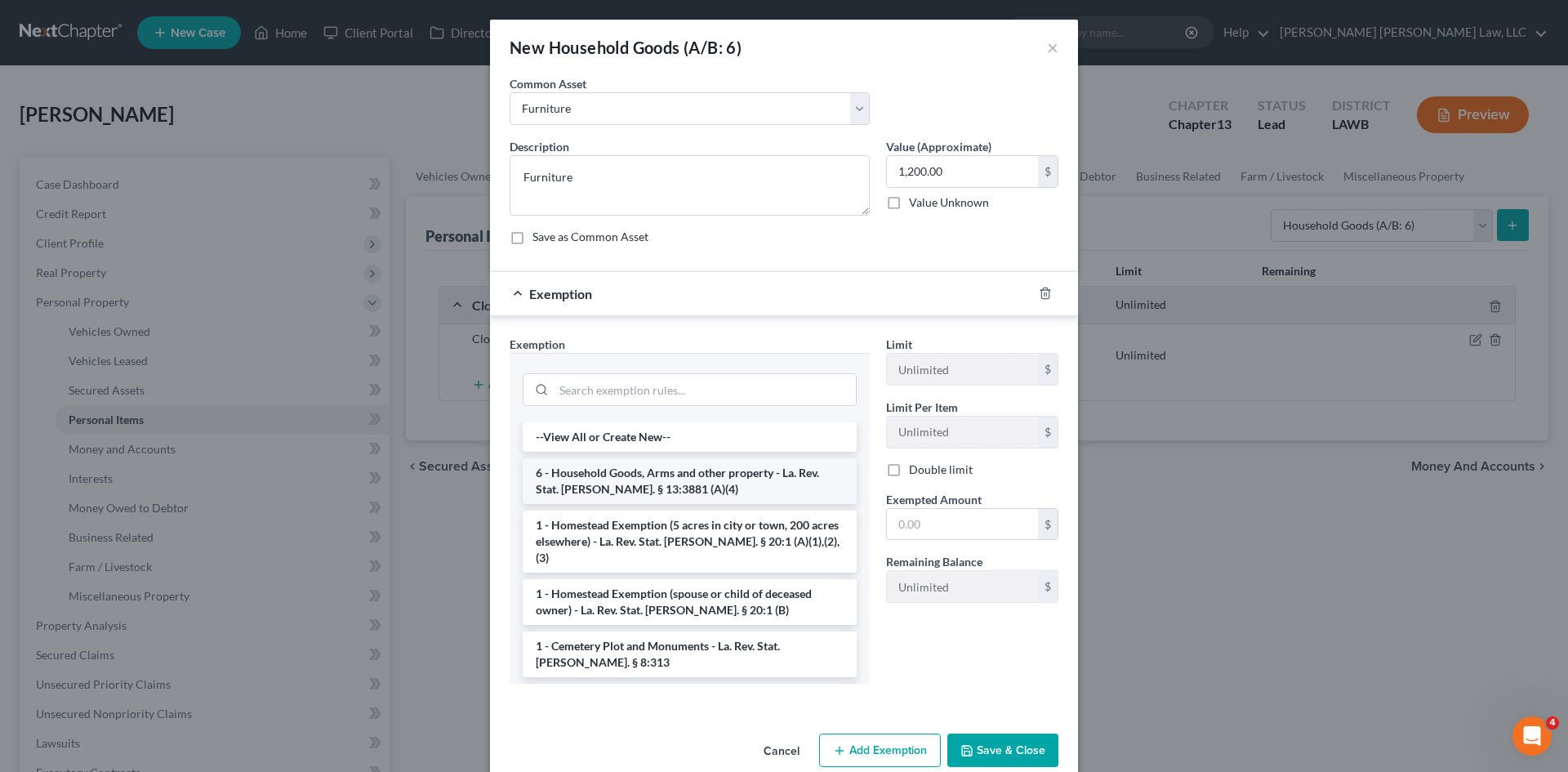
click at [568, 483] on li "6 - Household Goods, Arms and other property - La. Rev. Stat. [PERSON_NAME]. § …" at bounding box center [690, 481] width 334 height 46
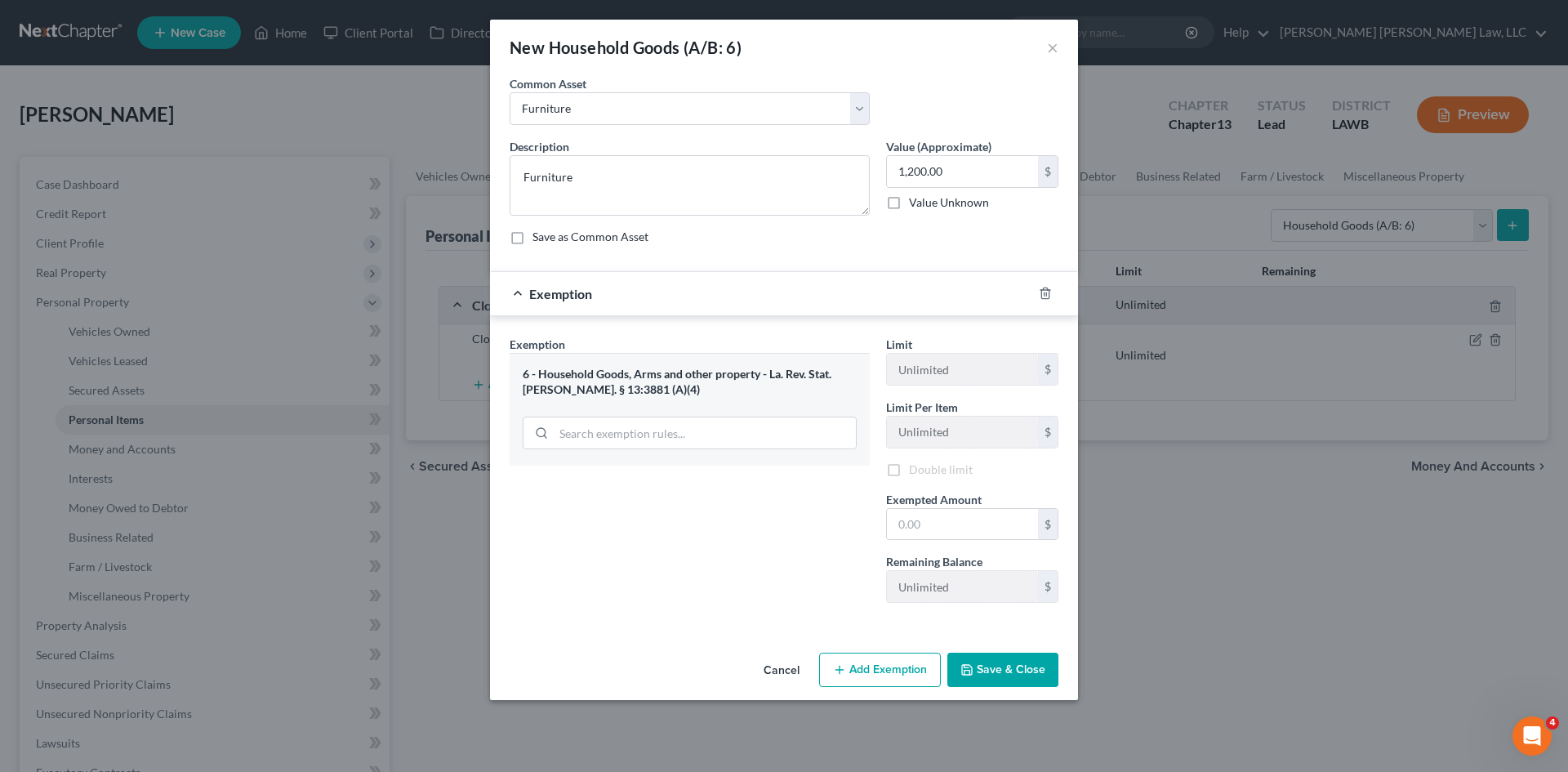
click at [567, 483] on div "Exemption Set must be selected for CA. Exemption * 6 - Household Goods, Arms an…" at bounding box center [690, 476] width 377 height 280
click at [923, 516] on input "text" at bounding box center [963, 527] width 151 height 31
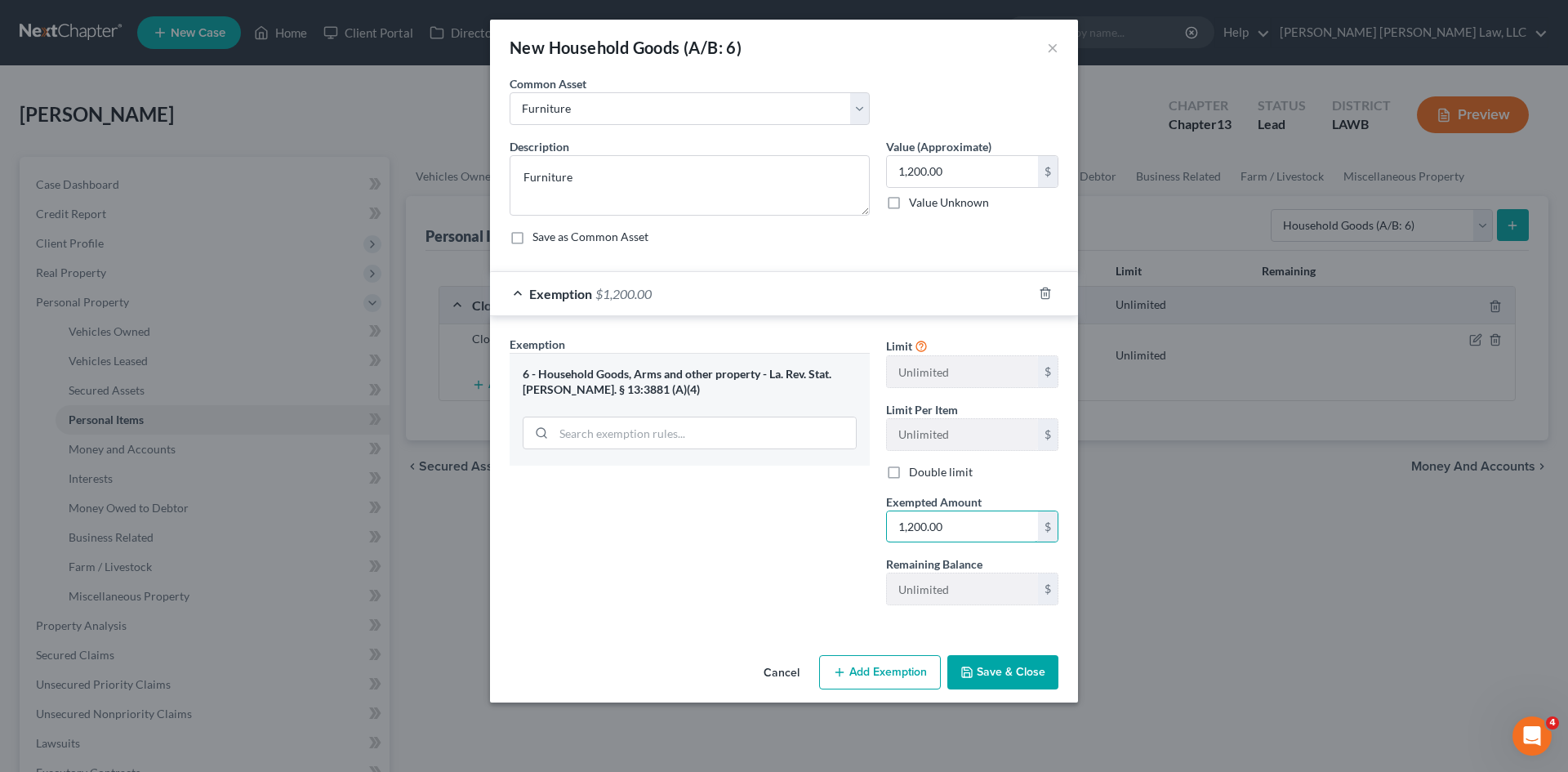
type input "1,200.00"
click at [1004, 673] on button "Save & Close" at bounding box center [1002, 673] width 111 height 34
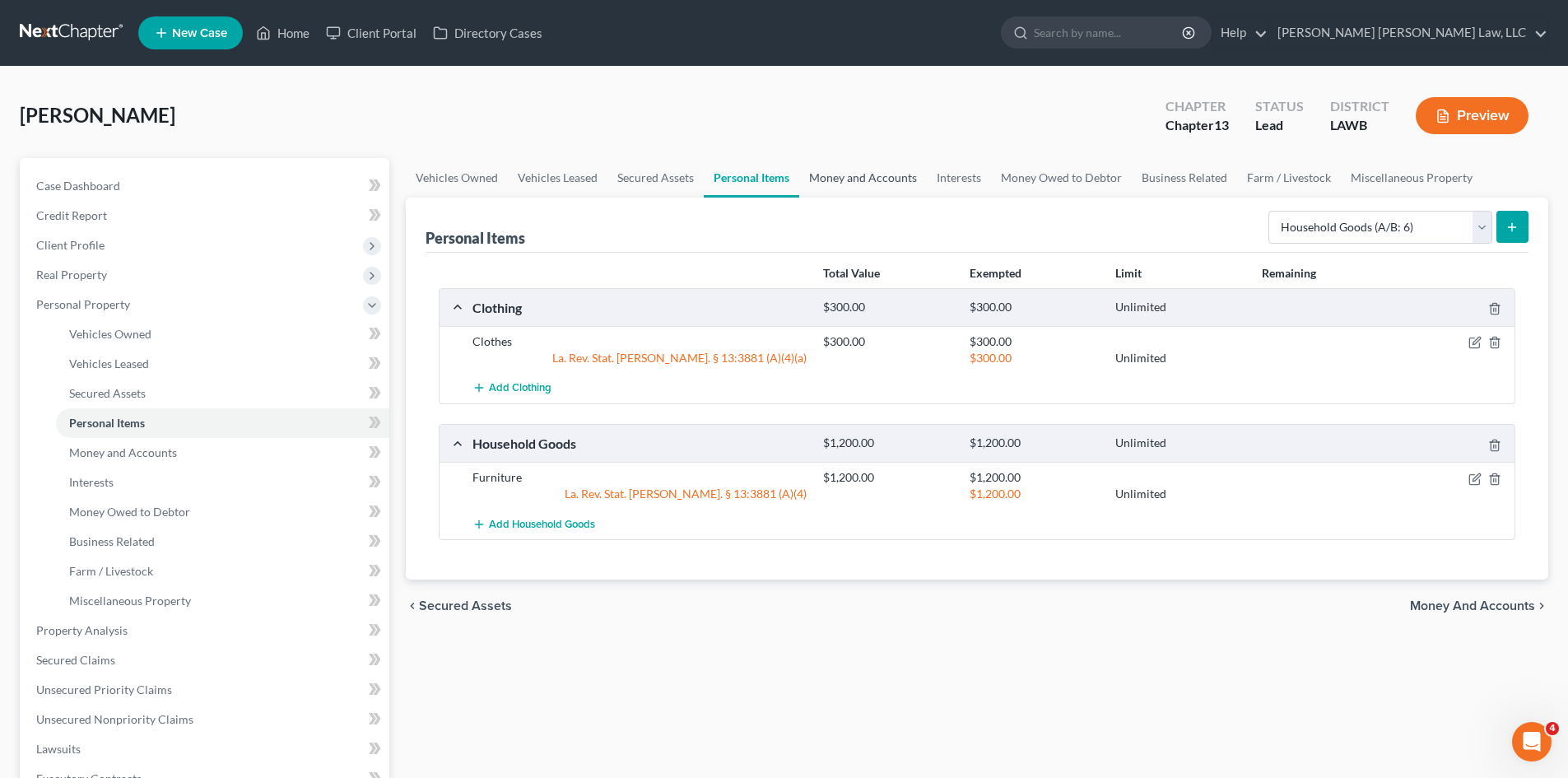
click at [885, 181] on link "Money and Accounts" at bounding box center [863, 178] width 127 height 40
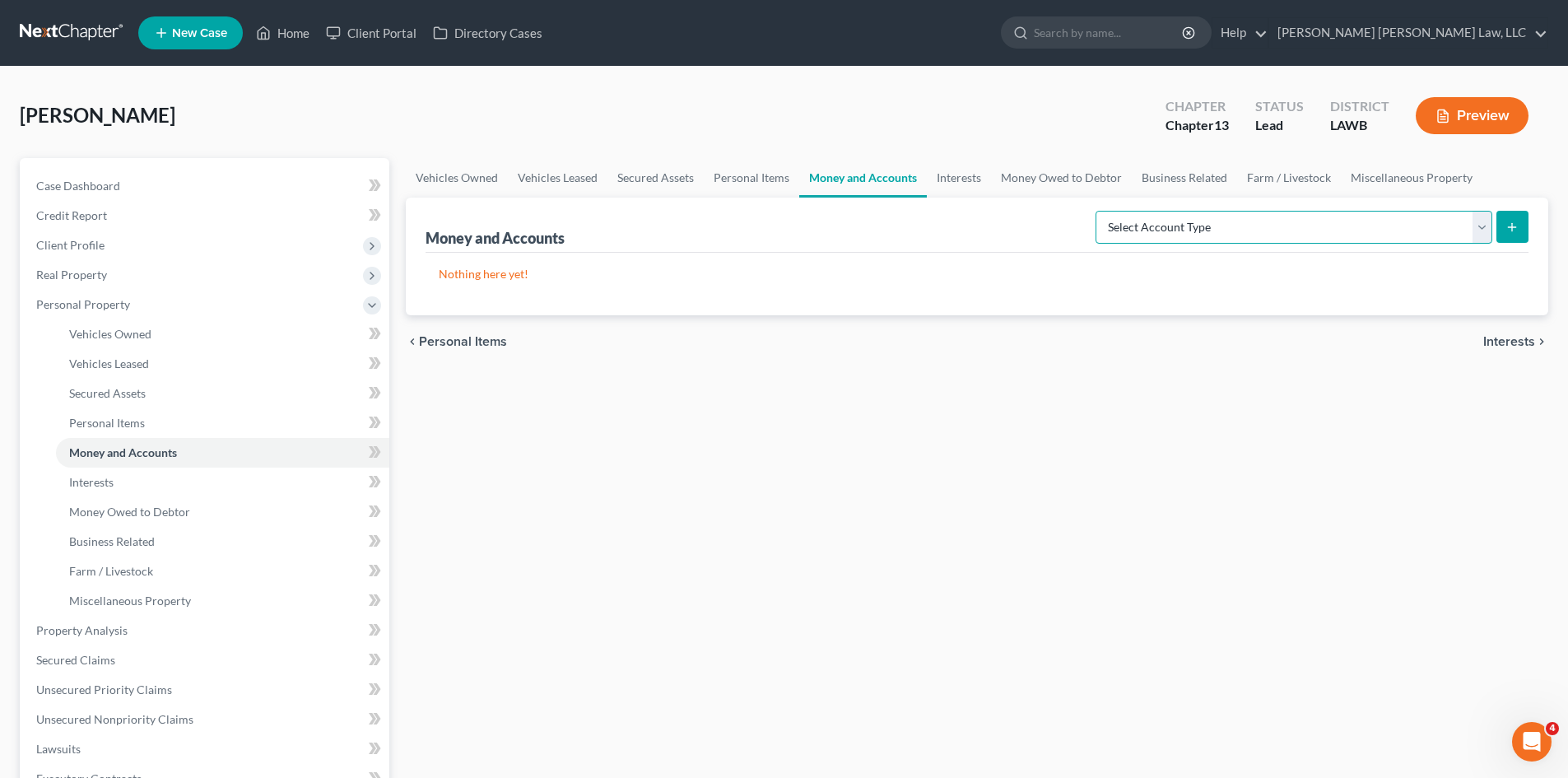
click at [1278, 227] on select "Select Account Type Brokerage (A/B: 18, SOFA: 20) Cash on Hand (A/B: 16) Certif…" at bounding box center [1294, 228] width 397 height 33
select select "checking"
click at [1100, 211] on select "Select Account Type Brokerage (A/B: 18, SOFA: 20) Cash on Hand (A/B: 16) Certif…" at bounding box center [1294, 228] width 397 height 33
click at [1513, 229] on line "submit" at bounding box center [1513, 227] width 0 height 7
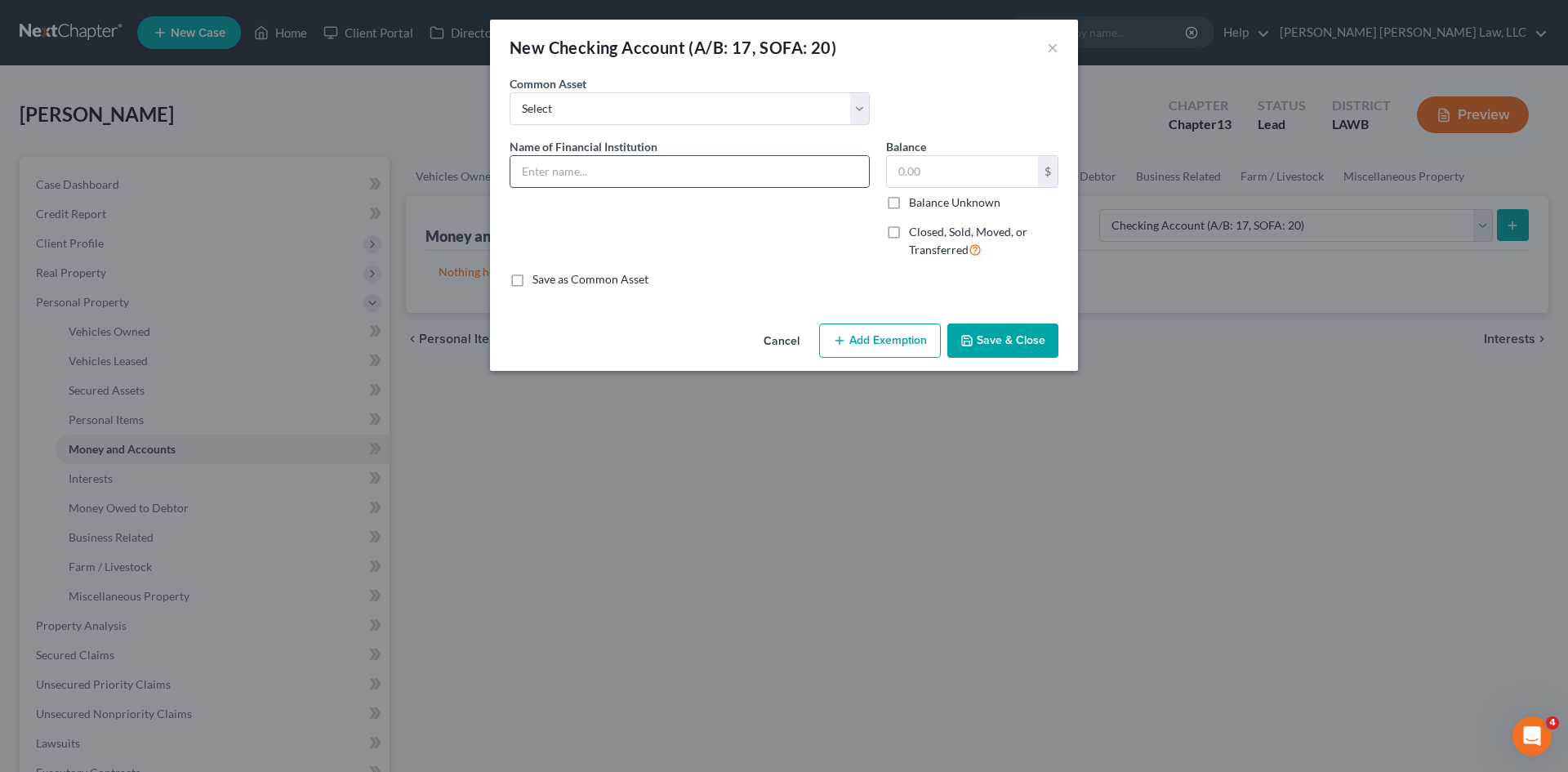
click at [570, 172] on input "text" at bounding box center [690, 172] width 359 height 31
type input "Sevenfold Credit Union"
click at [901, 183] on input "text" at bounding box center [963, 172] width 151 height 31
type input "0.00"
click at [990, 341] on button "Save & Close" at bounding box center [1002, 341] width 111 height 34
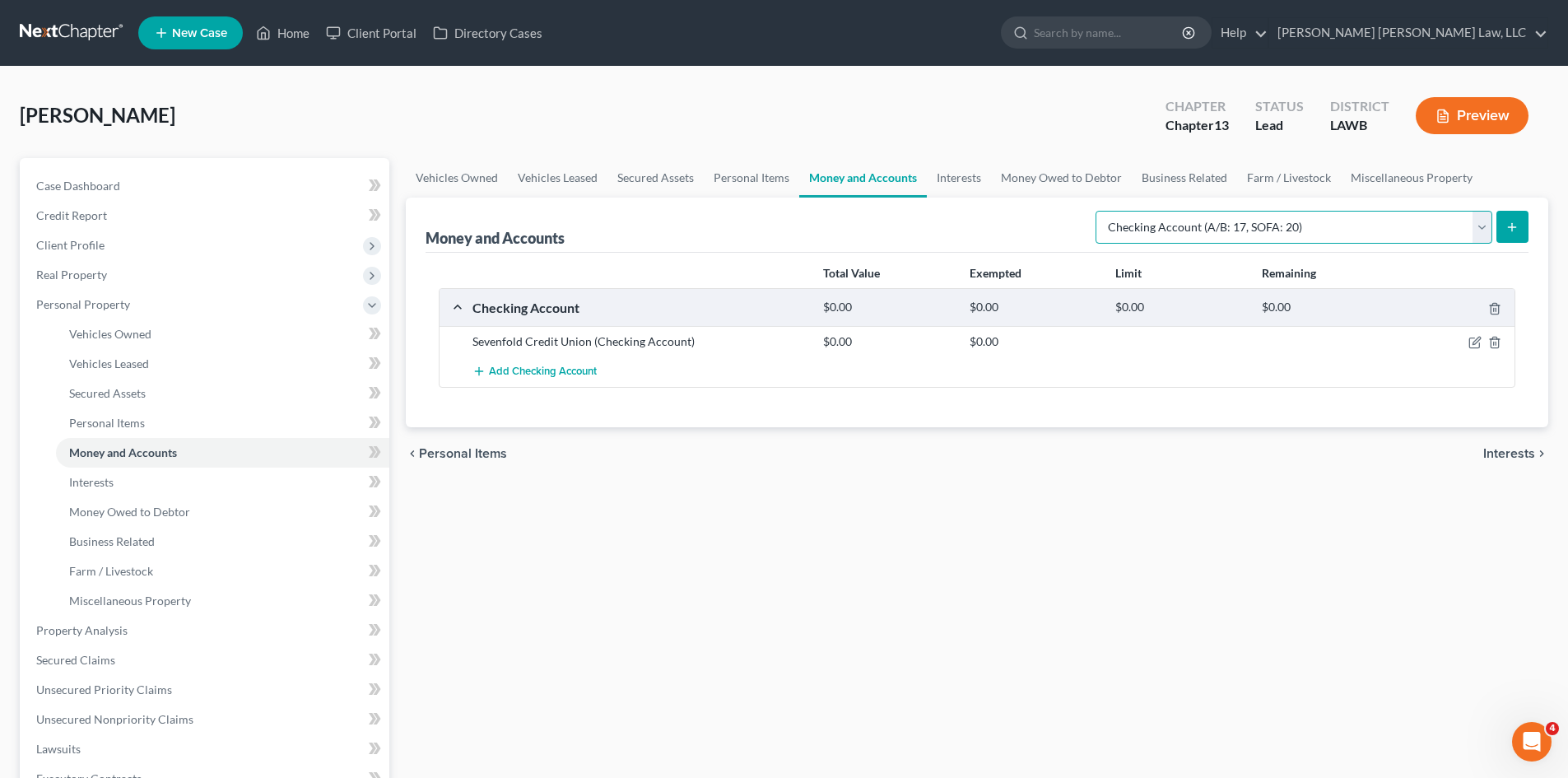
click at [1463, 226] on select "Select Account Type Brokerage (A/B: 18, SOFA: 20) Cash on Hand (A/B: 16) Certif…" at bounding box center [1294, 228] width 397 height 33
select select "savings"
click at [1100, 211] on select "Select Account Type Brokerage (A/B: 18, SOFA: 20) Cash on Hand (A/B: 16) Certif…" at bounding box center [1294, 228] width 397 height 33
click at [1505, 225] on button "submit" at bounding box center [1513, 227] width 32 height 32
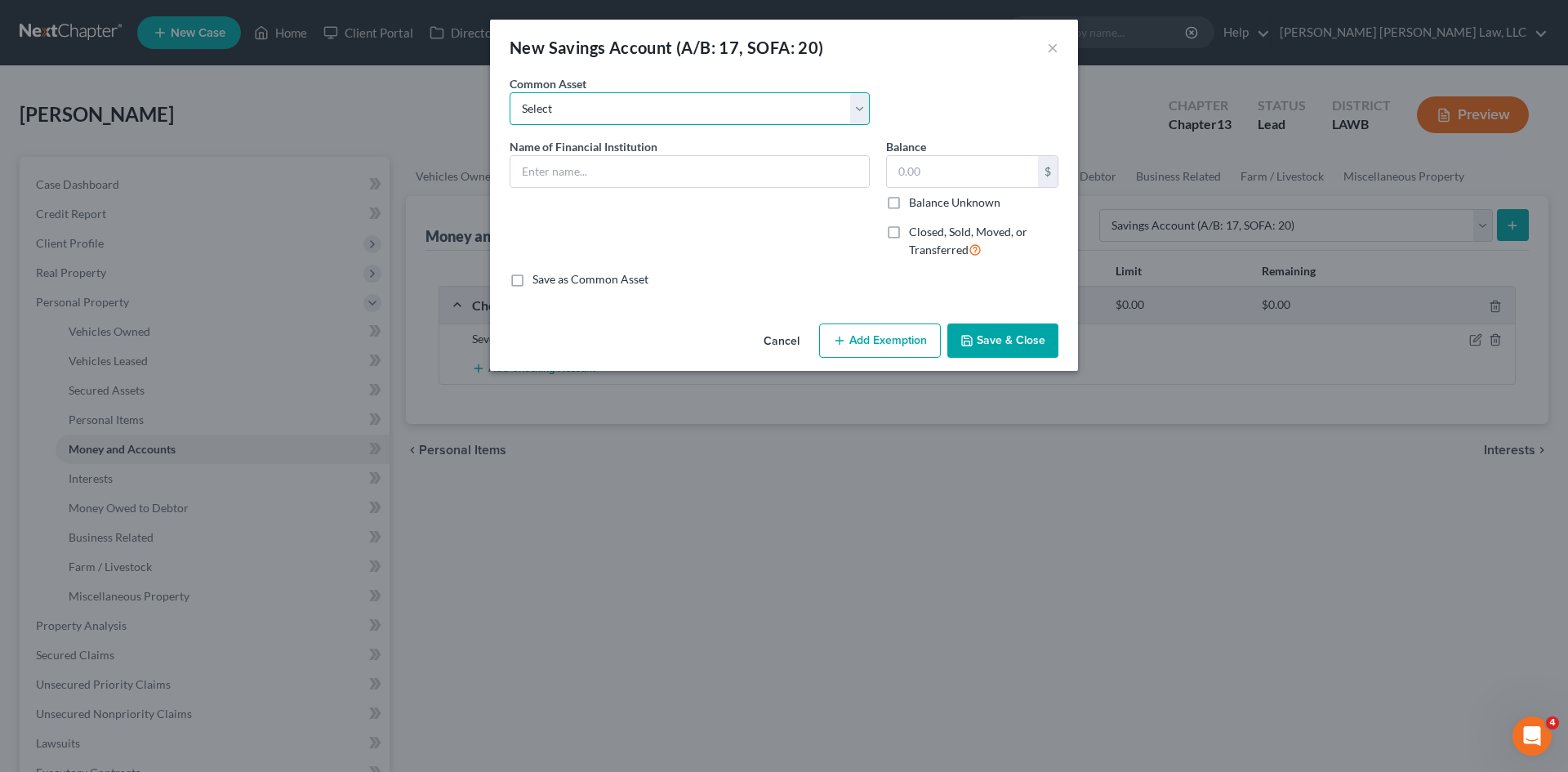
click at [557, 103] on select "Select Woodforest Bank Centric Federal Credit Union Capital One Citizens Progre…" at bounding box center [690, 108] width 360 height 33
click at [906, 293] on div "An exemption set must first be selected from the Filing Information section. Co…" at bounding box center [784, 196] width 588 height 242
click at [566, 176] on input "text" at bounding box center [690, 172] width 359 height 31
type input "Sevenfold Credit Union"
click at [923, 176] on input "text" at bounding box center [963, 172] width 151 height 31
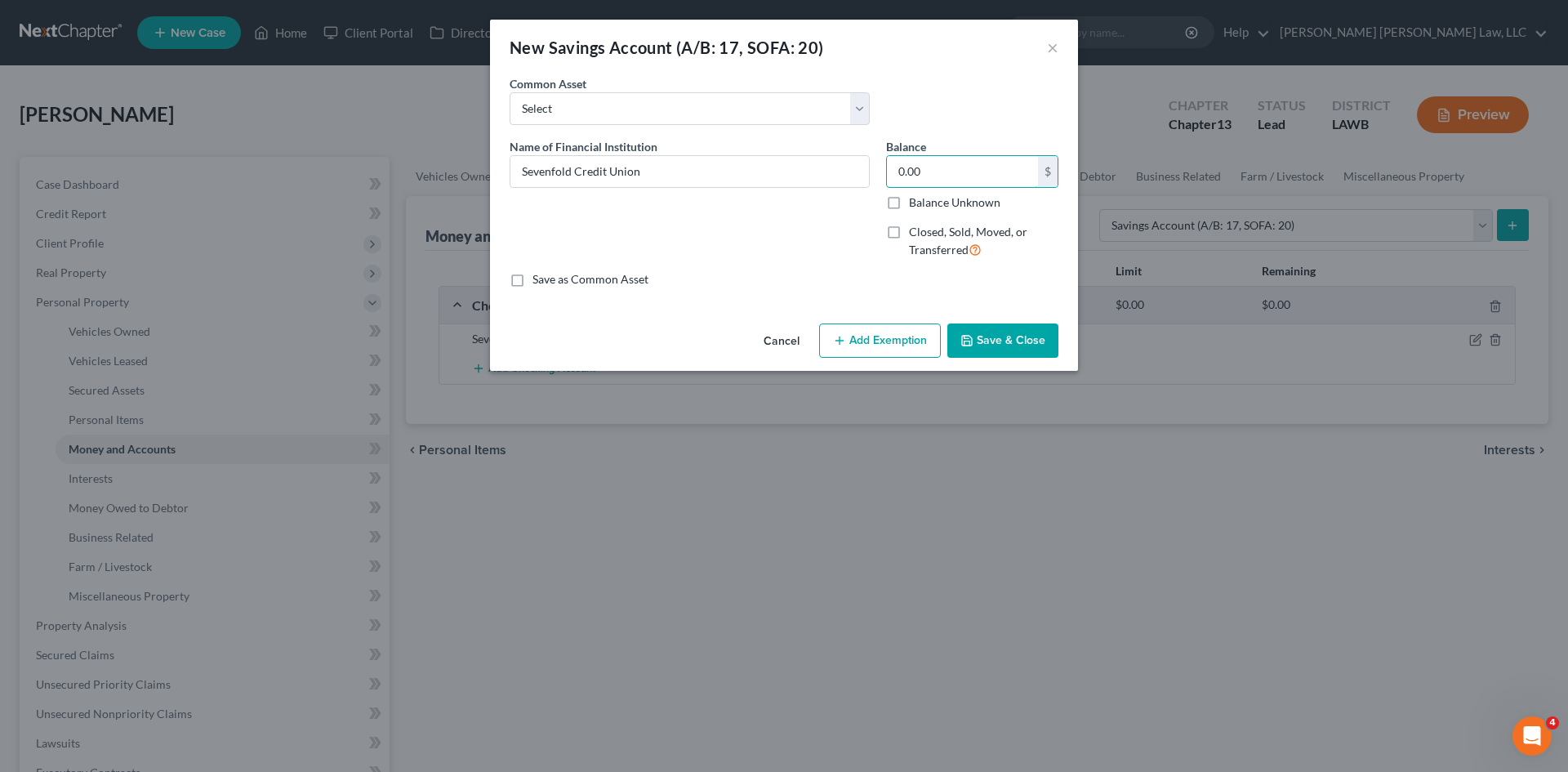
type input "0.00"
click at [1003, 329] on button "Save & Close" at bounding box center [1002, 341] width 111 height 34
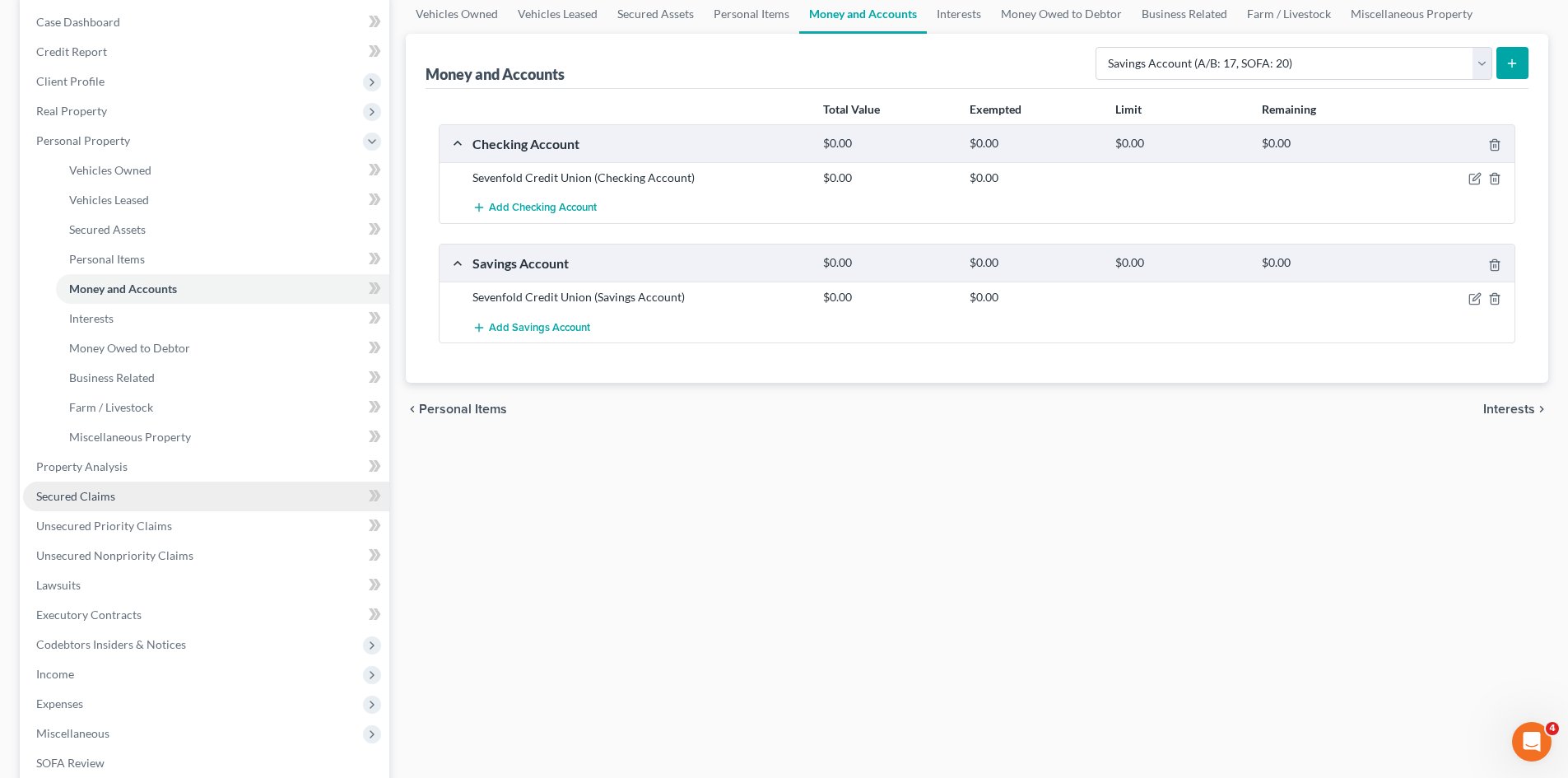
scroll to position [165, 0]
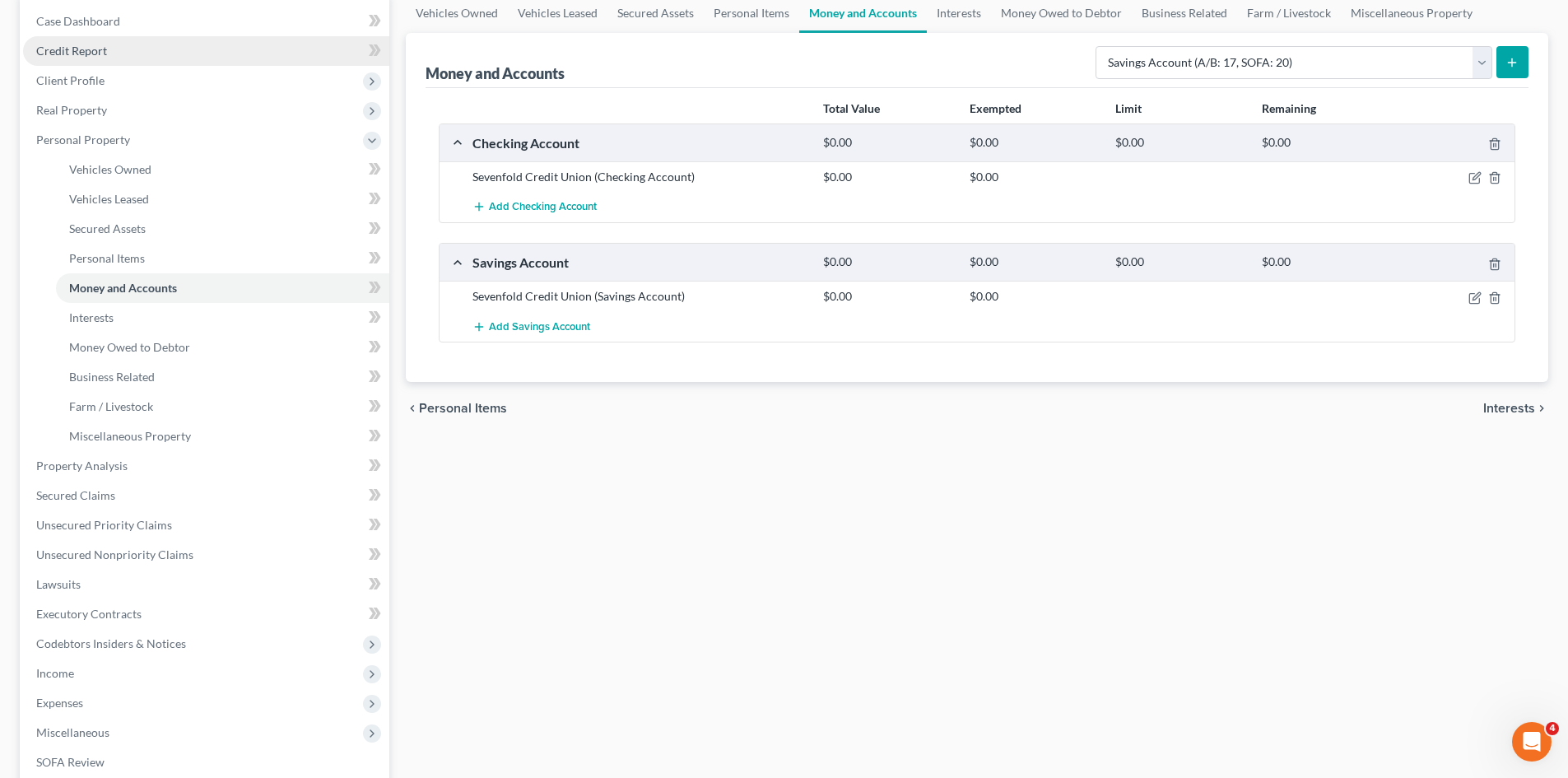
click at [76, 51] on span "Credit Report" at bounding box center [72, 50] width 71 height 14
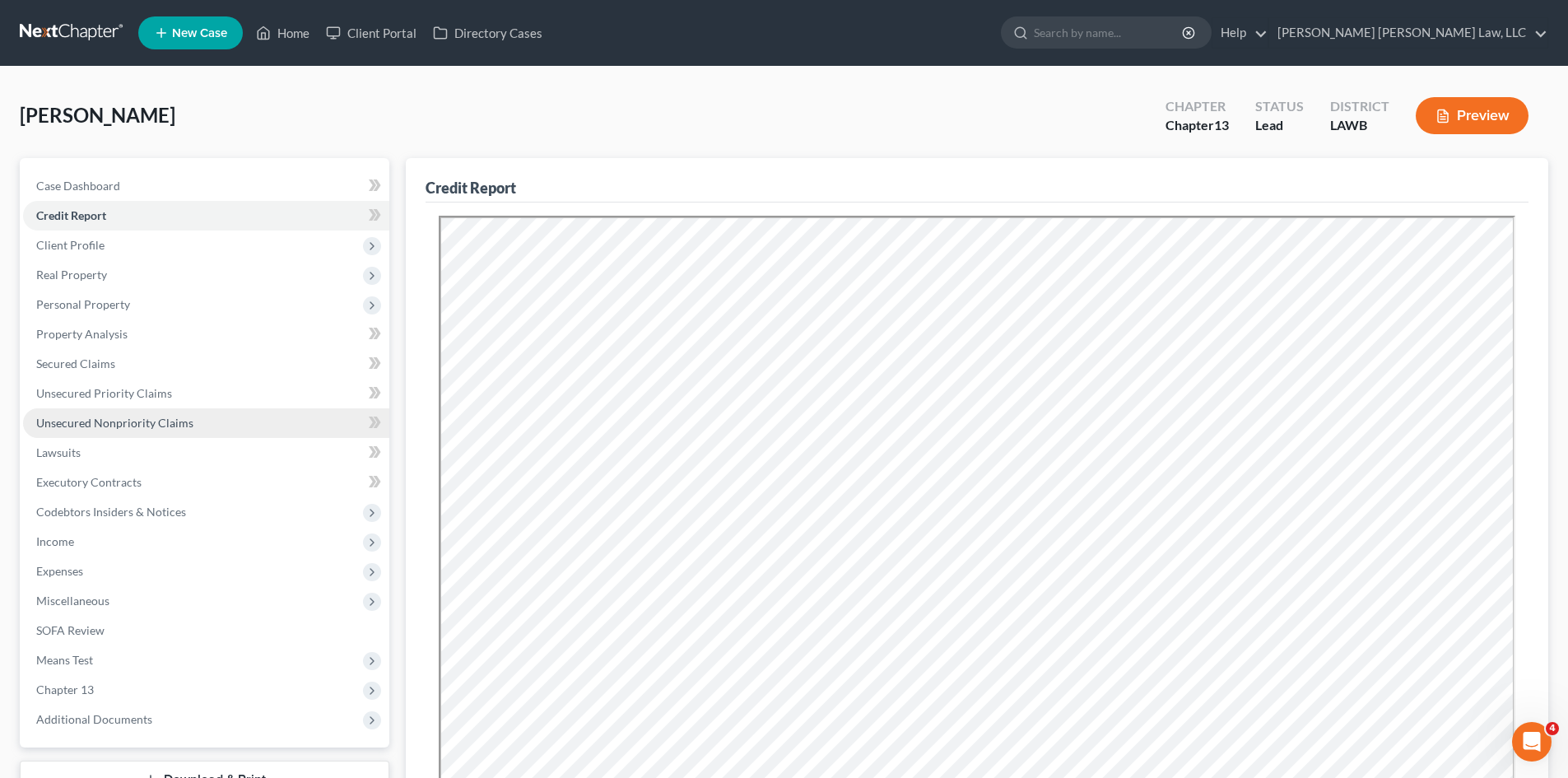
click at [97, 419] on span "Unsecured Nonpriority Claims" at bounding box center [115, 422] width 157 height 14
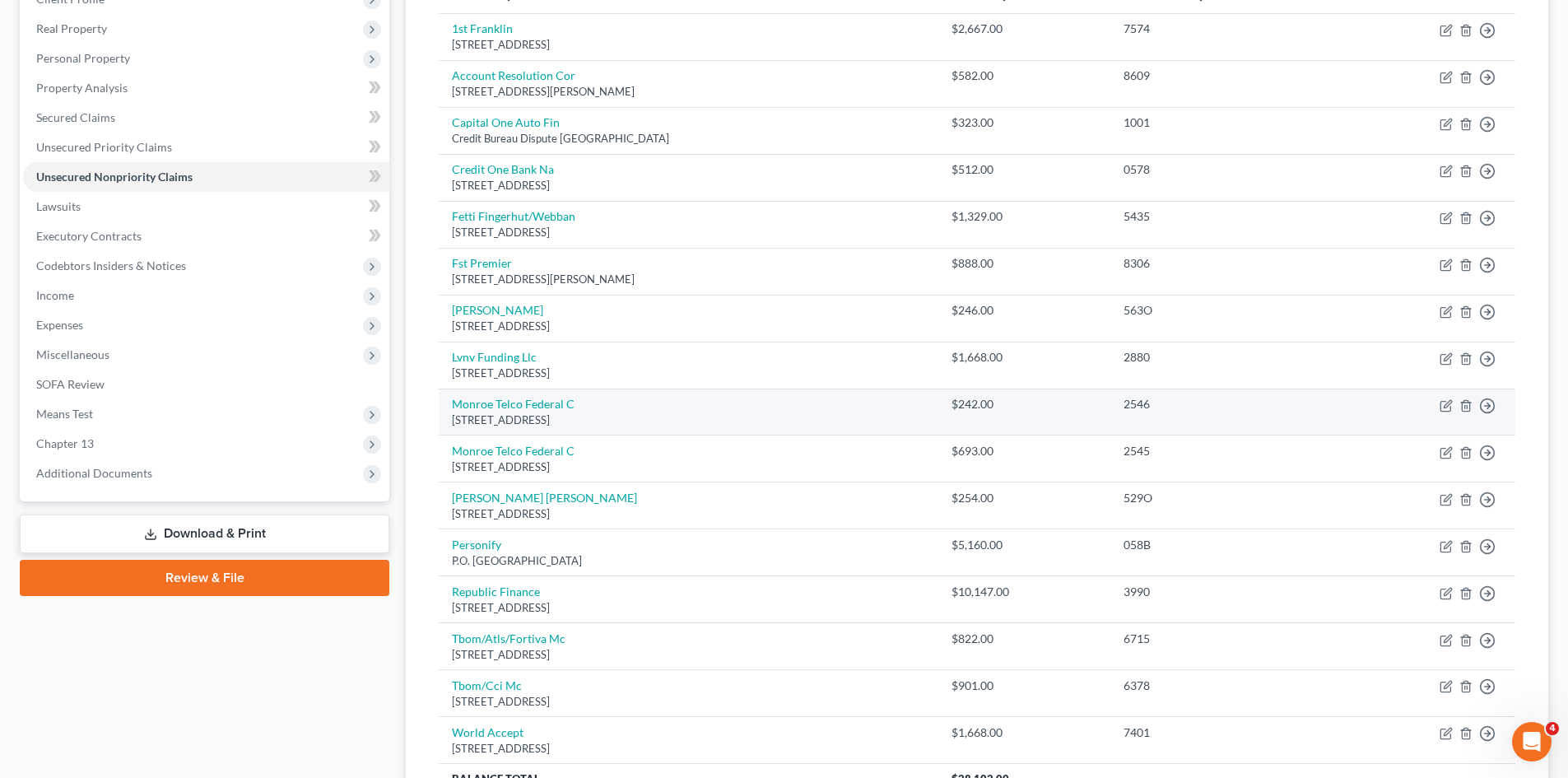
scroll to position [410, 0]
